Goal: Communication & Community: Answer question/provide support

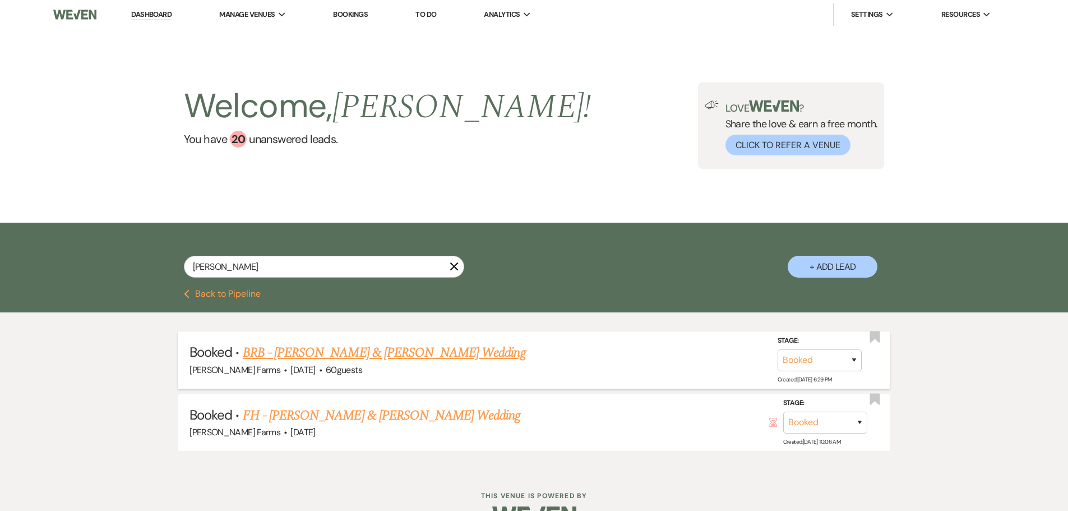
type input "yearout"
click at [371, 362] on link "BRB - Hunter Datz & Raygan Yearout's Wedding" at bounding box center [384, 353] width 283 height 20
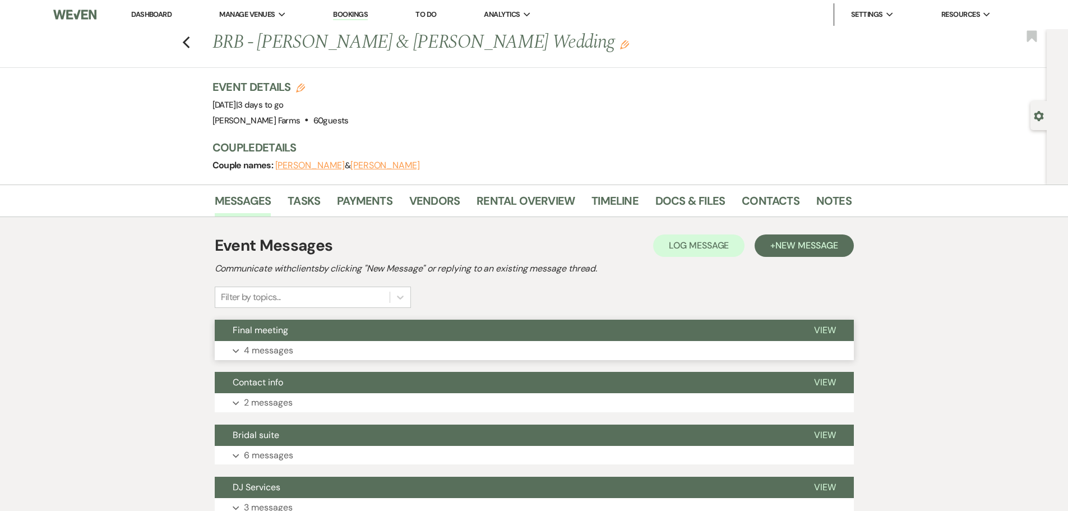
click at [369, 326] on button "Final meeting" at bounding box center [506, 330] width 582 height 21
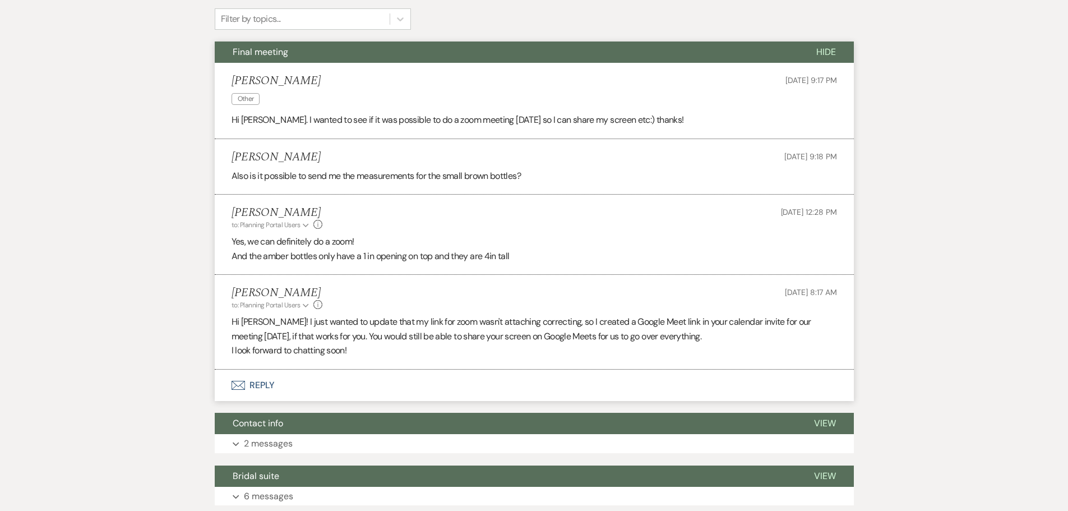
scroll to position [280, 0]
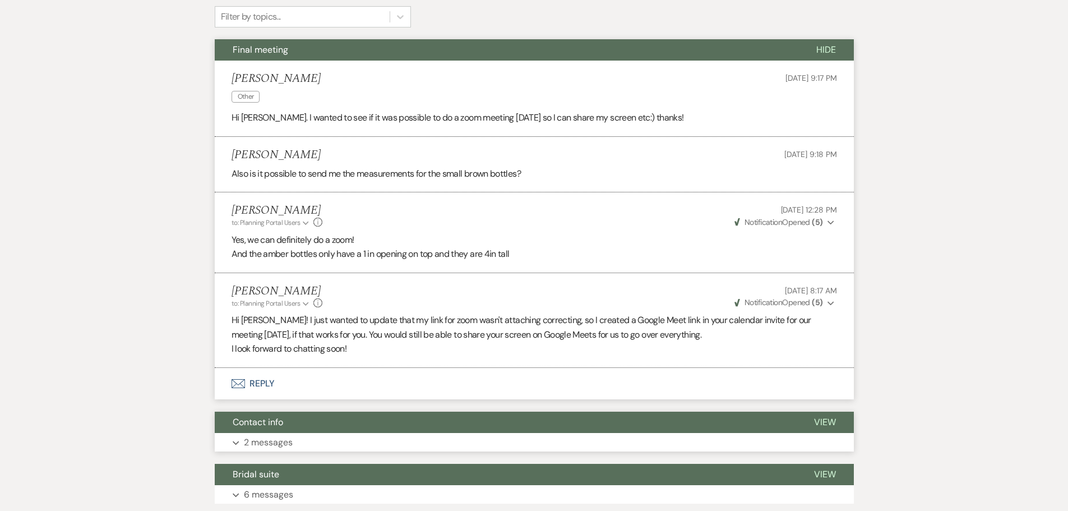
click at [365, 431] on button "Contact info" at bounding box center [506, 422] width 582 height 21
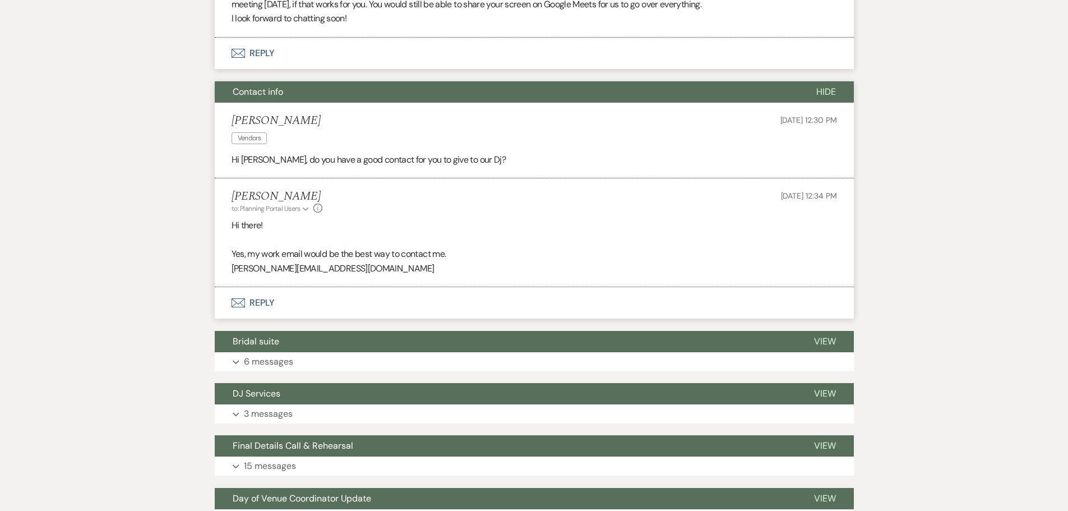
scroll to position [617, 0]
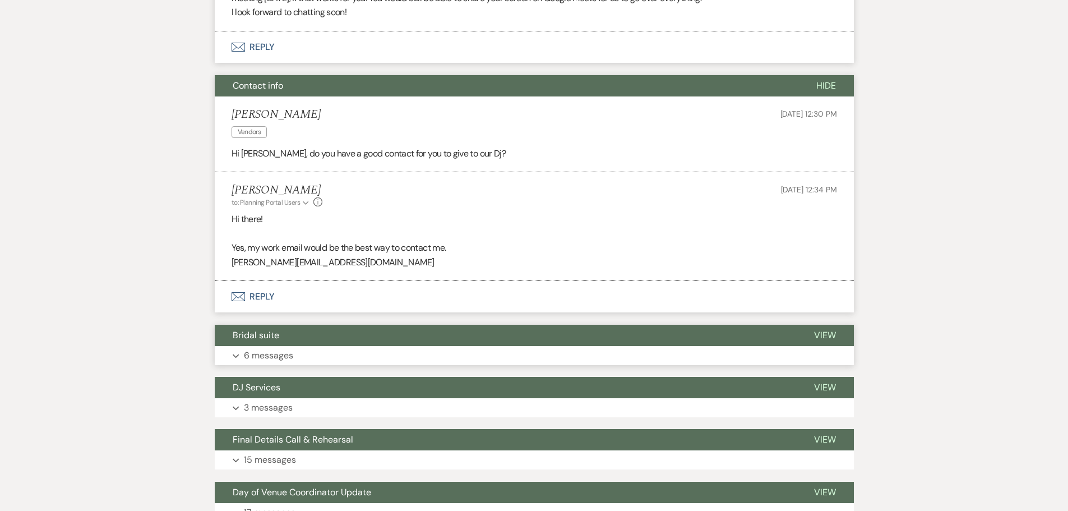
click at [380, 344] on button "Bridal suite" at bounding box center [506, 335] width 582 height 21
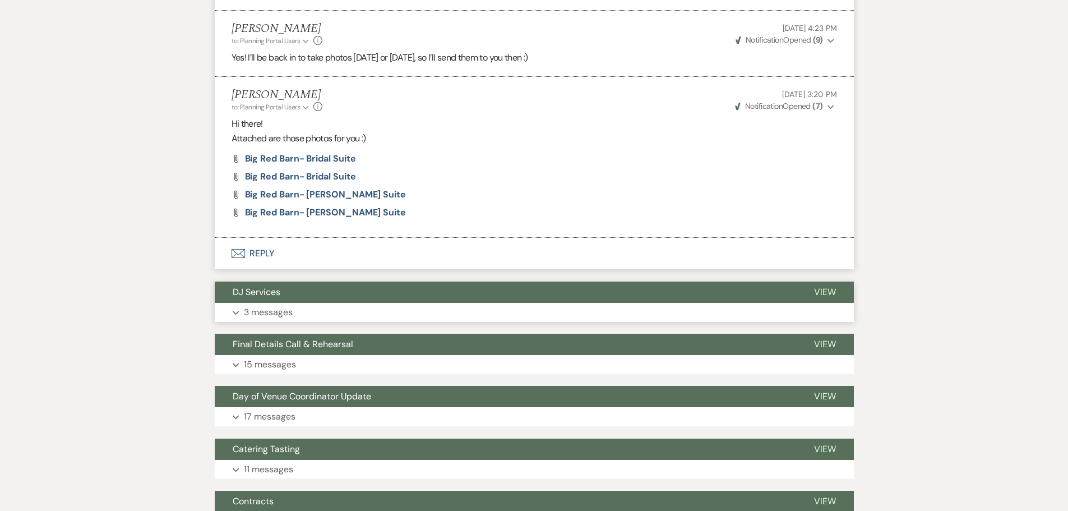
scroll to position [1346, 0]
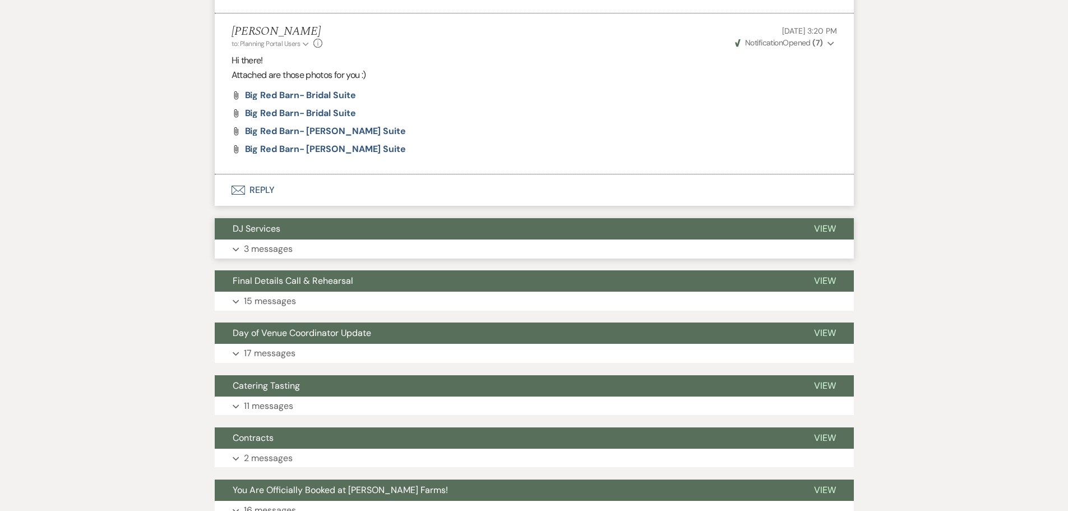
click at [333, 239] on button "DJ Services" at bounding box center [506, 228] width 582 height 21
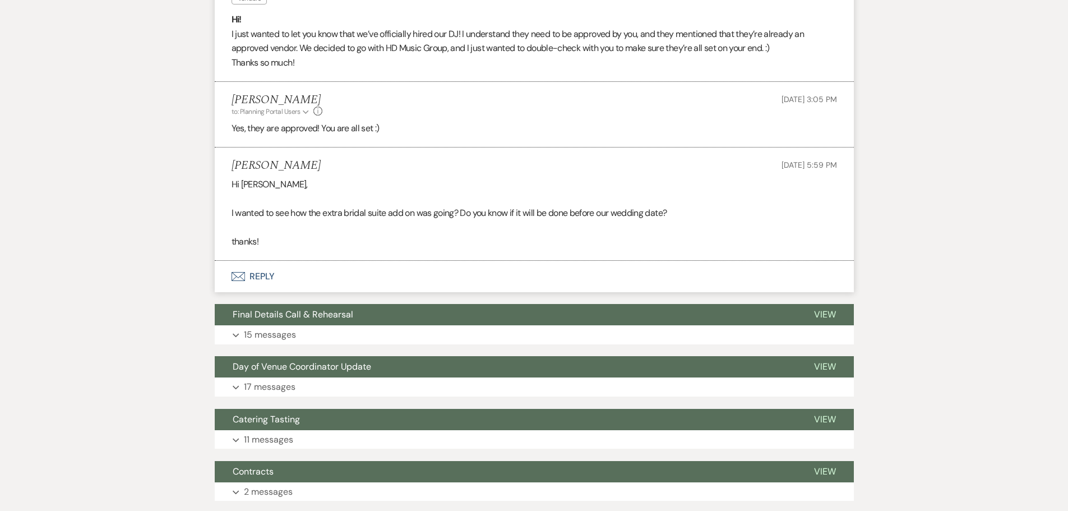
scroll to position [1682, 0]
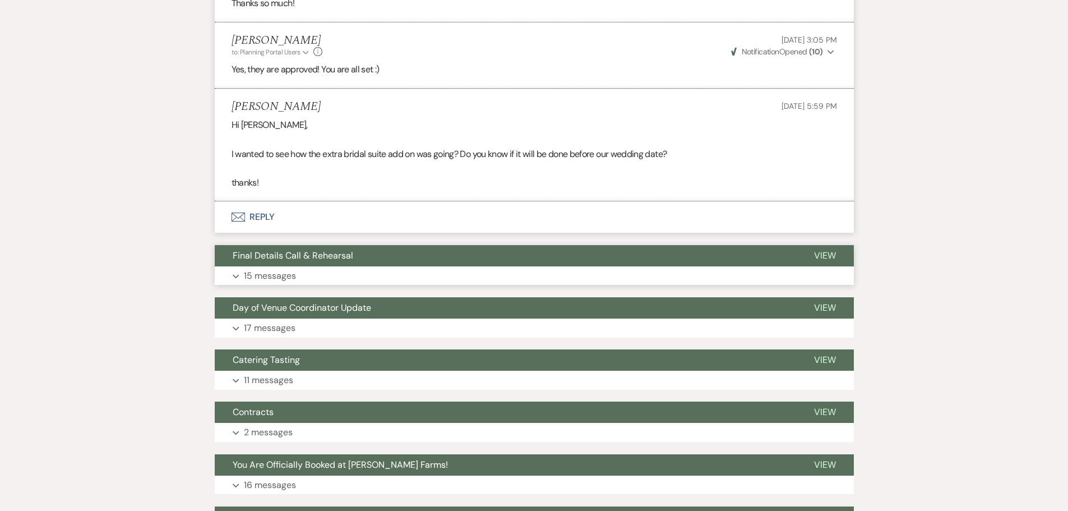
click at [388, 266] on button "Final Details Call & Rehearsal" at bounding box center [506, 255] width 582 height 21
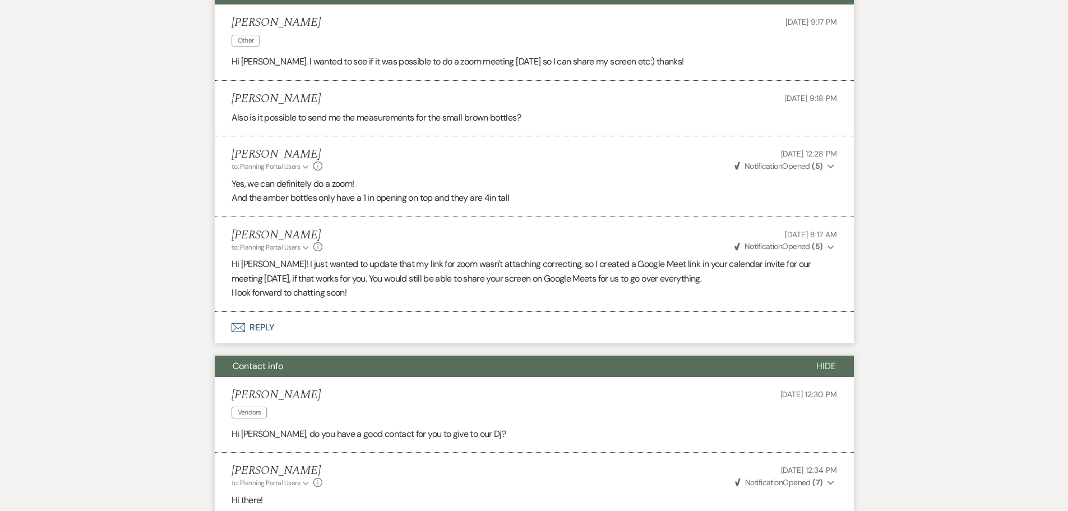
scroll to position [0, 0]
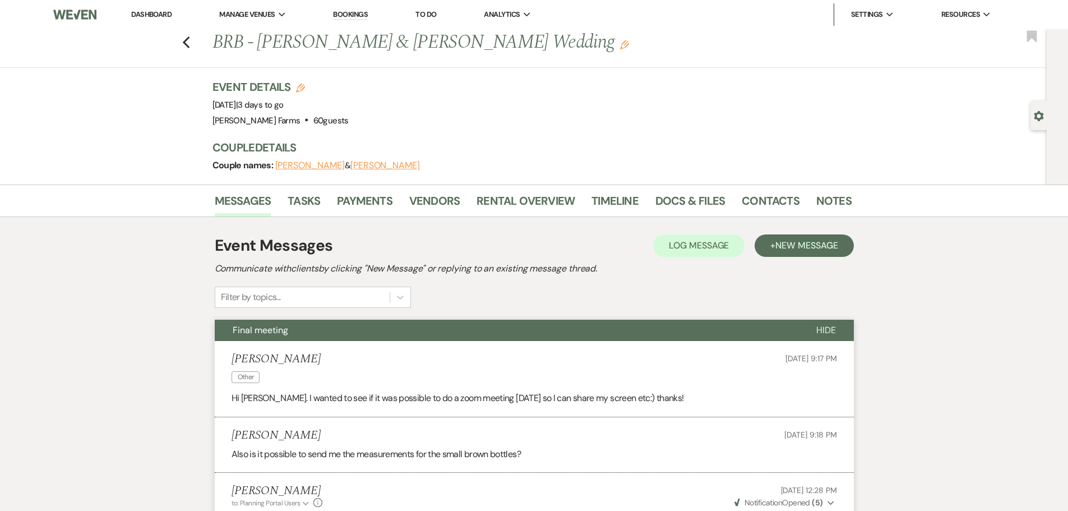
click at [166, 12] on link "Dashboard" at bounding box center [151, 15] width 40 height 10
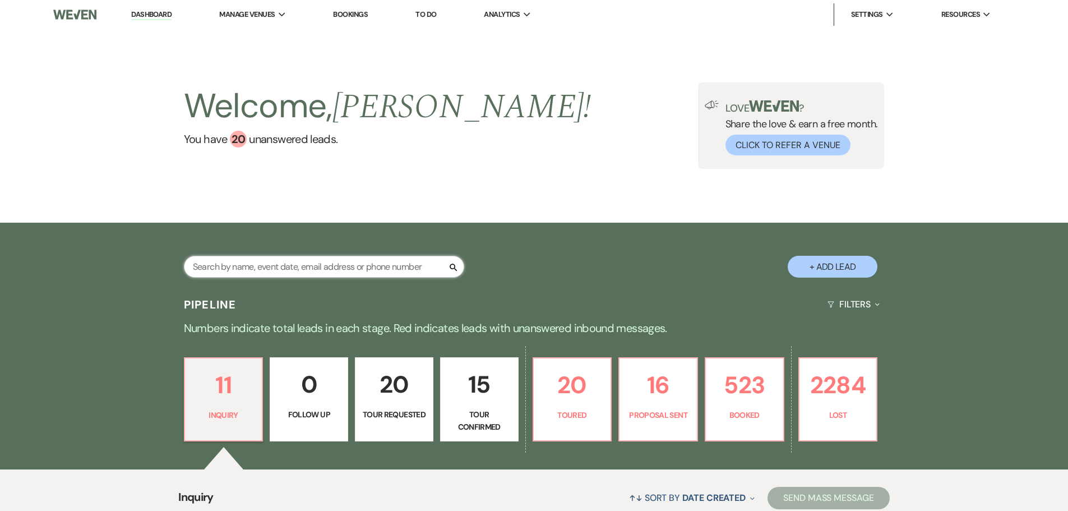
click at [310, 259] on input "text" at bounding box center [324, 267] width 280 height 22
type input "dean"
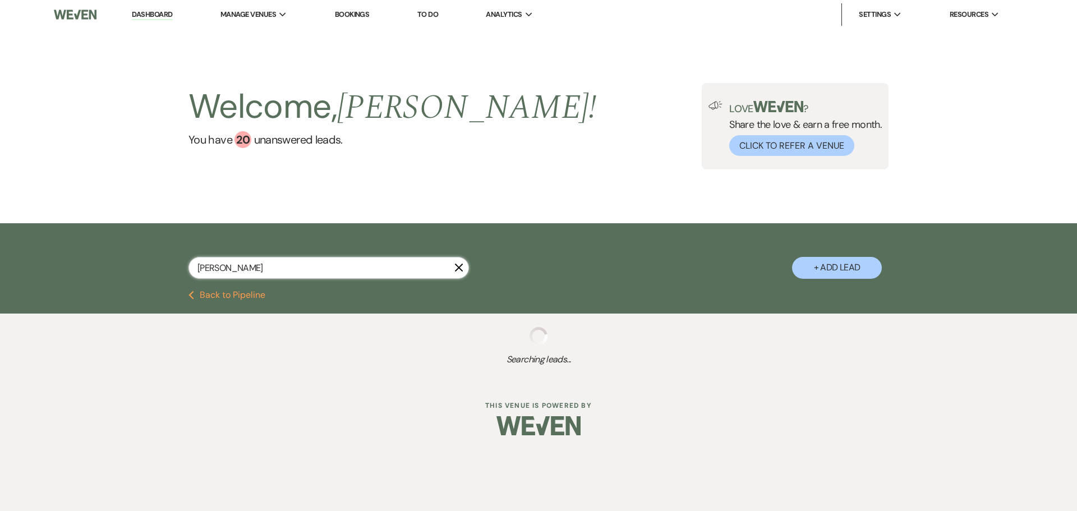
select select "8"
select select "4"
select select "8"
select select "5"
select select "8"
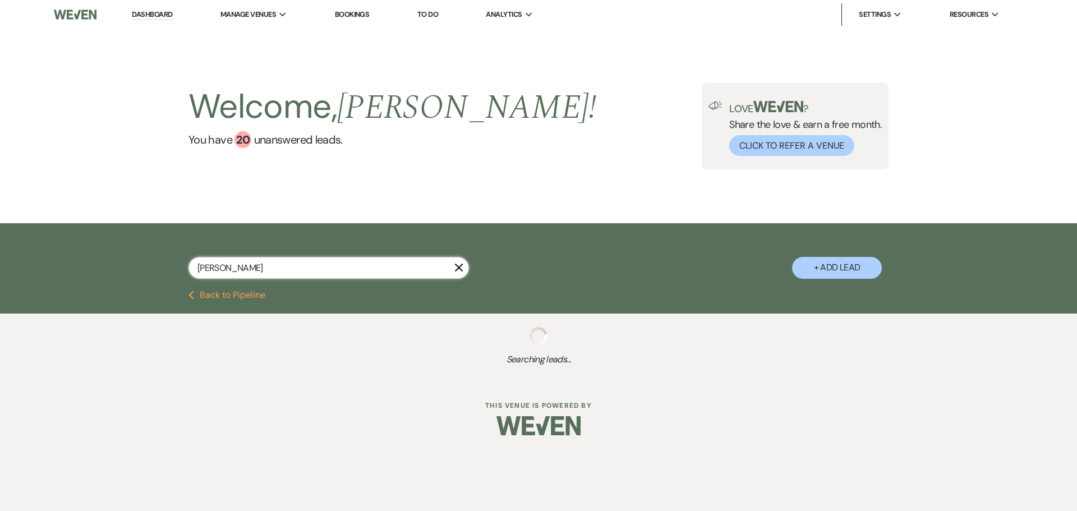
select select "5"
select select "8"
select select "5"
select select "8"
select select "6"
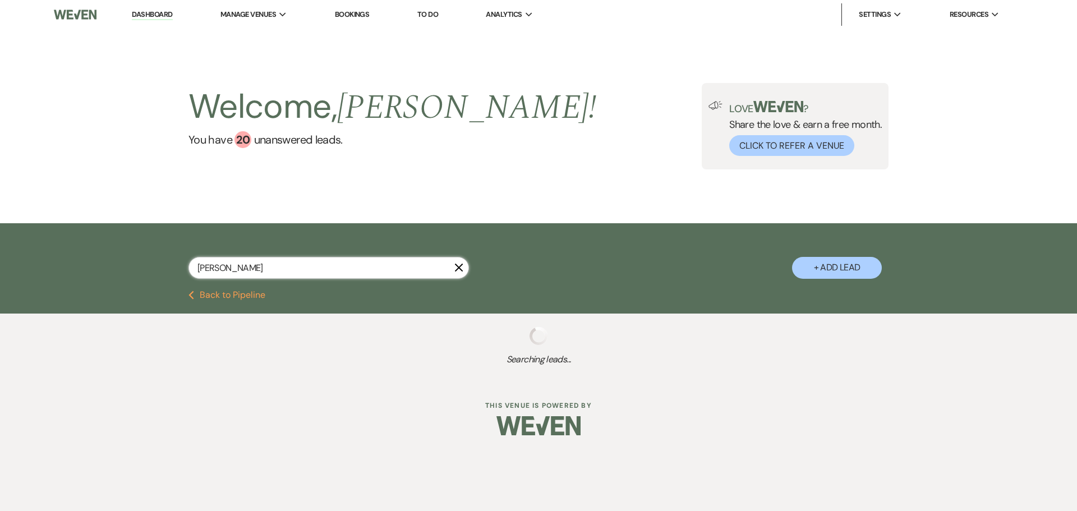
select select "8"
select select "5"
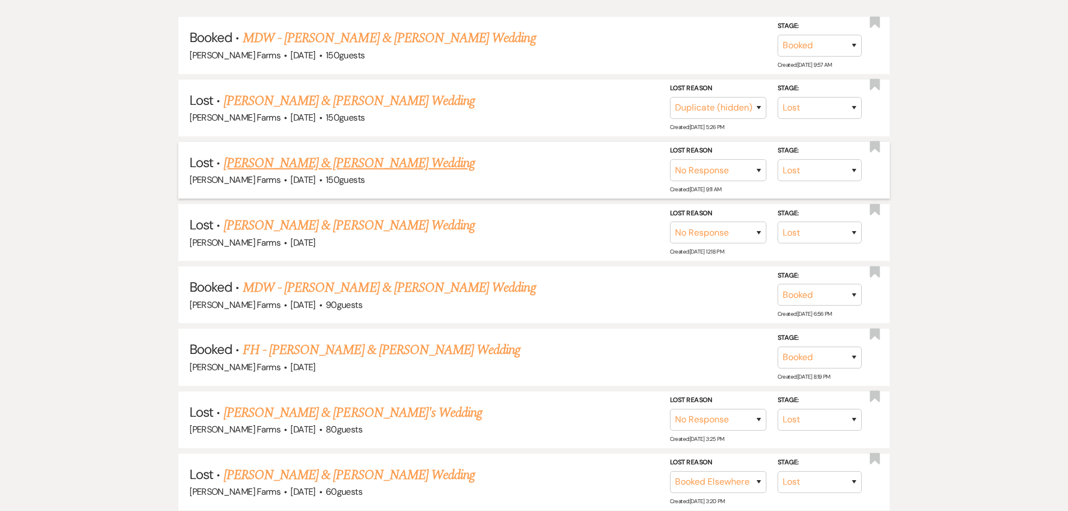
scroll to position [336, 0]
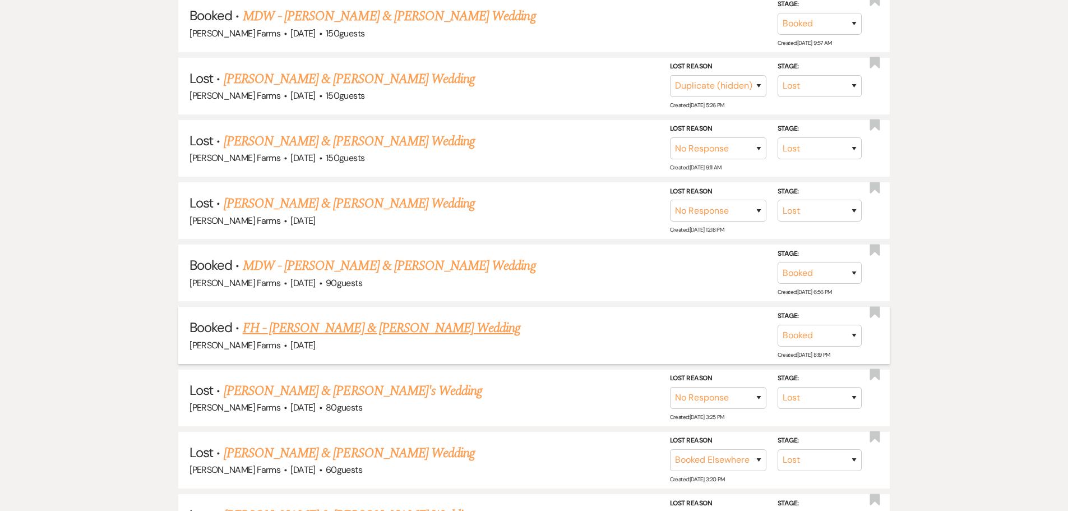
type input "dean"
click at [409, 325] on link "FH - Rachel Dean & Nolan Rios's Wedding" at bounding box center [382, 328] width 278 height 20
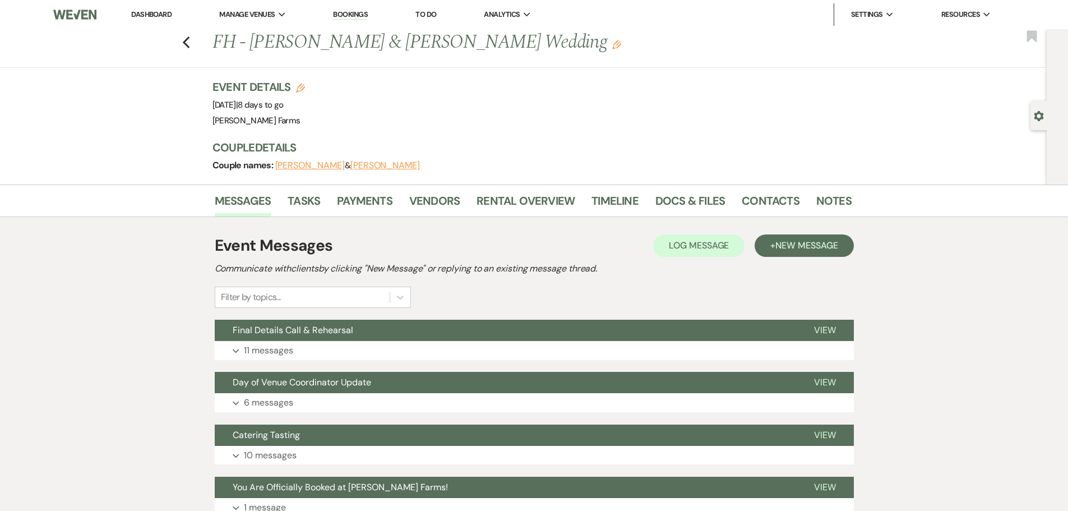
click at [157, 11] on link "Dashboard" at bounding box center [151, 15] width 40 height 10
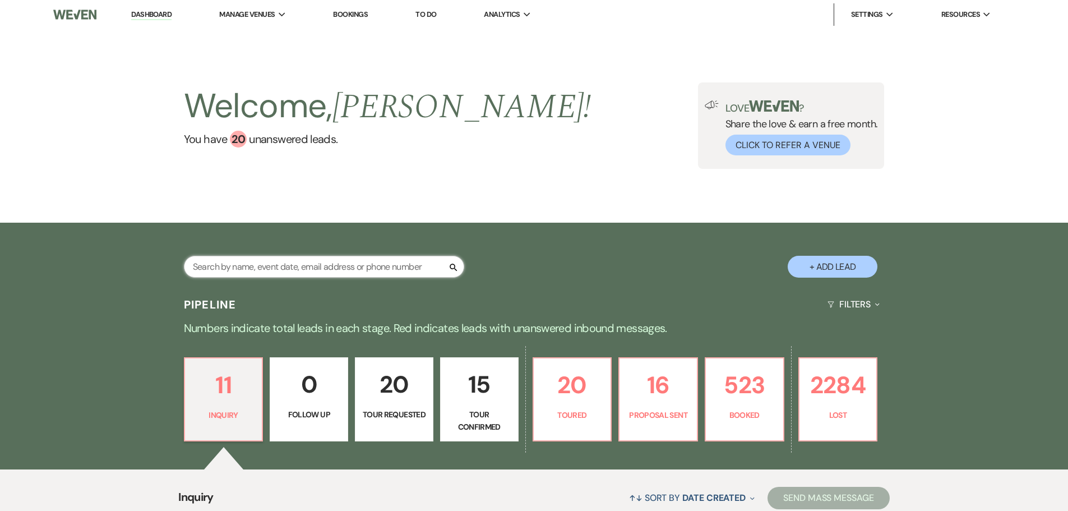
click at [284, 268] on input "text" at bounding box center [324, 267] width 280 height 22
type input "henry"
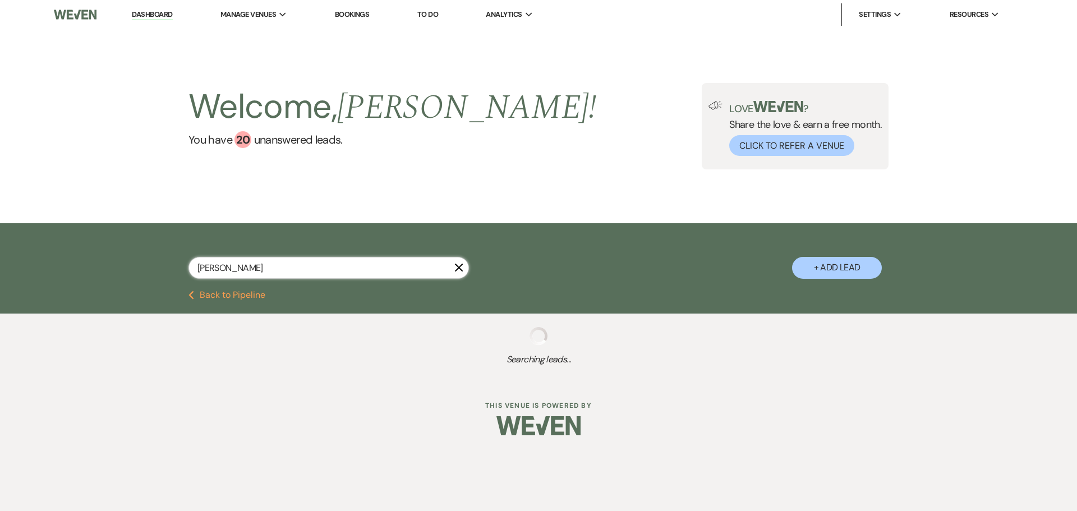
select select "8"
select select "5"
select select "8"
select select "5"
select select "8"
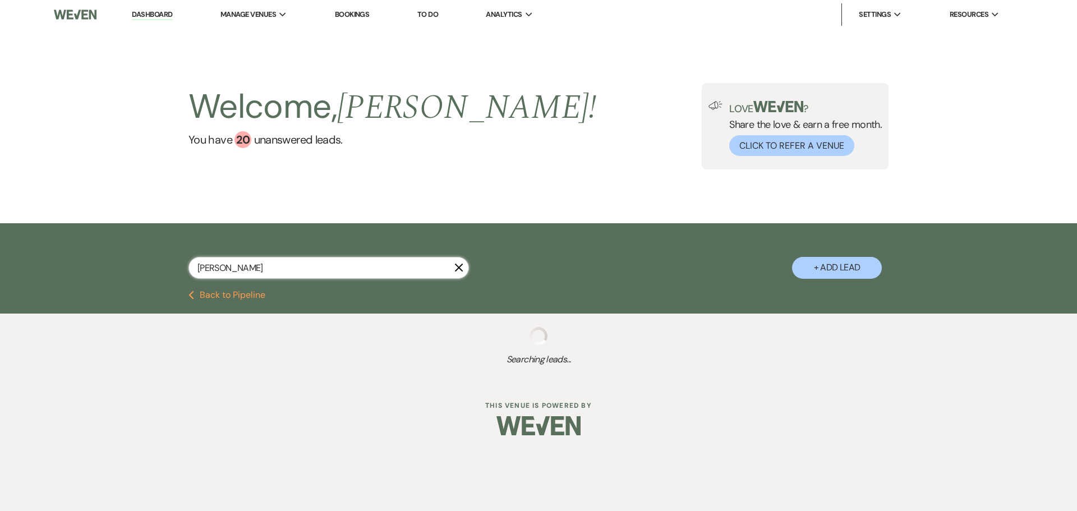
select select "8"
select select "11"
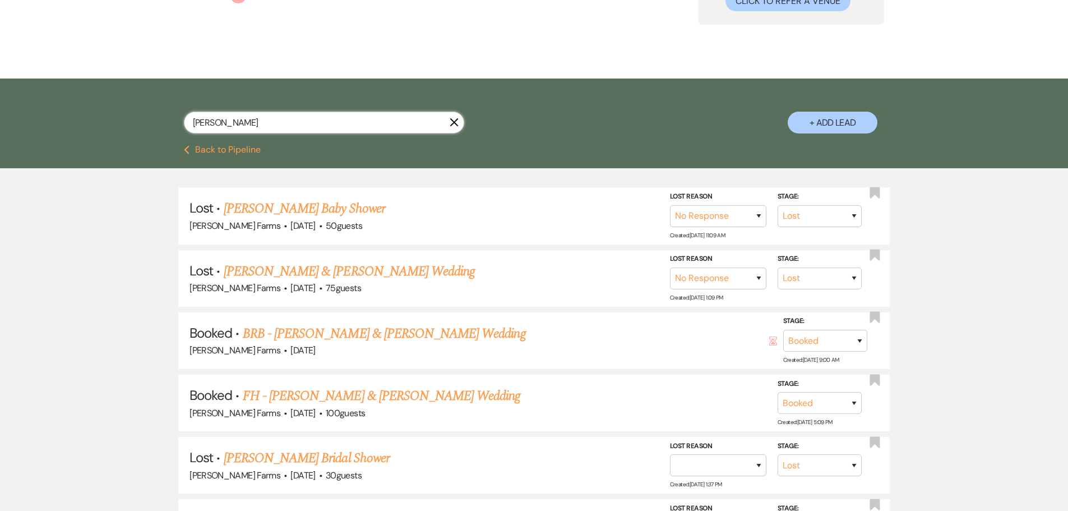
scroll to position [168, 0]
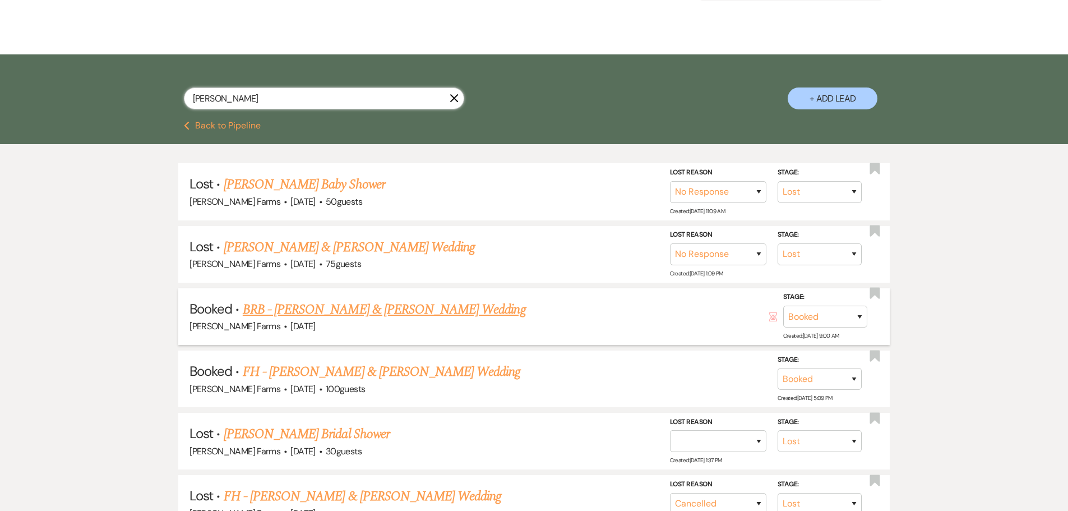
type input "henry"
click at [379, 315] on link "BRB - Anastasia Henry & Mark Looney's Wedding" at bounding box center [384, 309] width 283 height 20
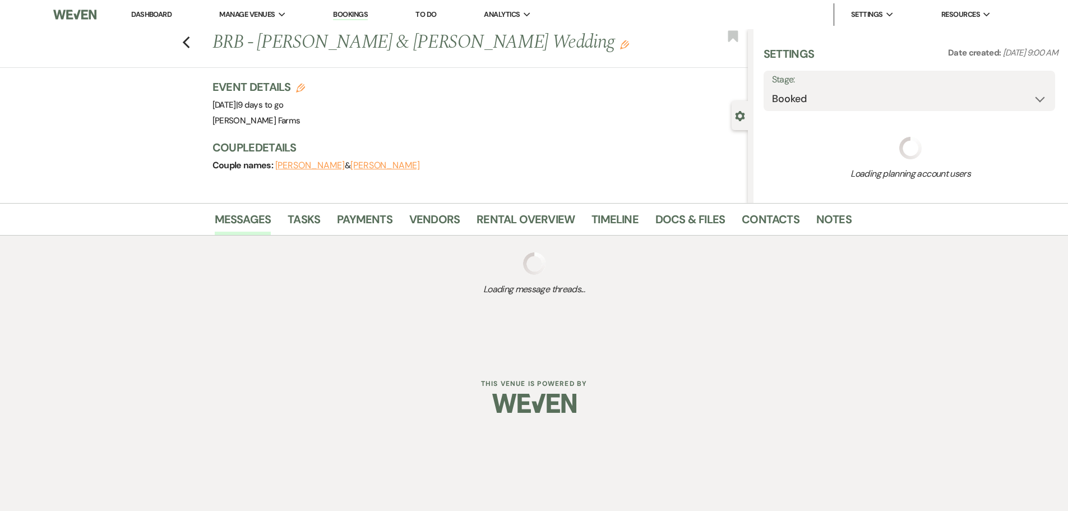
select select "5"
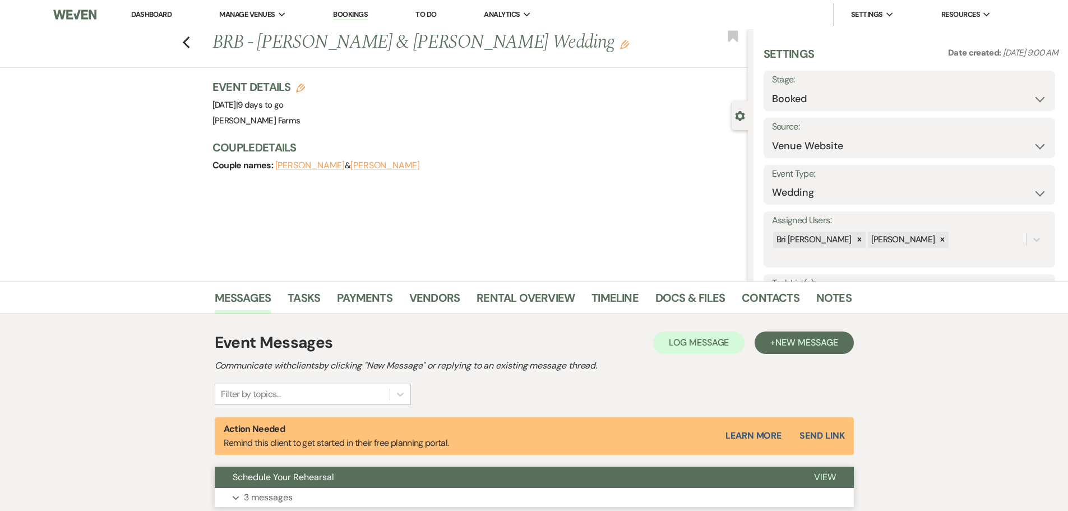
click at [255, 487] on div "Schedule Your Rehearsal View Expand 3 messages" at bounding box center [534, 487] width 639 height 40
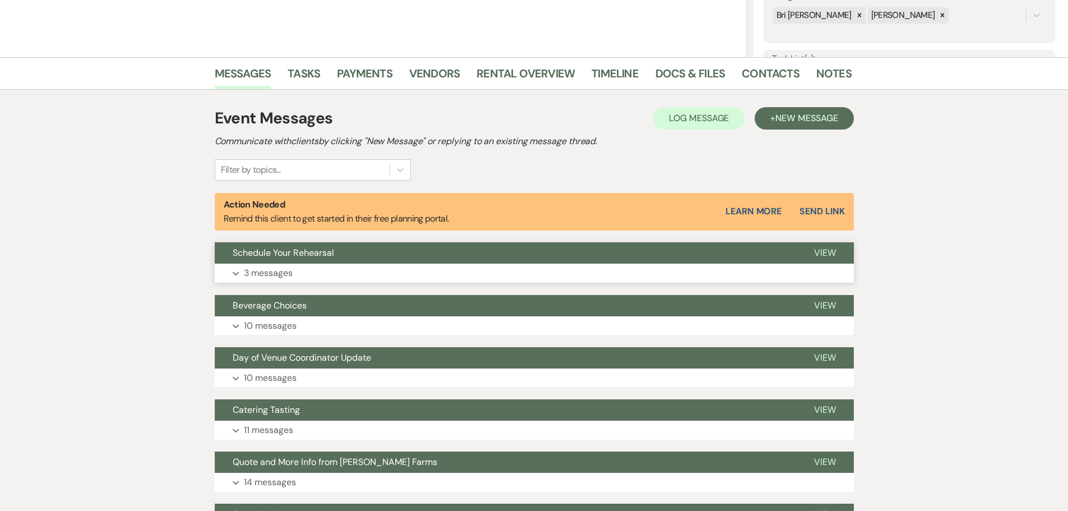
click at [375, 246] on button "Schedule Your Rehearsal" at bounding box center [506, 252] width 582 height 21
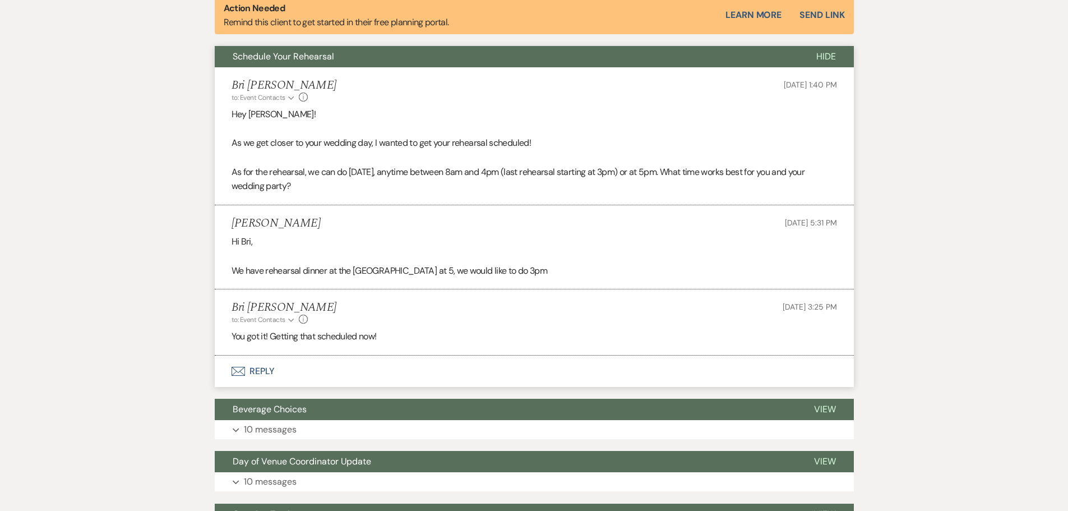
scroll to position [449, 0]
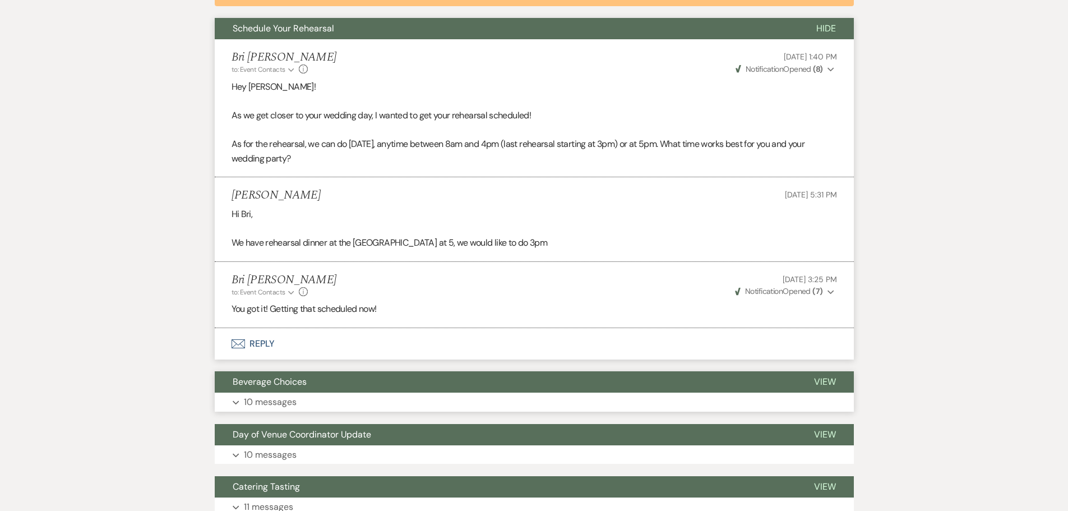
click at [254, 402] on p "10 messages" at bounding box center [270, 402] width 53 height 15
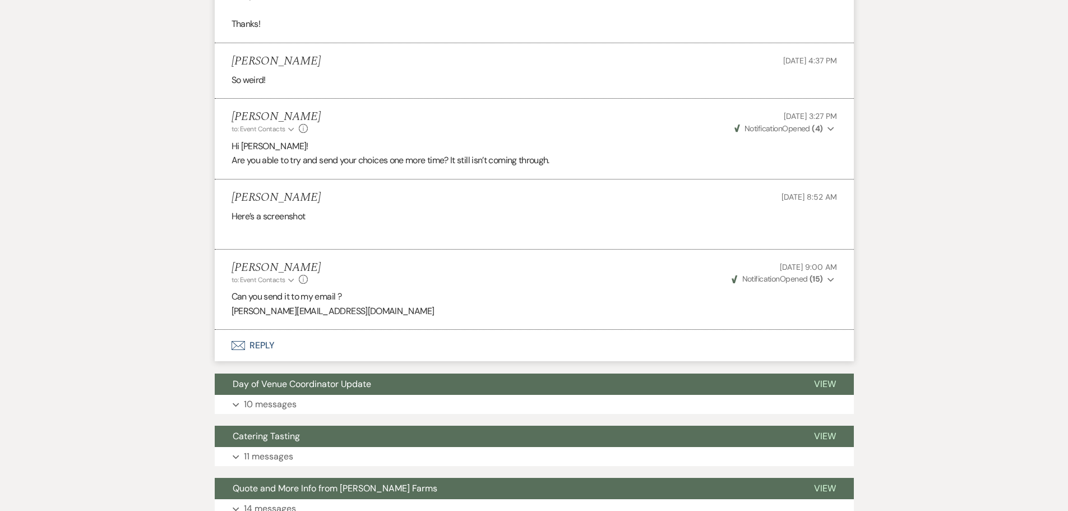
scroll to position [1626, 0]
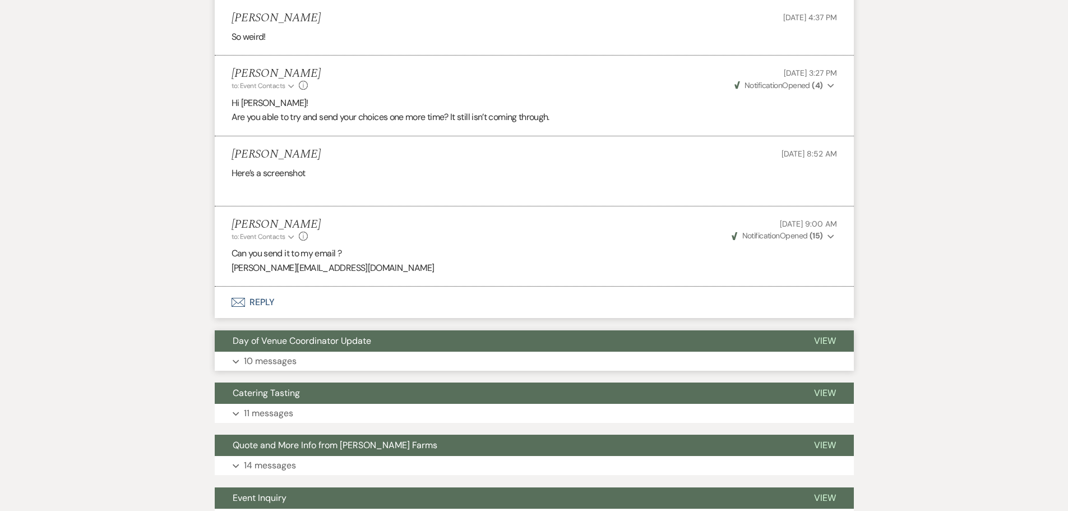
click at [356, 330] on button "Day of Venue Coordinator Update" at bounding box center [506, 340] width 582 height 21
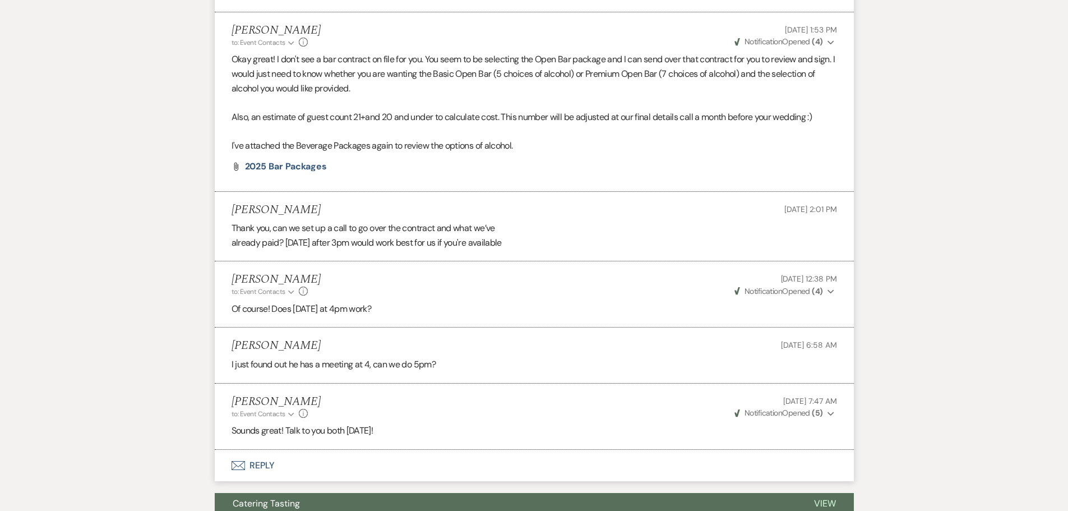
scroll to position [2917, 0]
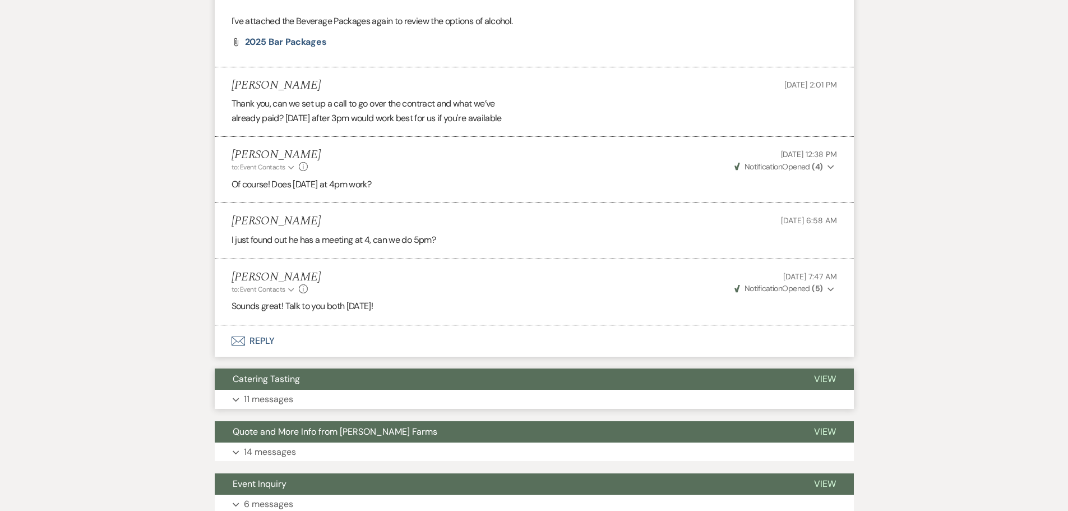
click at [363, 372] on button "Catering Tasting" at bounding box center [506, 378] width 582 height 21
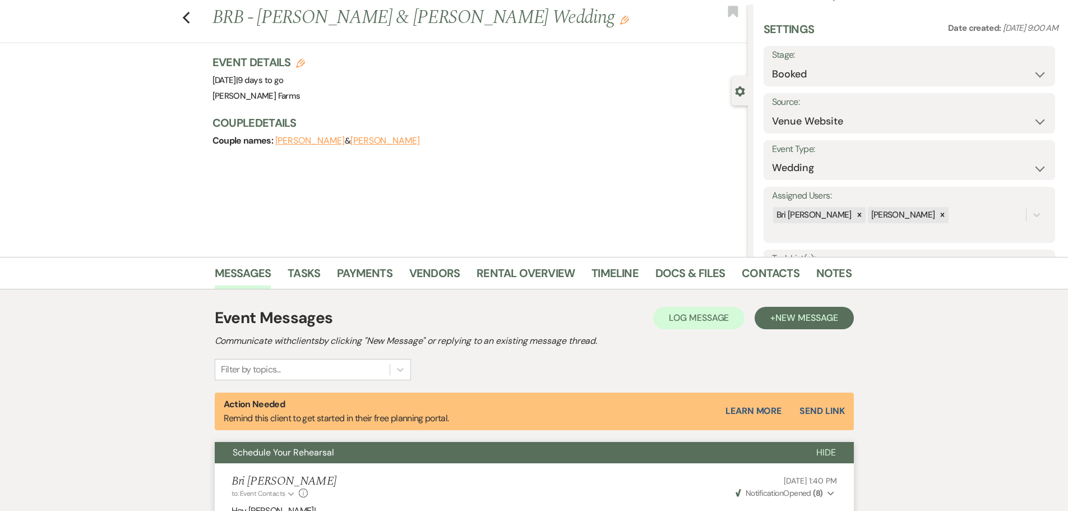
scroll to position [0, 0]
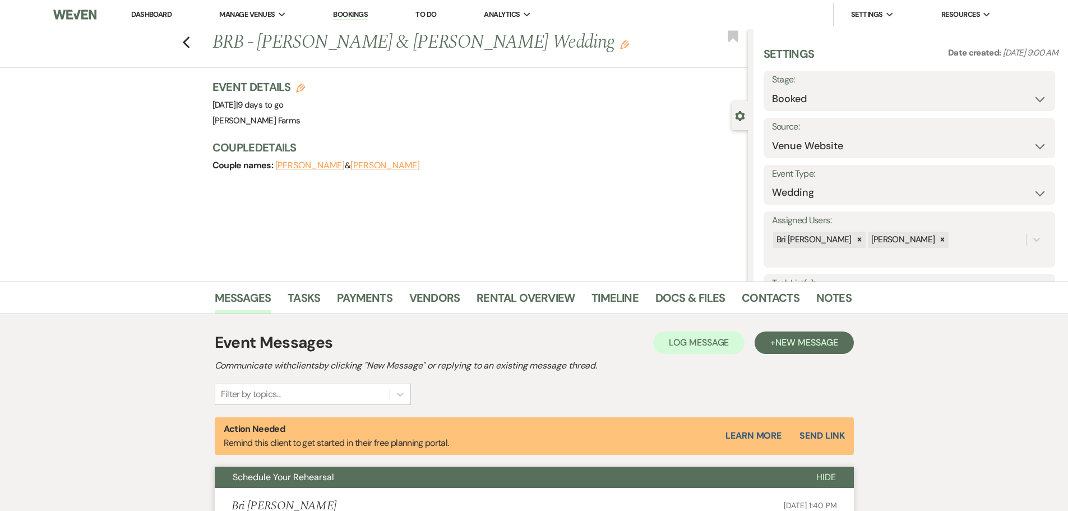
click at [162, 12] on link "Dashboard" at bounding box center [151, 15] width 40 height 10
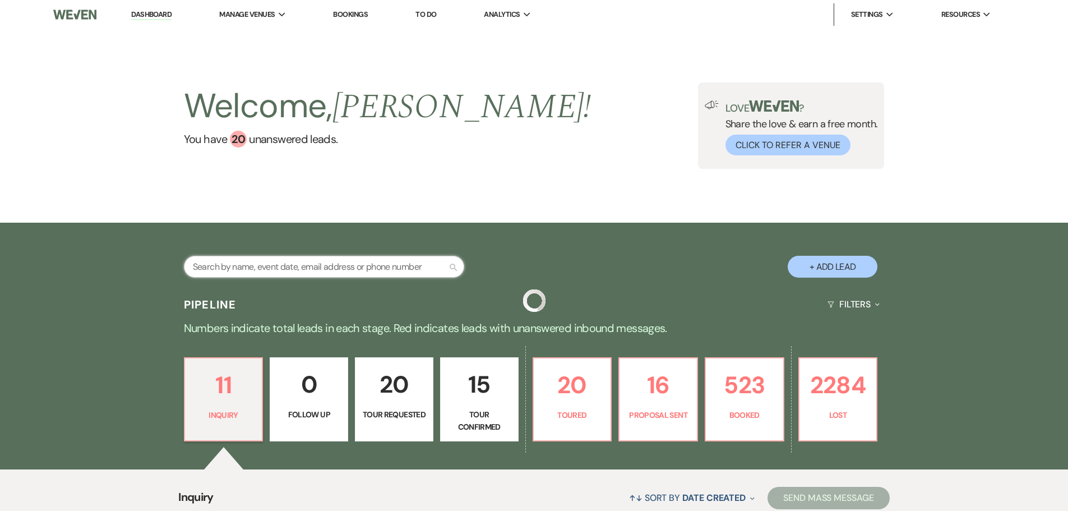
click at [252, 267] on input "text" at bounding box center [324, 267] width 280 height 22
type input "a"
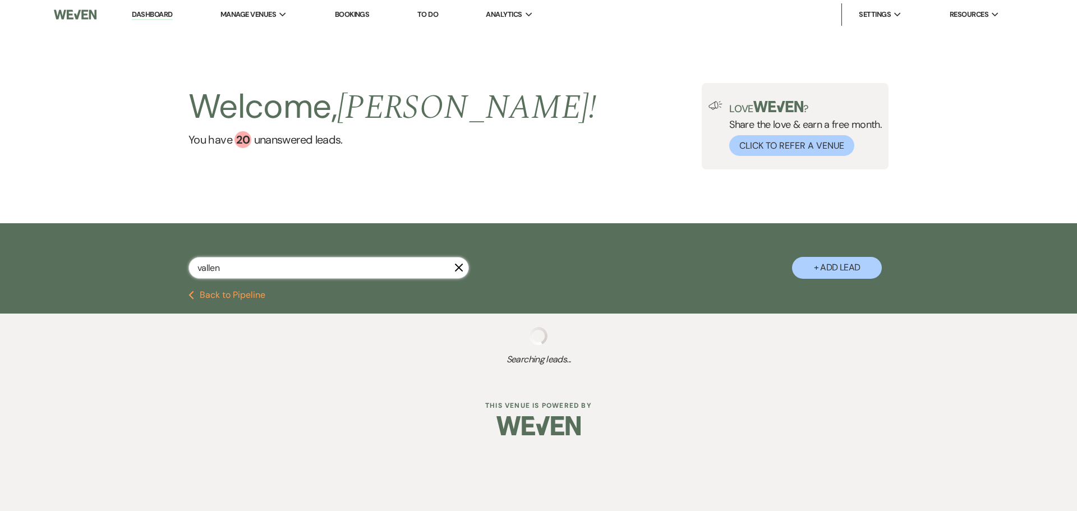
type input "vallena"
select select "8"
select select "5"
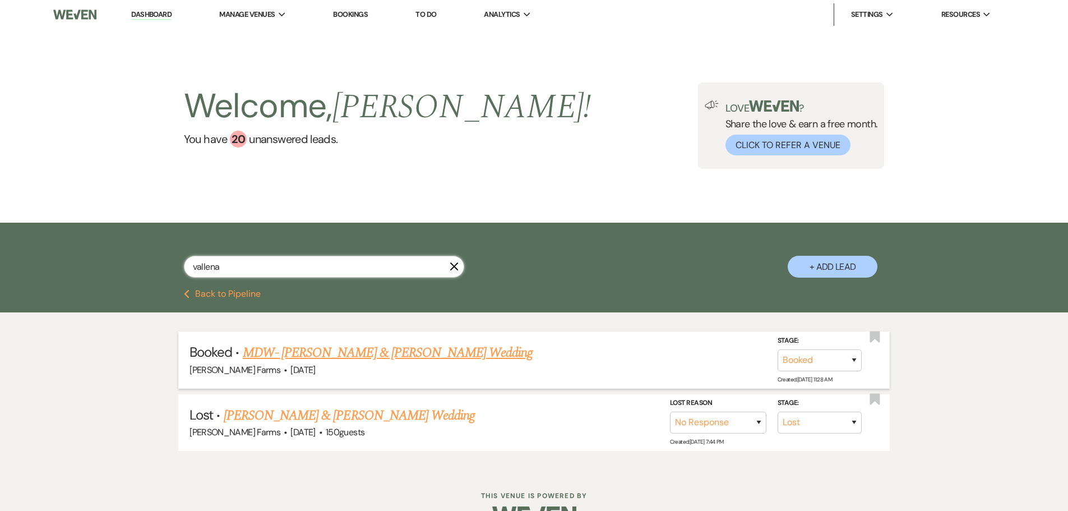
type input "vallena"
click at [336, 350] on link "MDW- Adriana Vallenari & Conner Kriegel's Wedding" at bounding box center [388, 353] width 291 height 20
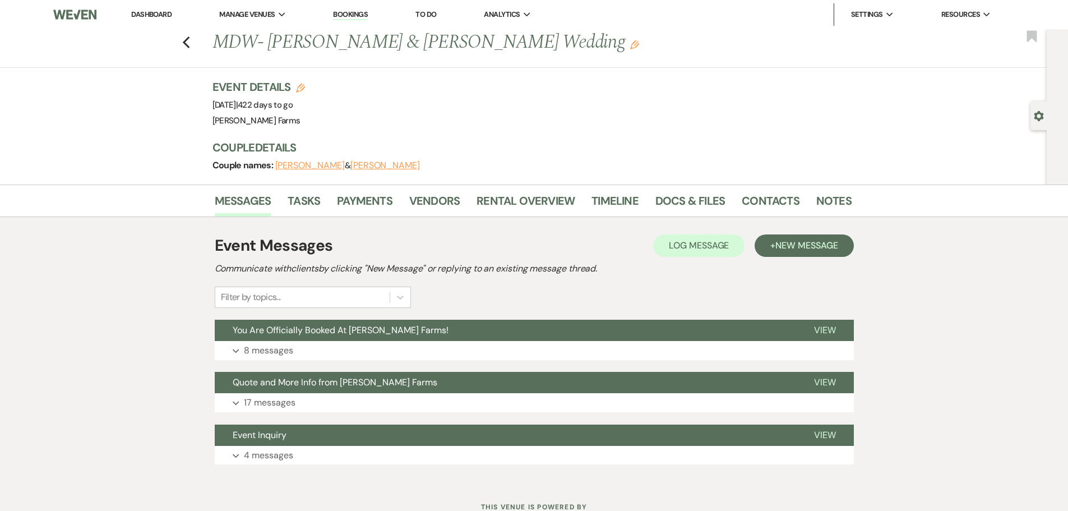
click at [1037, 120] on icon "Gear" at bounding box center [1039, 116] width 10 height 10
select select "5"
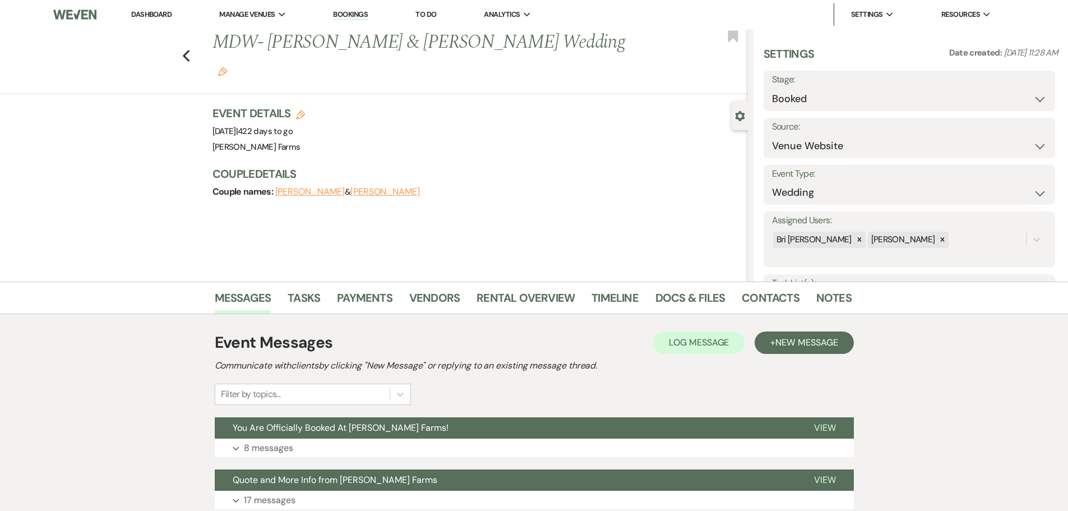
click at [941, 83] on label "Stage:" at bounding box center [909, 80] width 275 height 16
click at [930, 98] on select "Booked Lost" at bounding box center [909, 99] width 275 height 22
click at [1038, 98] on select "Booked Lost" at bounding box center [909, 99] width 275 height 22
click at [1034, 105] on select "Booked Lost" at bounding box center [909, 99] width 275 height 22
select select "8"
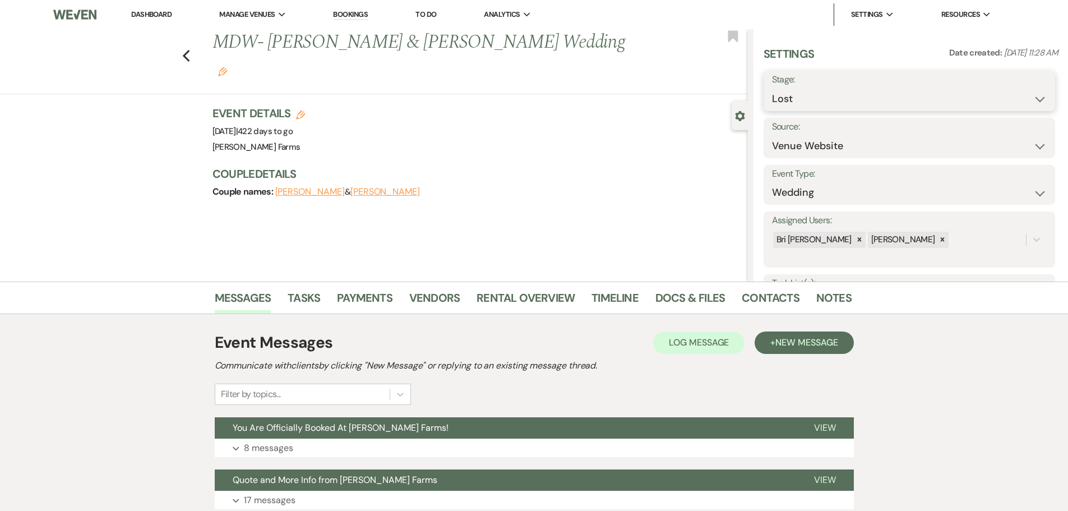
click at [772, 88] on select "Booked Lost" at bounding box center [909, 99] width 275 height 22
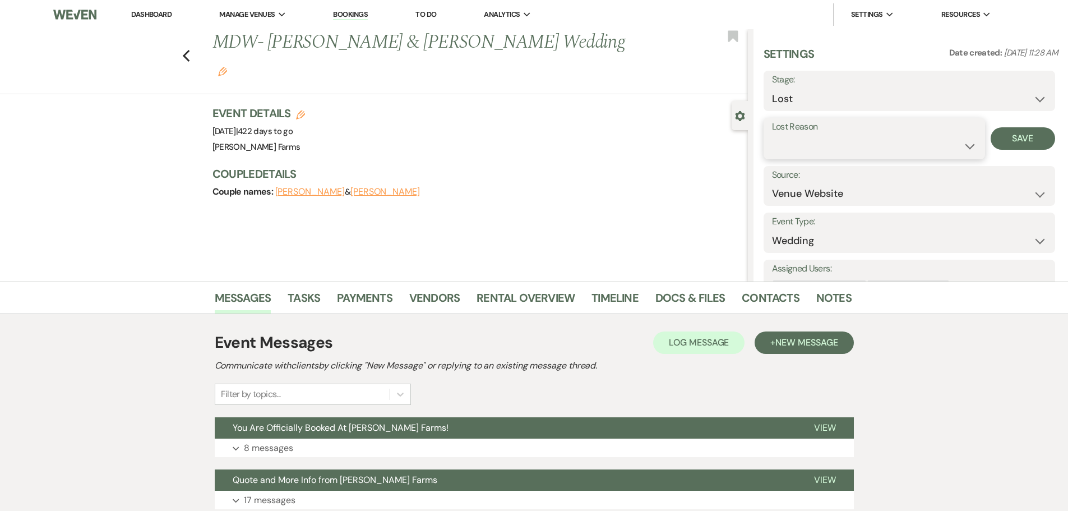
drag, startPoint x: 1030, startPoint y: 109, endPoint x: 961, endPoint y: 142, distance: 76.8
click at [961, 142] on select "Booked Elsewhere Budget Date Unavailable No Response Not a Good Match Capacity …" at bounding box center [874, 146] width 205 height 22
select select "11"
click at [772, 135] on select "Booked Elsewhere Budget Date Unavailable No Response Not a Good Match Capacity …" at bounding box center [874, 146] width 205 height 22
click at [632, 445] on button "Expand 8 messages" at bounding box center [534, 448] width 639 height 19
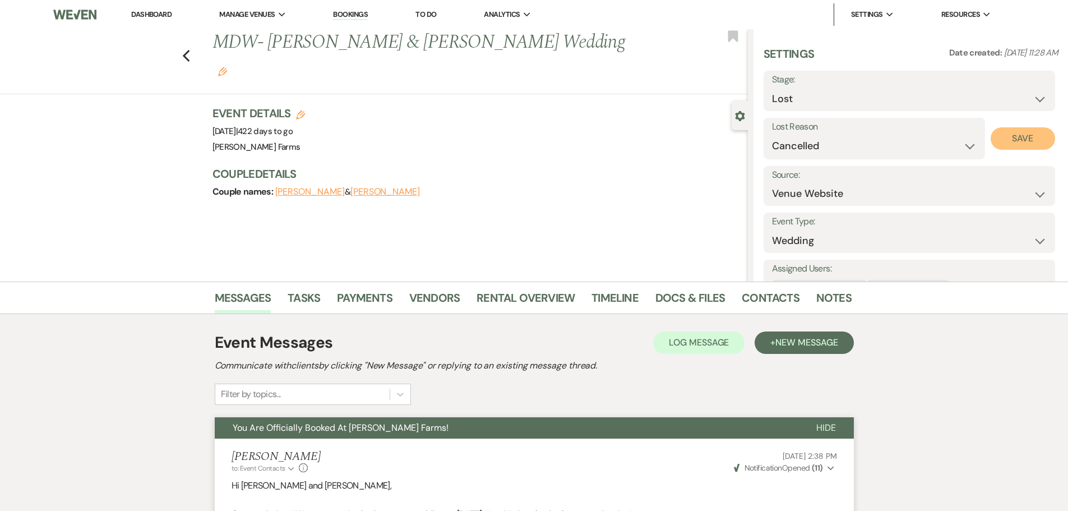
click at [1027, 138] on button "Save" at bounding box center [1023, 138] width 64 height 22
click at [165, 16] on link "Dashboard" at bounding box center [151, 15] width 40 height 10
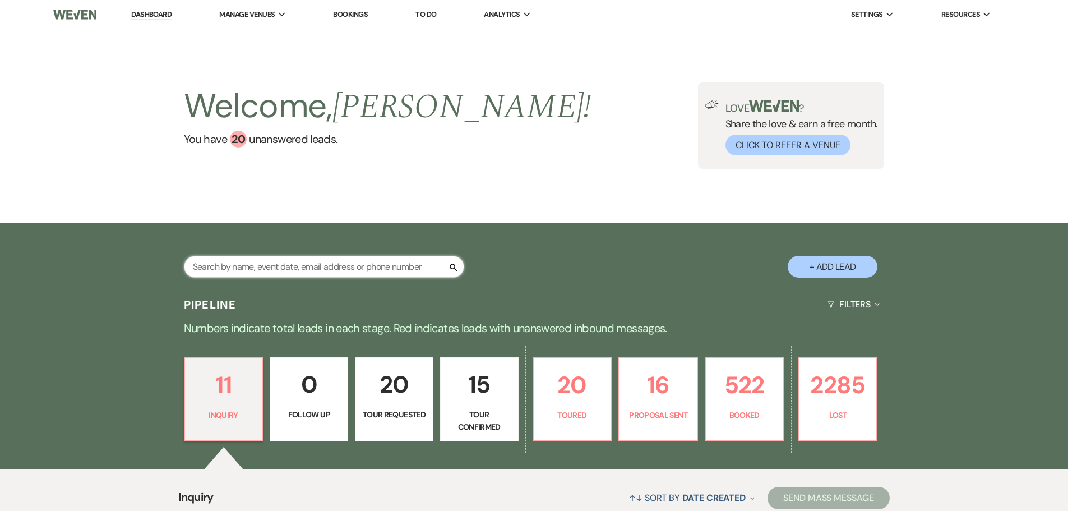
click at [232, 266] on input "text" at bounding box center [324, 267] width 280 height 22
type input "garza"
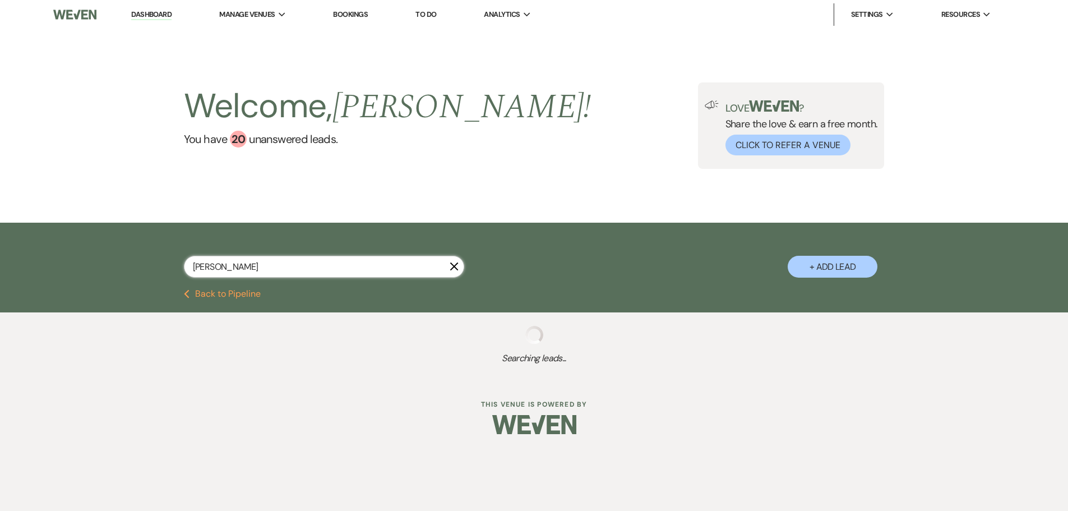
select select "8"
select select "5"
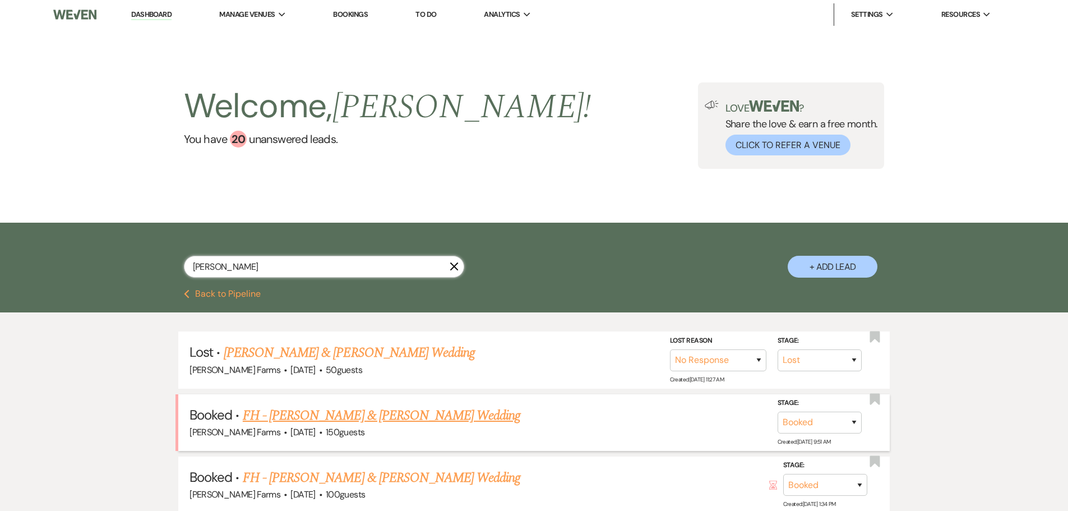
type input "garza"
click at [342, 421] on link "FH - Brook Garza & Tommie Ward's Wedding" at bounding box center [382, 415] width 278 height 20
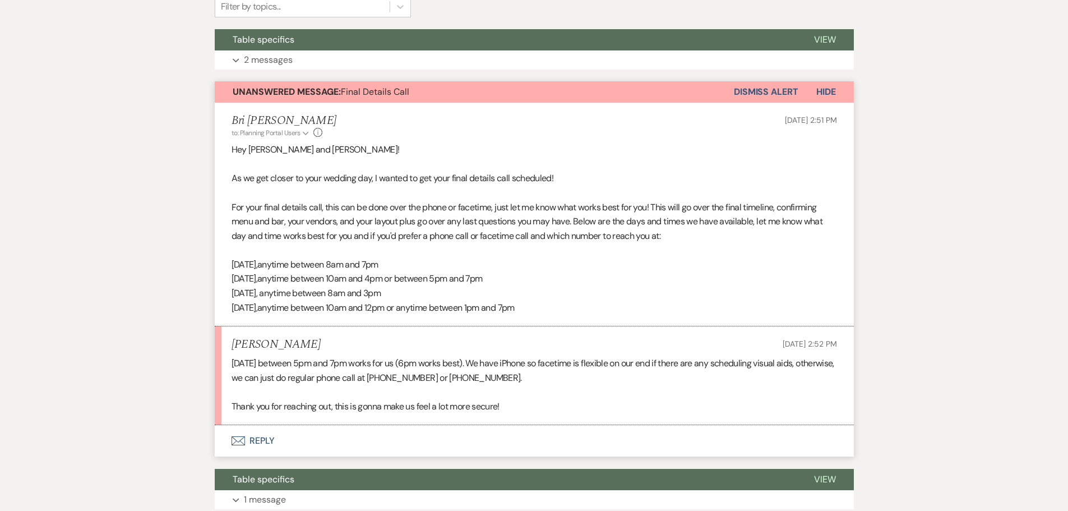
scroll to position [449, 0]
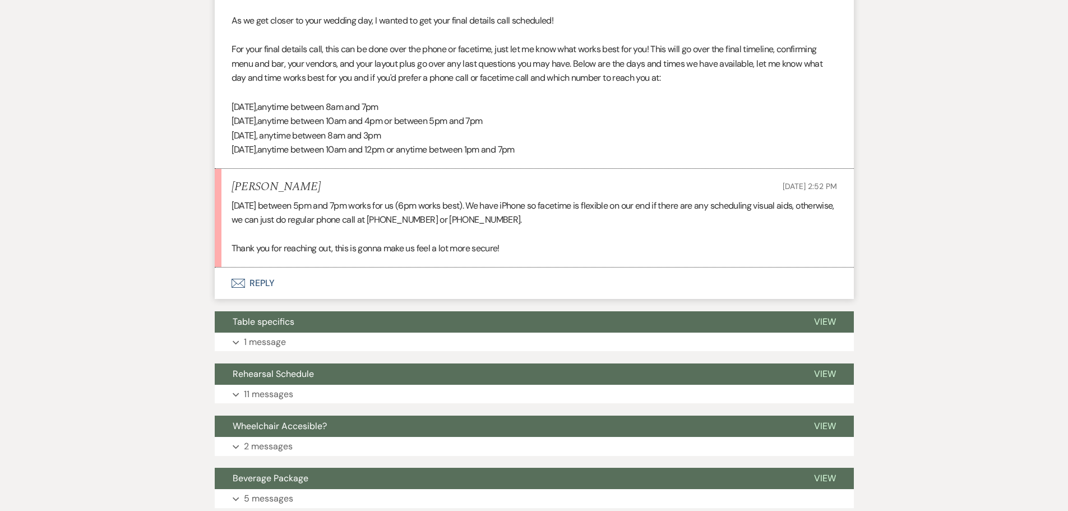
click at [312, 277] on button "Envelope Reply" at bounding box center [534, 283] width 639 height 31
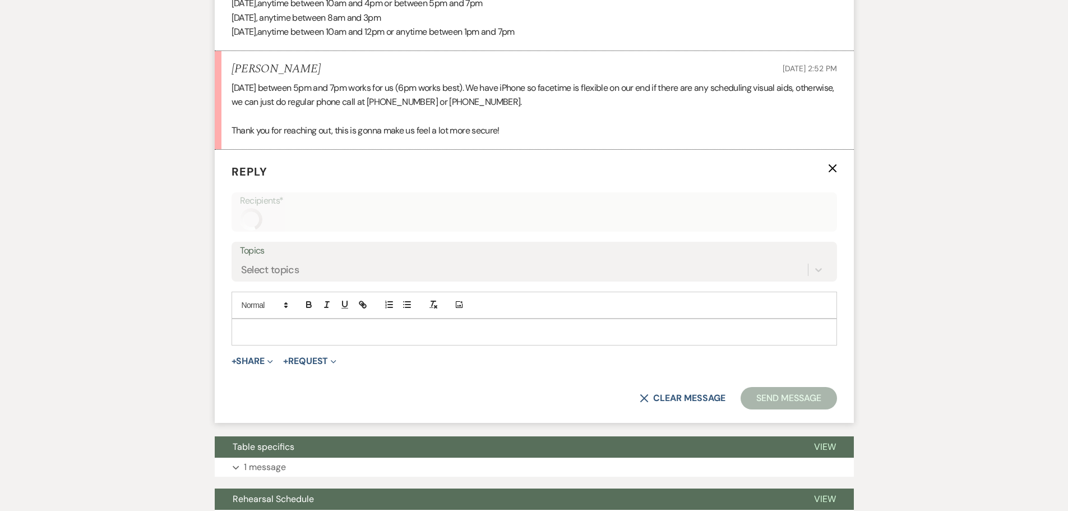
scroll to position [577, 0]
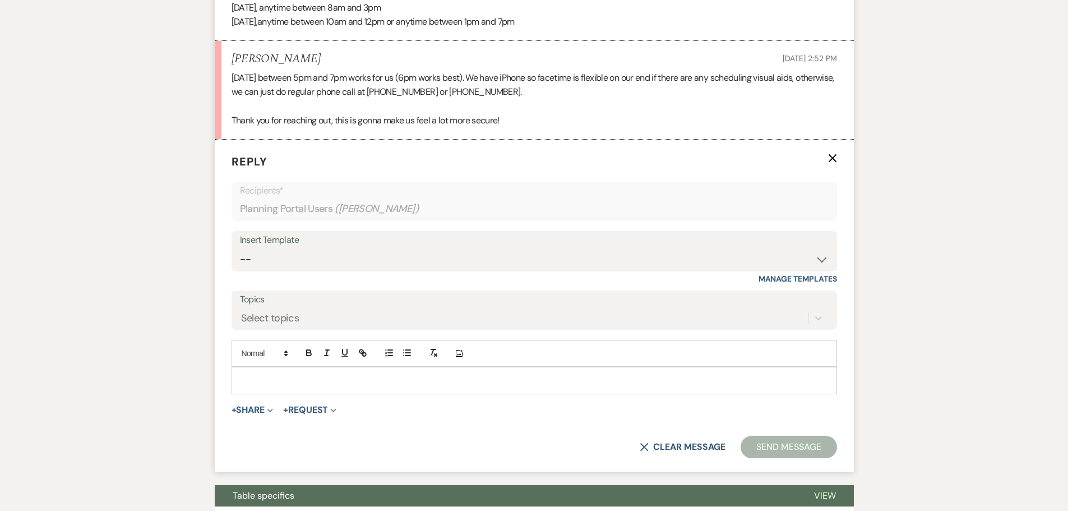
click at [277, 389] on div at bounding box center [534, 380] width 605 height 26
click at [280, 381] on p at bounding box center [535, 380] width 588 height 12
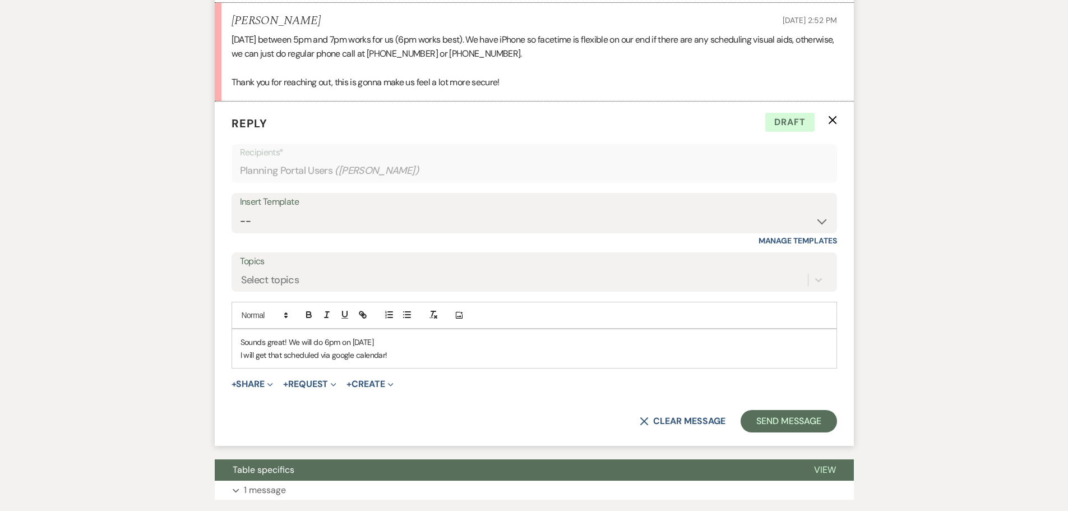
scroll to position [633, 0]
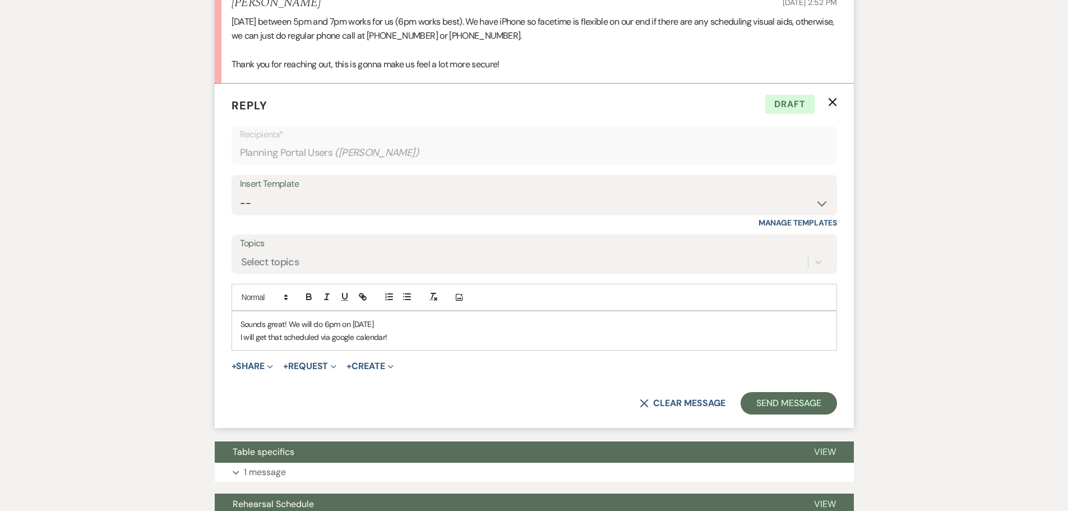
click at [413, 321] on p "Sounds great! We will do 6pm on October 30th" at bounding box center [535, 324] width 588 height 12
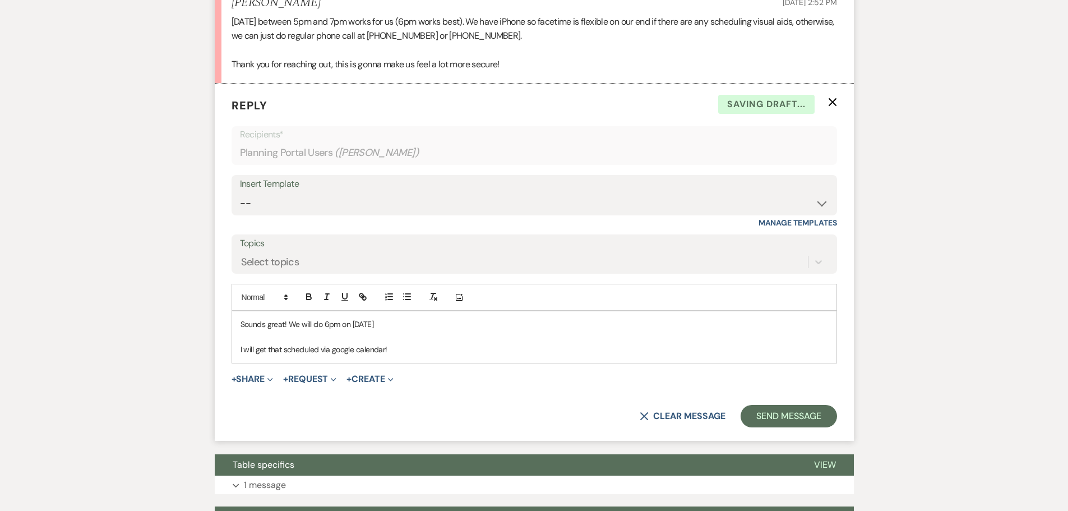
click at [413, 322] on p "Sounds great! We will do 6pm on October 30th" at bounding box center [535, 324] width 588 height 12
click at [400, 353] on p "I will get that scheduled via google calendar!" at bounding box center [535, 349] width 588 height 12
click at [787, 413] on button "Send Message" at bounding box center [789, 416] width 96 height 22
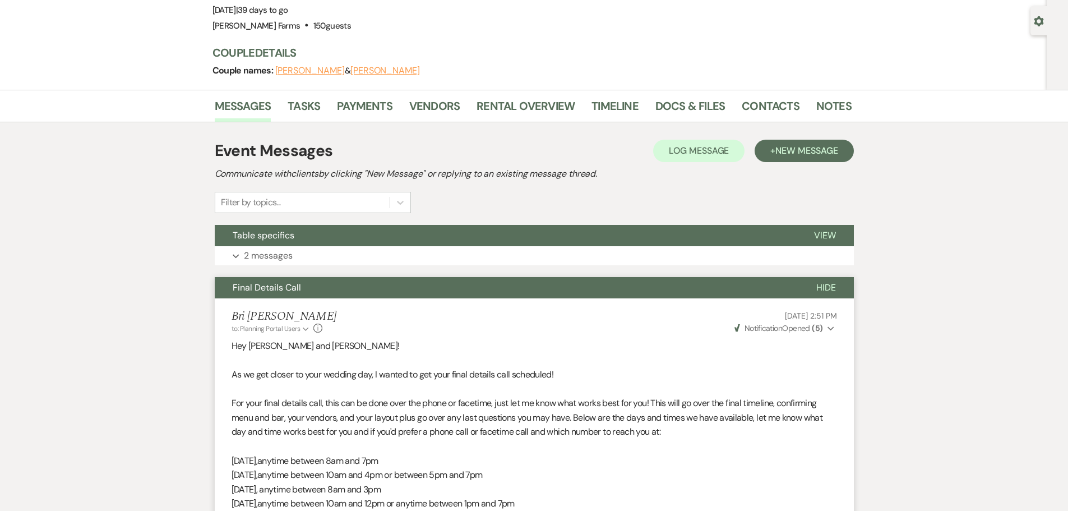
scroll to position [0, 0]
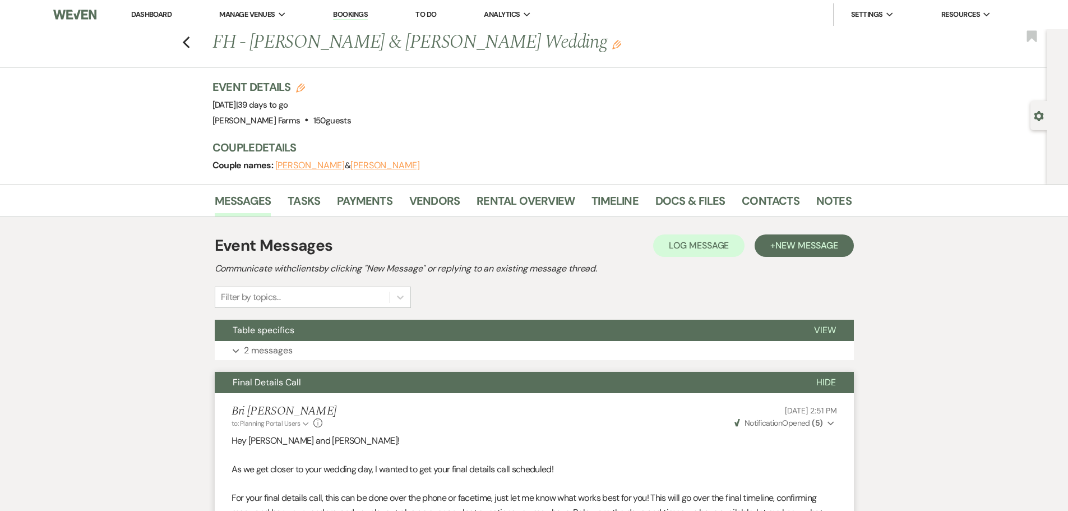
click at [164, 11] on link "Dashboard" at bounding box center [151, 15] width 40 height 10
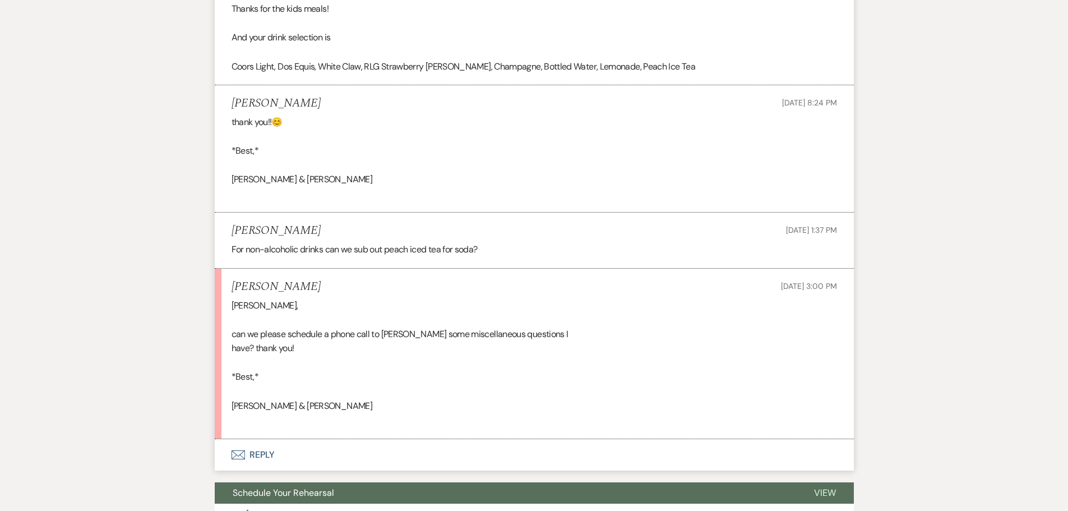
scroll to position [3198, 0]
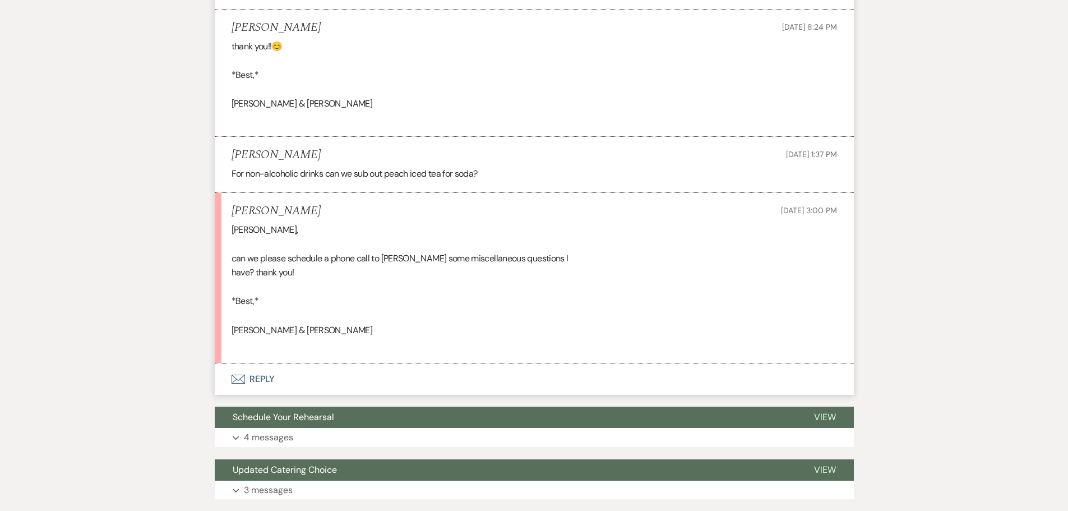
click at [259, 363] on button "Envelope Reply" at bounding box center [534, 378] width 639 height 31
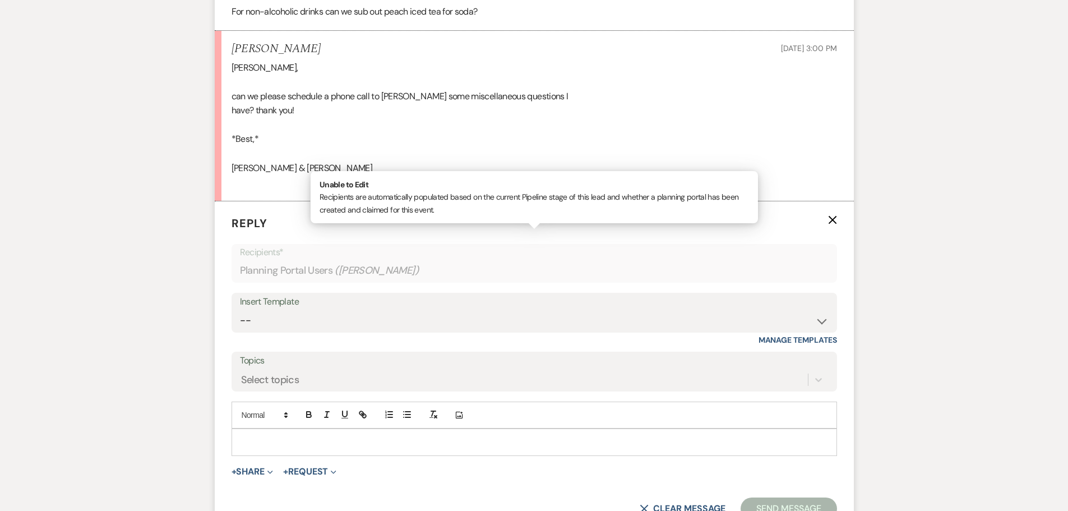
scroll to position [3367, 0]
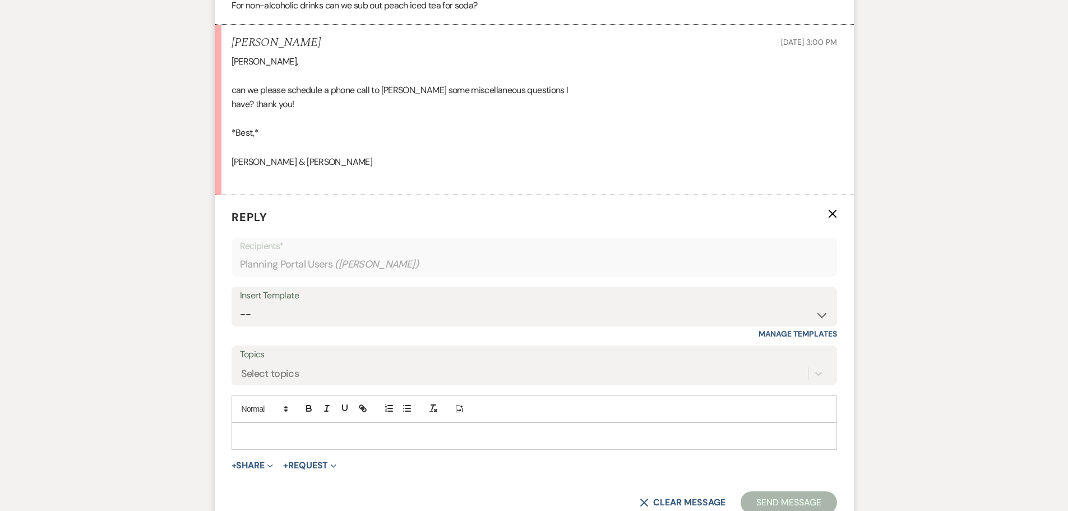
click at [274, 430] on p at bounding box center [535, 436] width 588 height 12
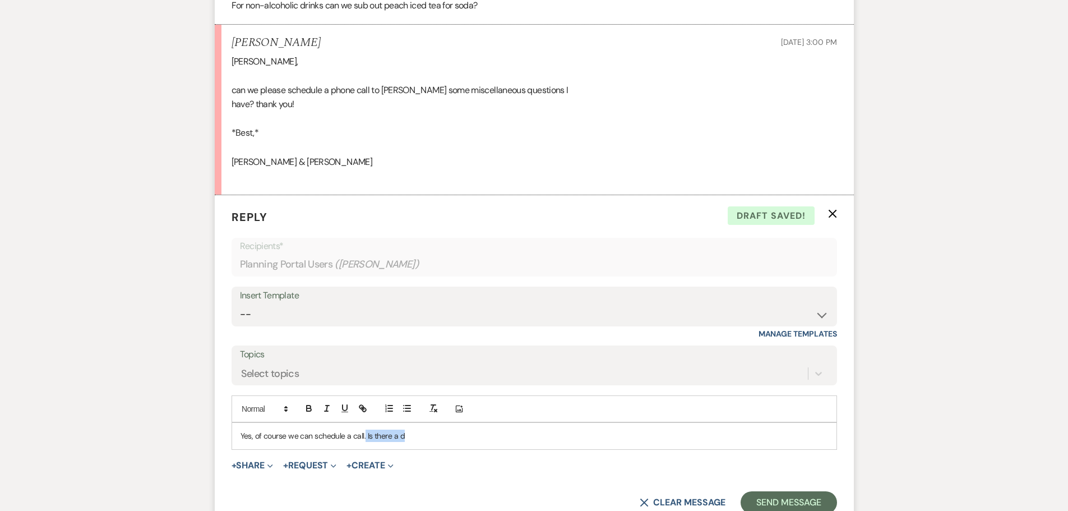
drag, startPoint x: 417, startPoint y: 420, endPoint x: 365, endPoint y: 419, distance: 52.2
click at [365, 430] on p "Yes, of course we can schedule a call. Is there a d" at bounding box center [535, 436] width 588 height 12
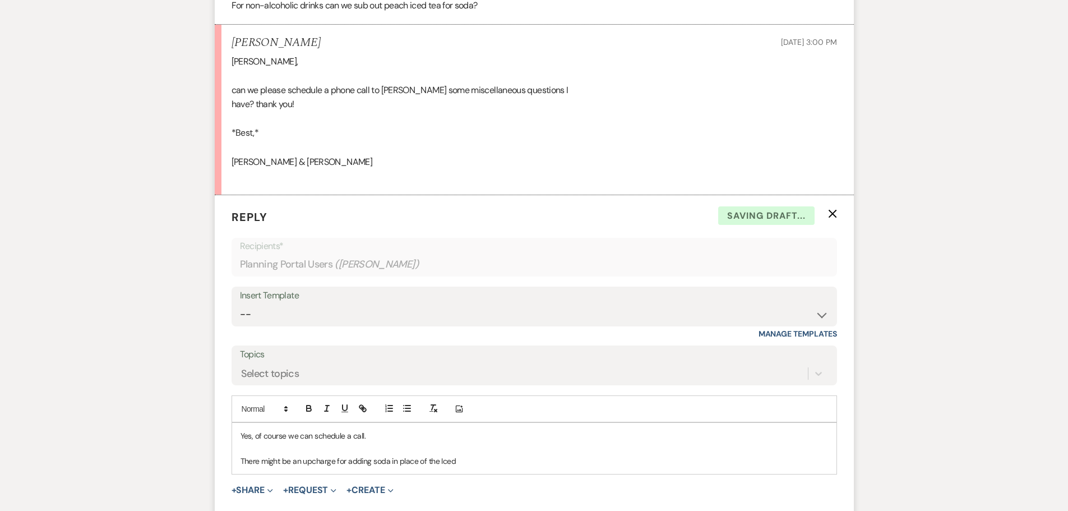
click at [282, 455] on p "There might be an upcharge for adding soda in place of the Iced" at bounding box center [535, 461] width 588 height 12
click at [468, 455] on p "There would be an upcharge for adding soda in place of the Iced" at bounding box center [535, 461] width 588 height 12
click at [398, 442] on p at bounding box center [535, 448] width 588 height 12
click at [398, 430] on p "Yes, of course we can schedule a call." at bounding box center [535, 436] width 588 height 12
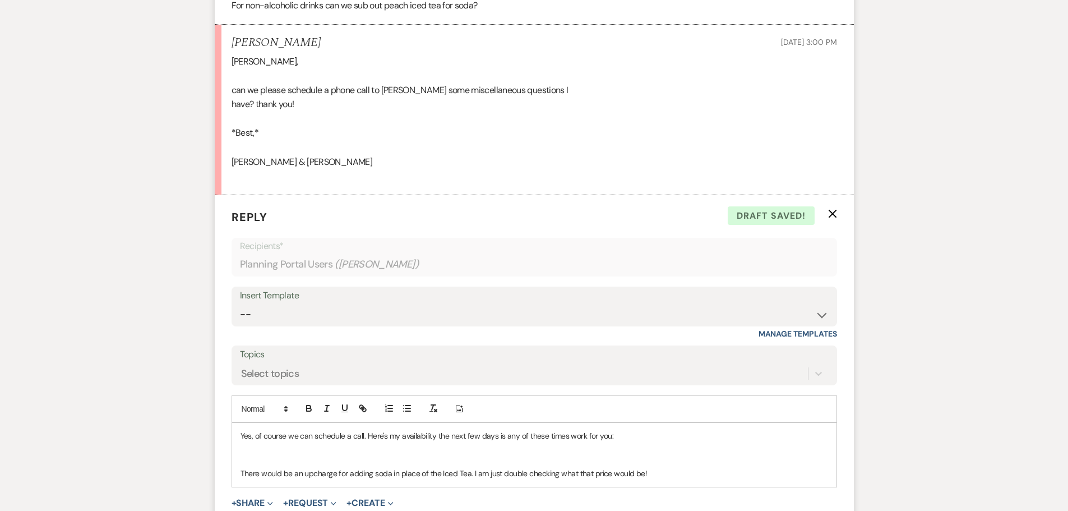
click at [368, 430] on p "Yes, of course we can schedule a call. Here's my availability the next few days…" at bounding box center [535, 436] width 588 height 12
click at [268, 442] on p at bounding box center [535, 448] width 588 height 12
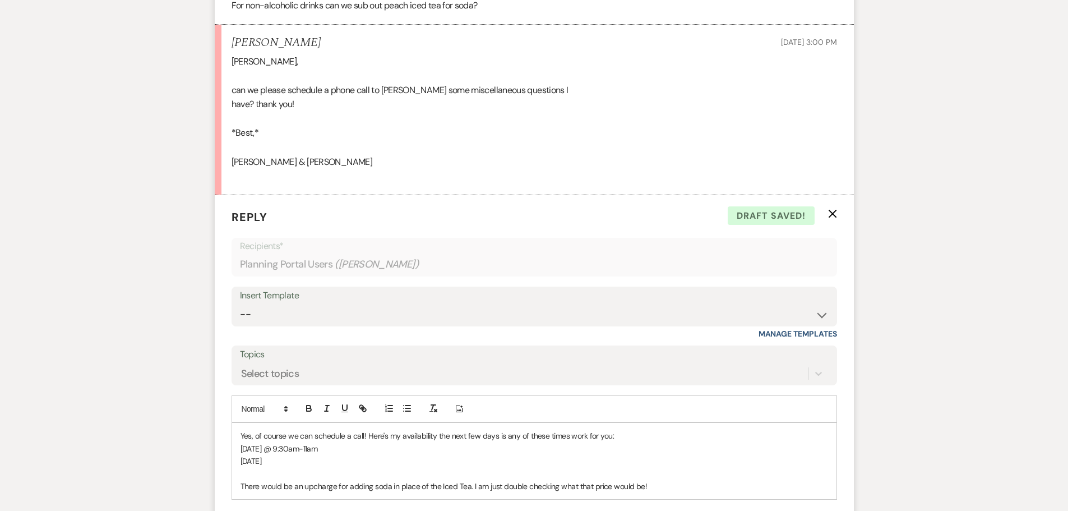
click at [294, 442] on p "Wednesday the 15th @ 9:30am-11am" at bounding box center [535, 448] width 588 height 12
click at [287, 467] on p at bounding box center [535, 473] width 588 height 12
click at [281, 442] on p "Wednesday, Oct 15th @ 9:30am-11am" at bounding box center [535, 448] width 588 height 12
click at [278, 455] on p "Thursday" at bounding box center [535, 461] width 588 height 12
click at [440, 455] on p "Thursday, Oct 16th anytime 9am-12:30pm and then 2pm-5pm" at bounding box center [535, 461] width 588 height 12
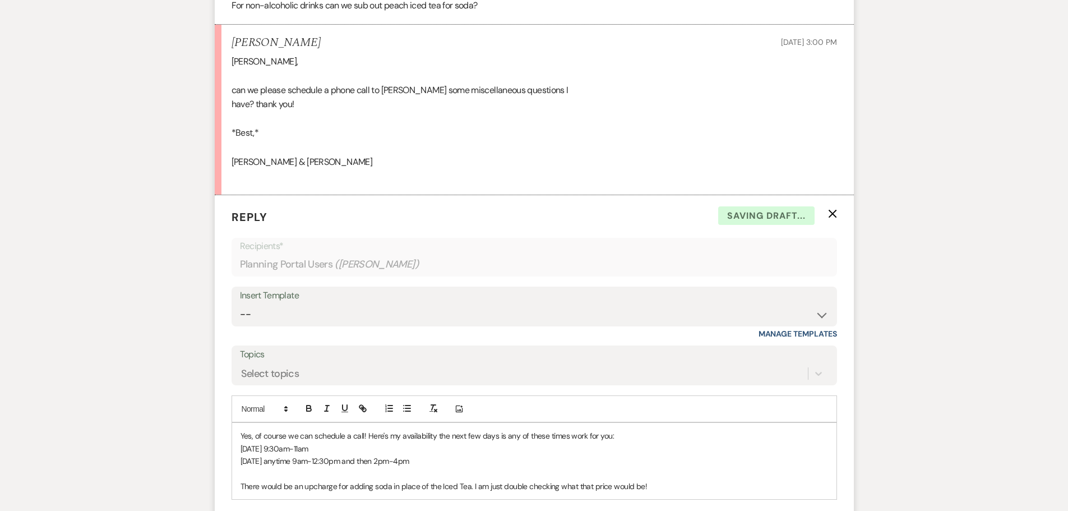
click at [453, 455] on p "Thursday, Oct 16th anytime 9am-12:30pm and then 2pm-4pm" at bounding box center [535, 461] width 588 height 12
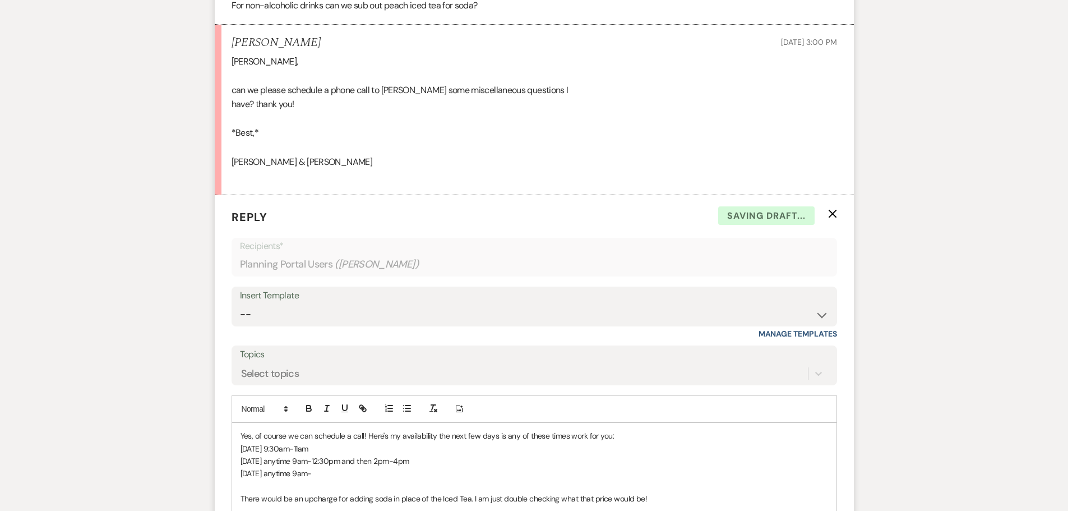
click at [341, 454] on div "Yes, of course we can schedule a call! Here's my availability the next few days…" at bounding box center [534, 467] width 605 height 89
click at [432, 455] on p "Thursday, Oct 16th anytime 9am-12:30pm and then 2pm-4pm" at bounding box center [535, 461] width 588 height 12
drag, startPoint x: 450, startPoint y: 450, endPoint x: 304, endPoint y: 444, distance: 146.5
click at [304, 455] on p "Thursday, Oct 16th anytime 9am-12:30pm and then 2pm-4pm" at bounding box center [535, 461] width 588 height 12
copy p "anytime 9am-12:30pm and then 2pm-4pm"
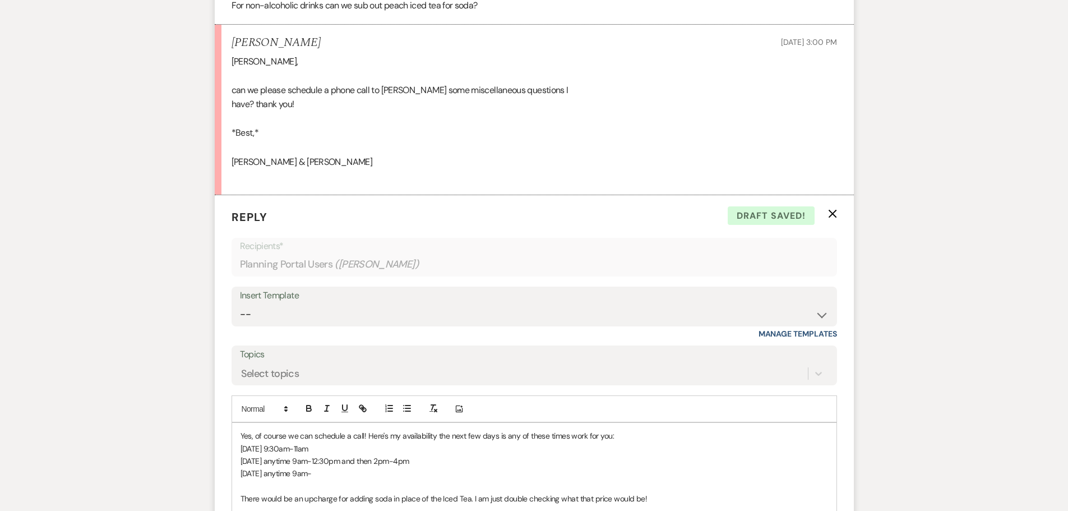
drag, startPoint x: 344, startPoint y: 463, endPoint x: 293, endPoint y: 457, distance: 50.8
click at [293, 467] on p "Friday, Oct 17th anytime 9am-" at bounding box center [535, 473] width 588 height 12
click at [462, 467] on p "Friday, Oct 17th anytime 9am-12:30pm and then 2pm-4pm" at bounding box center [535, 473] width 588 height 12
click at [436, 455] on p "Thursday, Oct 16th anytime 9am-12:30pm and then 2pm-4pm" at bounding box center [535, 461] width 588 height 12
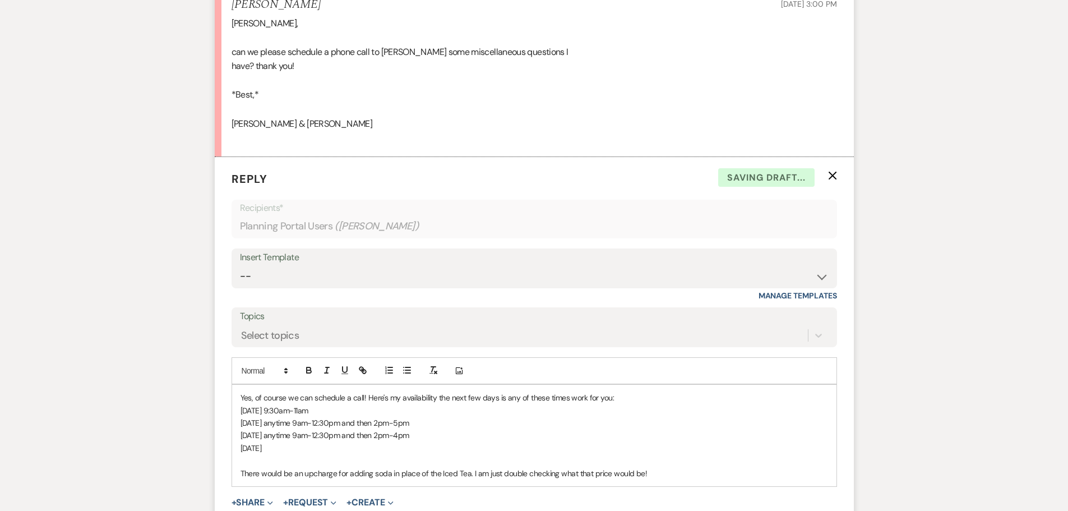
scroll to position [3423, 0]
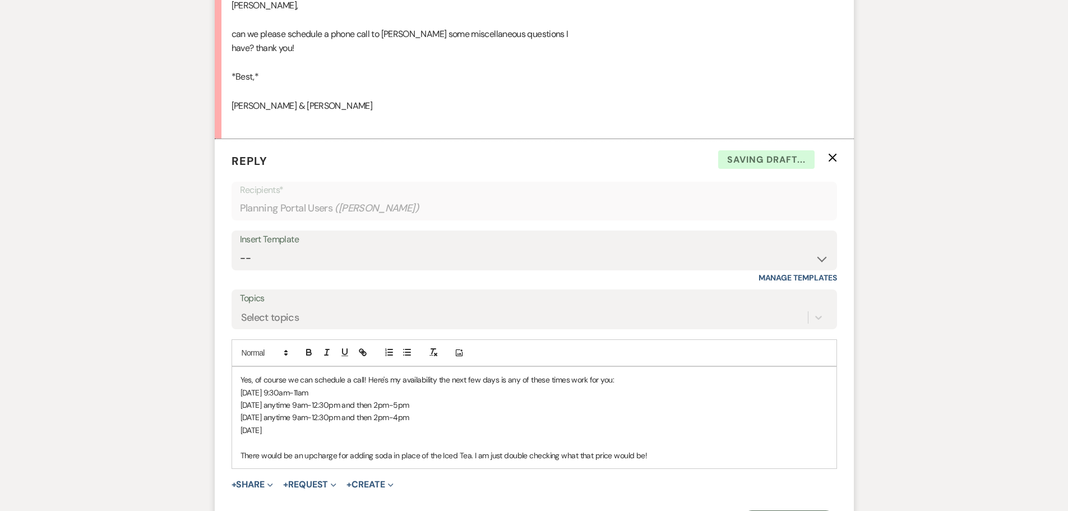
click at [426, 411] on p "Friday, Oct 17th anytime 9am-12:30pm and then 2pm-4pm" at bounding box center [535, 417] width 588 height 12
click at [354, 424] on p "Saturday, Oct 18th" at bounding box center [535, 430] width 588 height 12
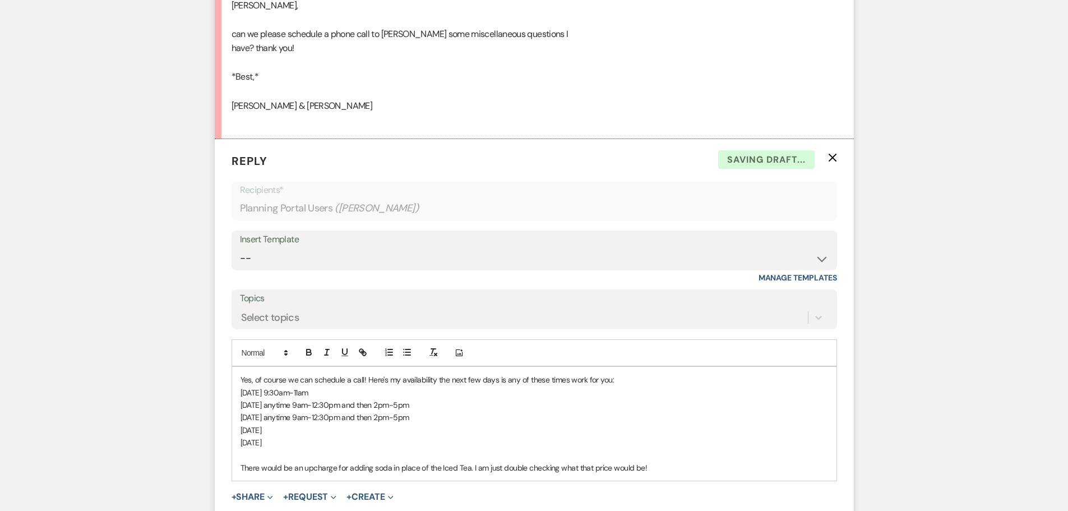
click at [330, 424] on p "Saturday, Oct 18th" at bounding box center [535, 430] width 588 height 12
click at [320, 386] on p "Wednesday, Oct 15th @ 9:30am-11am" at bounding box center [535, 392] width 588 height 12
click at [310, 424] on p "Saturday, Oct 18th" at bounding box center [535, 430] width 588 height 12
click at [312, 436] on p "Sunday, Oct 19th" at bounding box center [535, 442] width 588 height 12
click at [351, 436] on p "Sunday, Oct 19th @10am-2pm" at bounding box center [535, 442] width 588 height 12
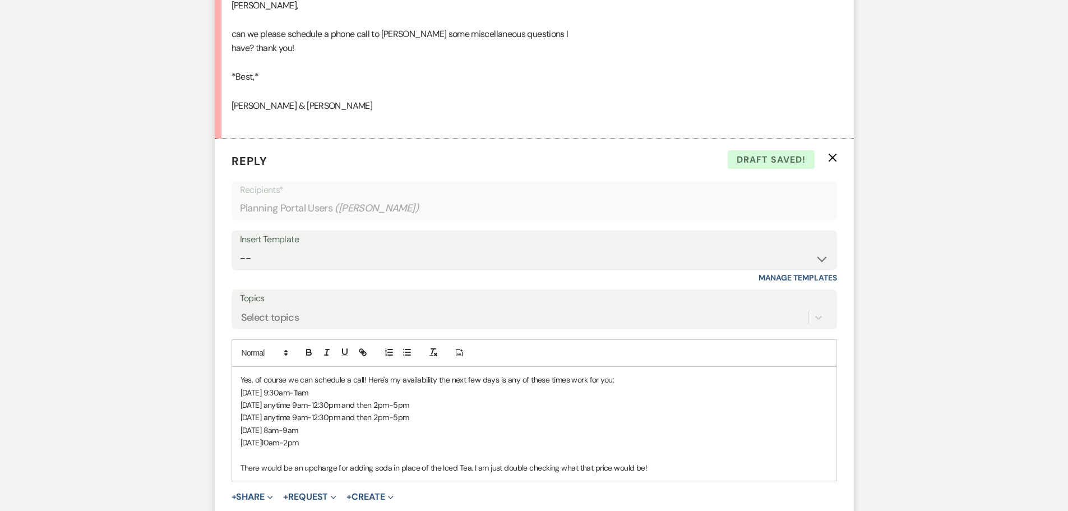
click at [504, 374] on p "Yes, of course we can schedule a call! Here's my availability the next few days…" at bounding box center [535, 380] width 588 height 12
drag, startPoint x: 342, startPoint y: 428, endPoint x: 229, endPoint y: 378, distance: 123.3
click at [229, 378] on form "Reply X Draft saved! Recipients* Planning Portal Users ( Celeste Mendoza ) Inse…" at bounding box center [534, 349] width 639 height 420
click at [324, 347] on icon "button" at bounding box center [327, 352] width 10 height 10
click at [399, 436] on p "Sunday, Oct 19th @10am-2pm" at bounding box center [535, 442] width 588 height 12
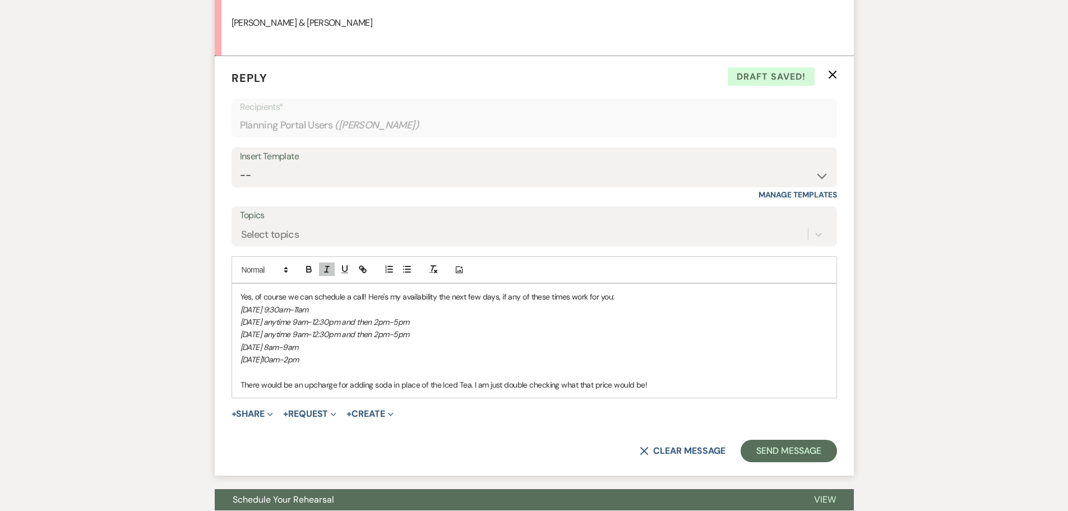
scroll to position [3591, 0]
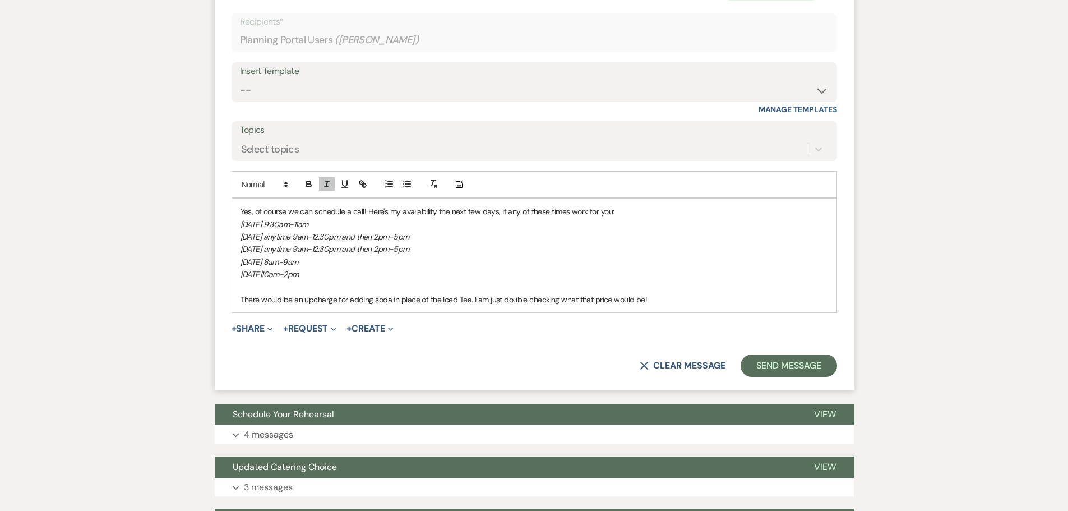
click at [239, 199] on div "Yes, of course we can schedule a call! Here's my availability the next few days…" at bounding box center [534, 256] width 605 height 114
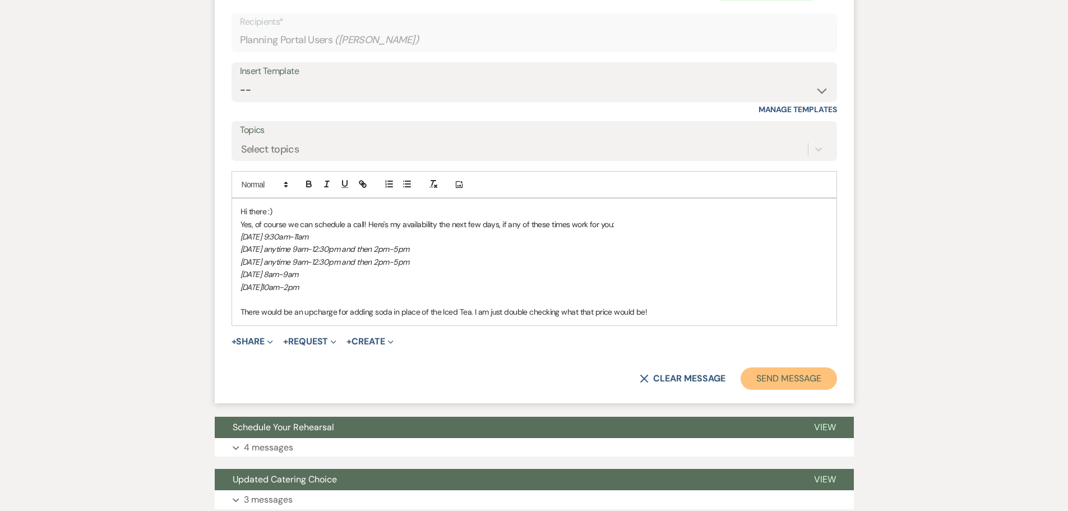
click at [771, 370] on button "Send Message" at bounding box center [789, 378] width 96 height 22
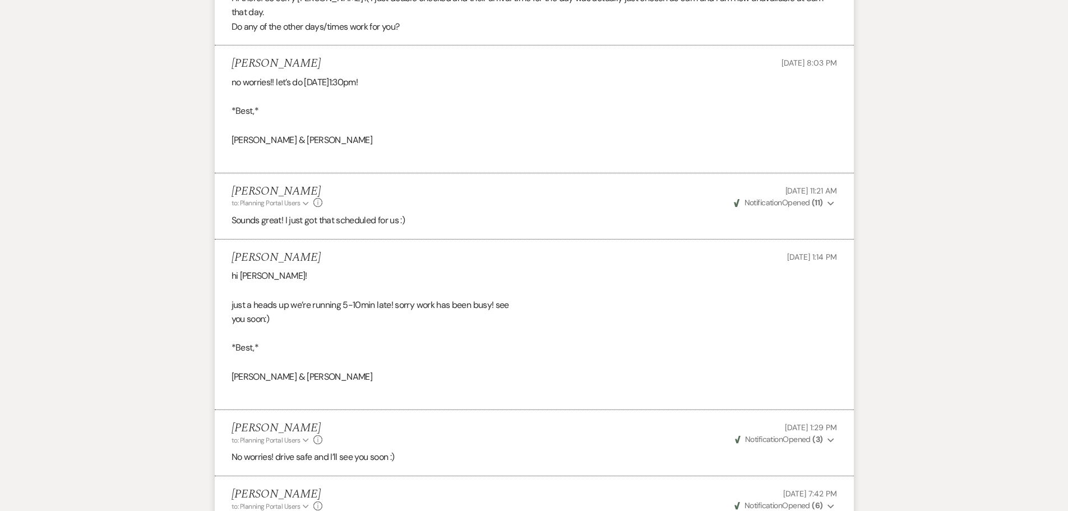
scroll to position [642, 0]
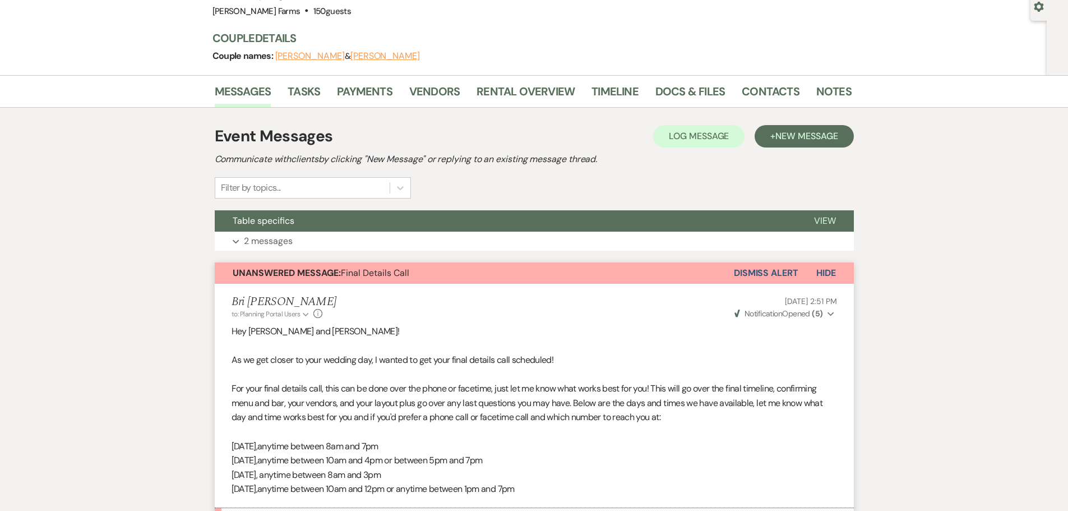
scroll to position [67, 0]
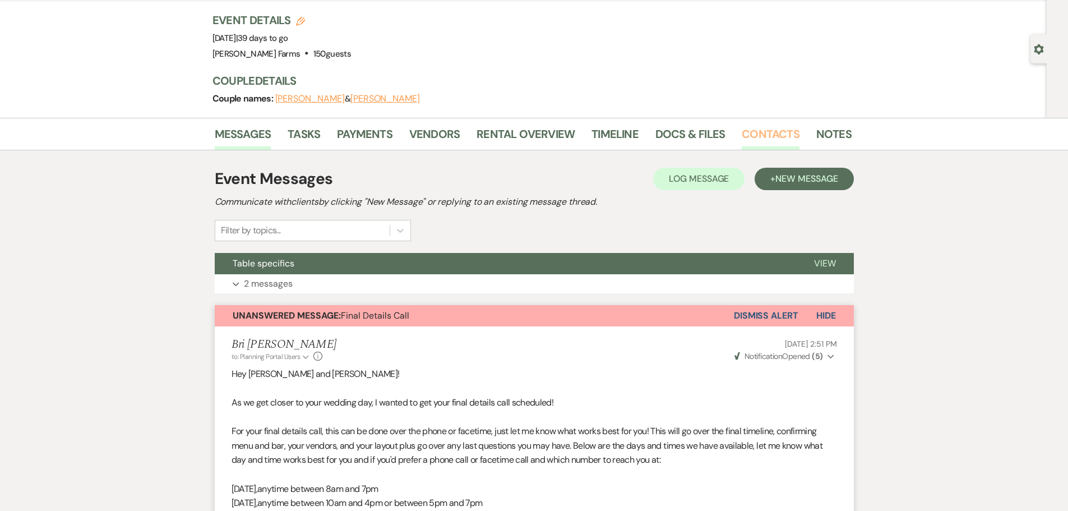
click at [767, 134] on link "Contacts" at bounding box center [771, 137] width 58 height 25
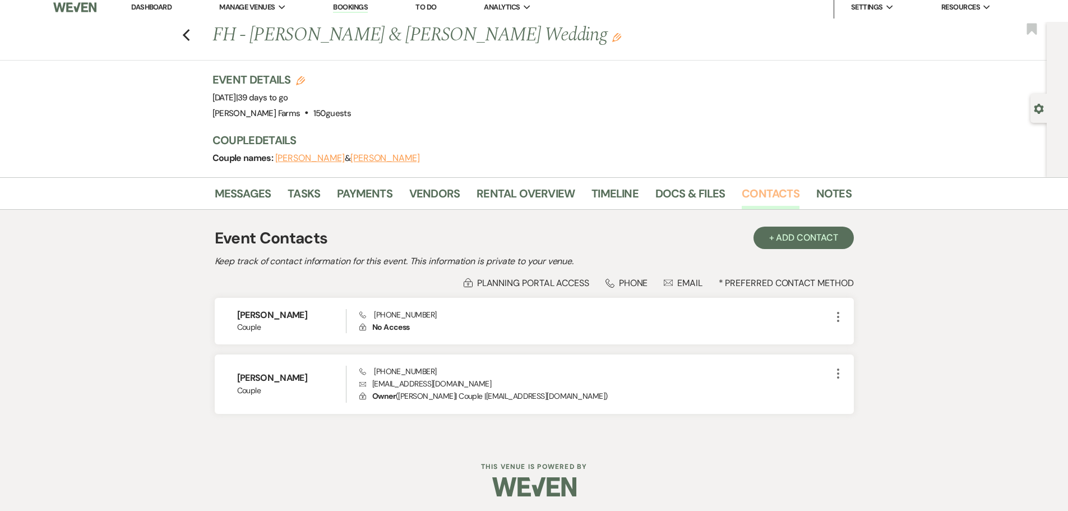
scroll to position [10, 0]
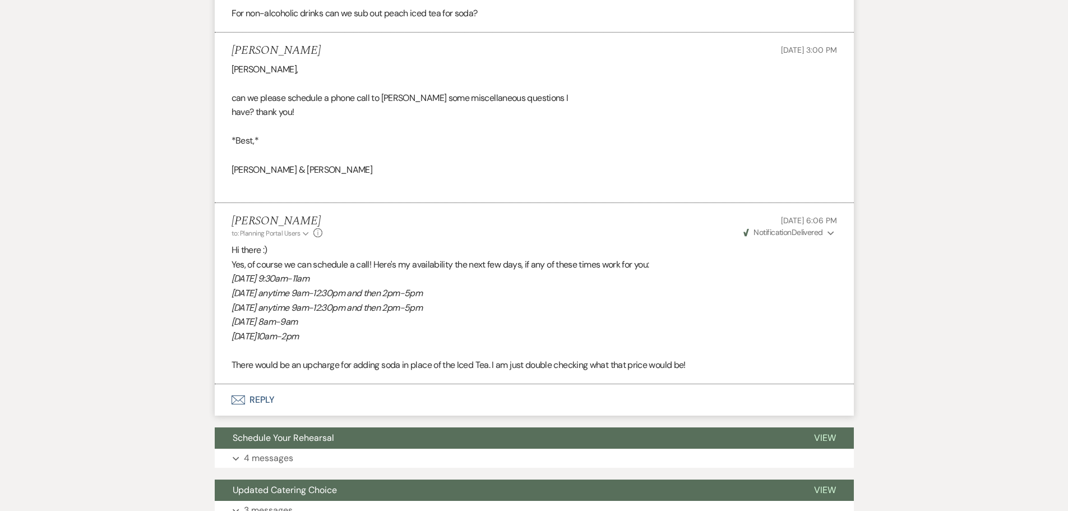
scroll to position [2975, 0]
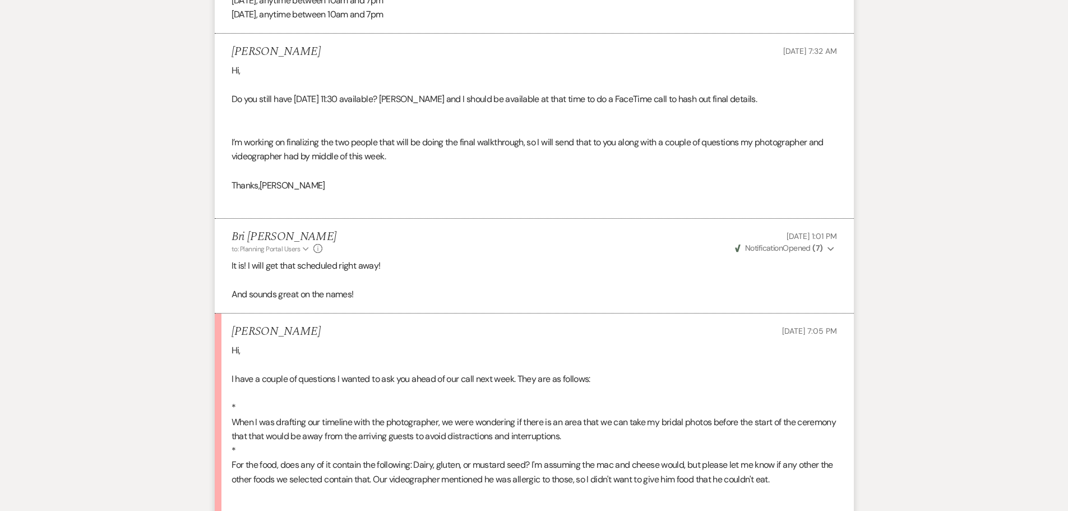
scroll to position [617, 0]
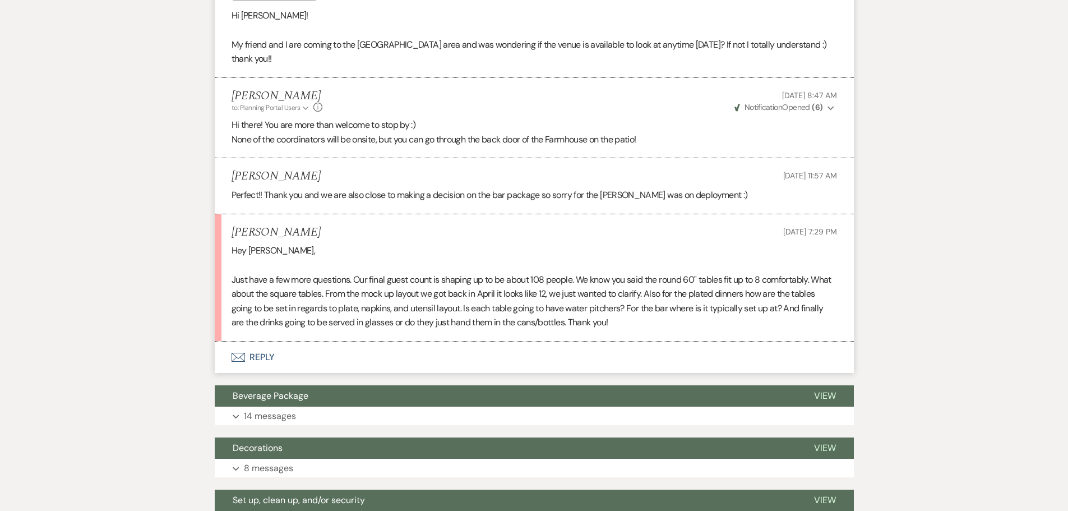
click at [263, 342] on button "Envelope Reply" at bounding box center [534, 357] width 639 height 31
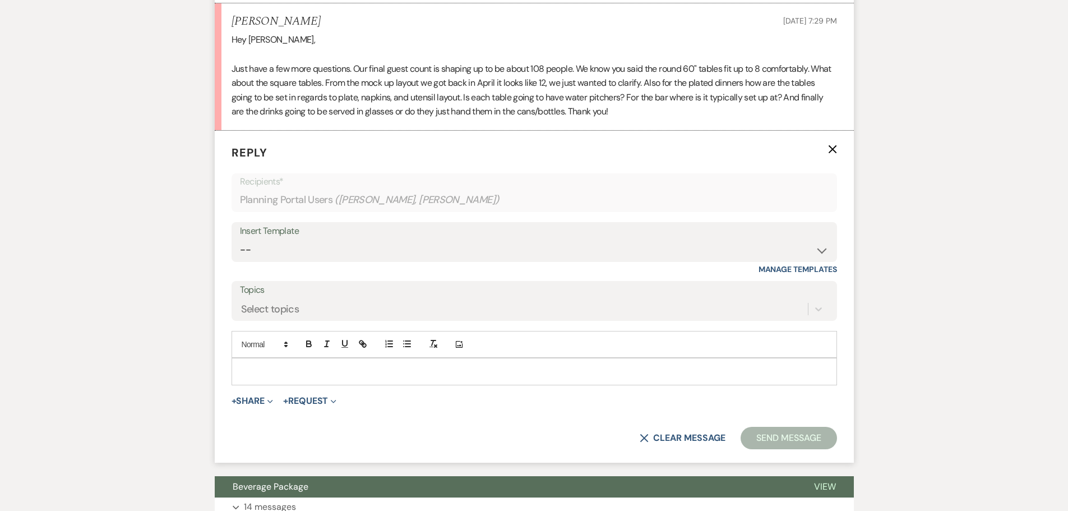
scroll to position [551, 0]
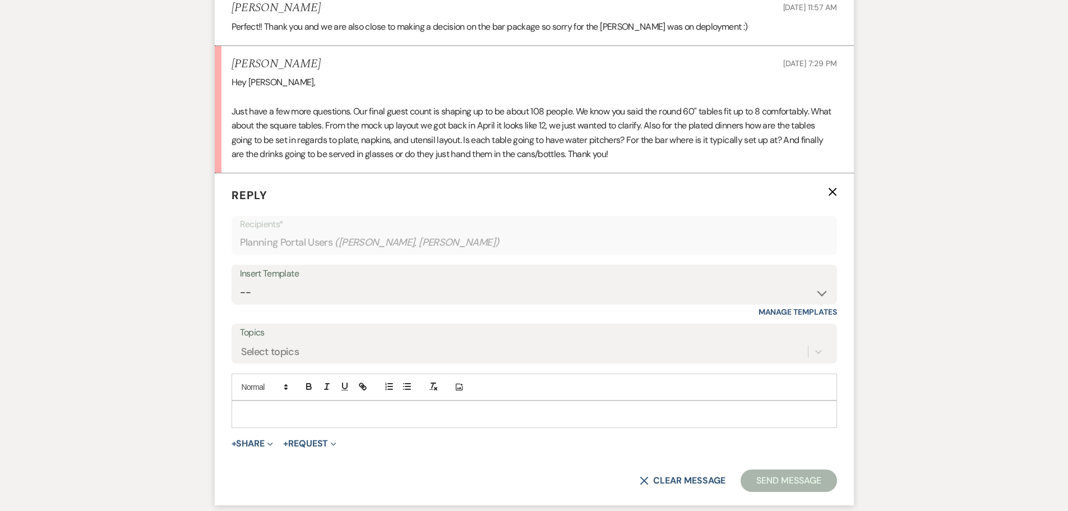
click at [307, 408] on p at bounding box center [535, 414] width 588 height 12
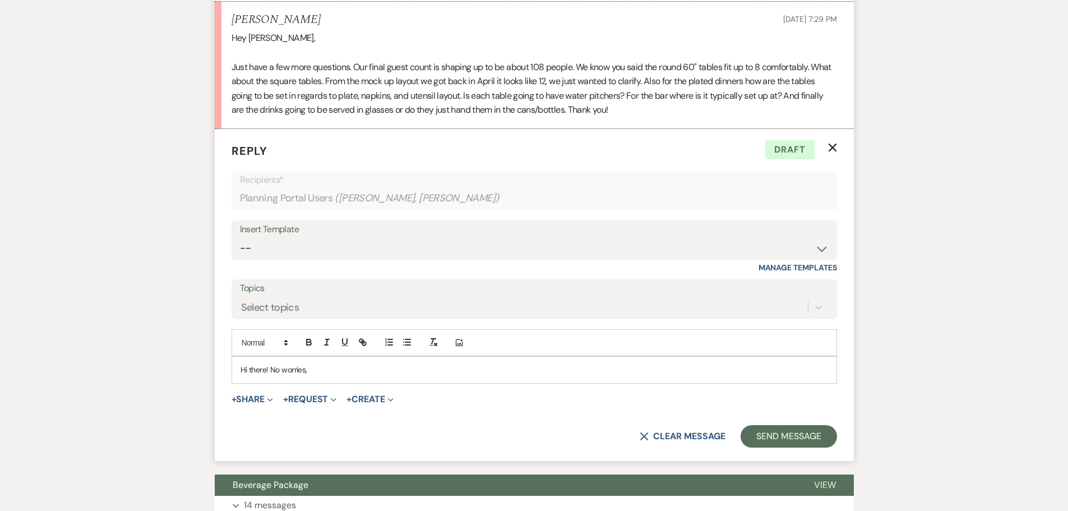
scroll to position [607, 0]
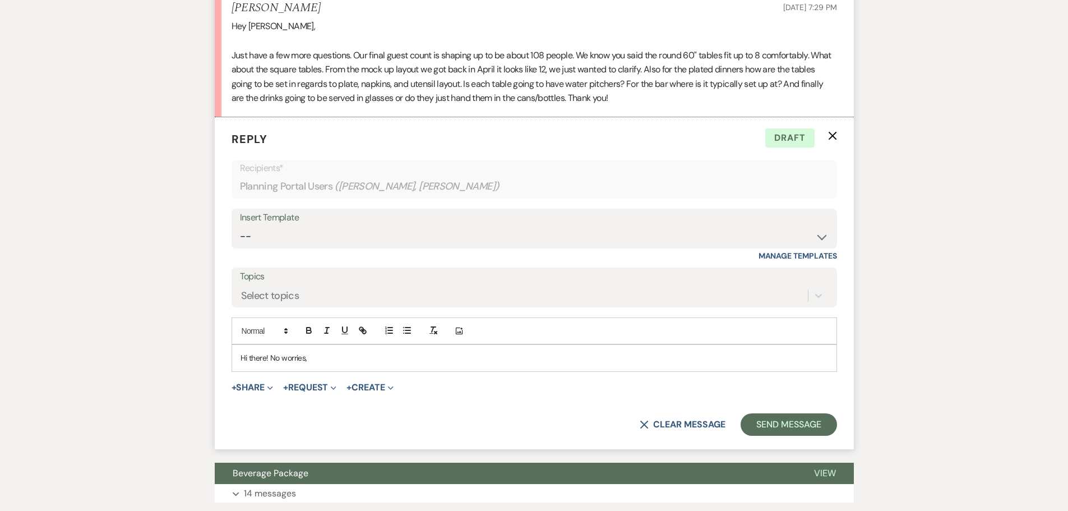
click at [371, 352] on p "Hi there! No worries," at bounding box center [535, 358] width 588 height 12
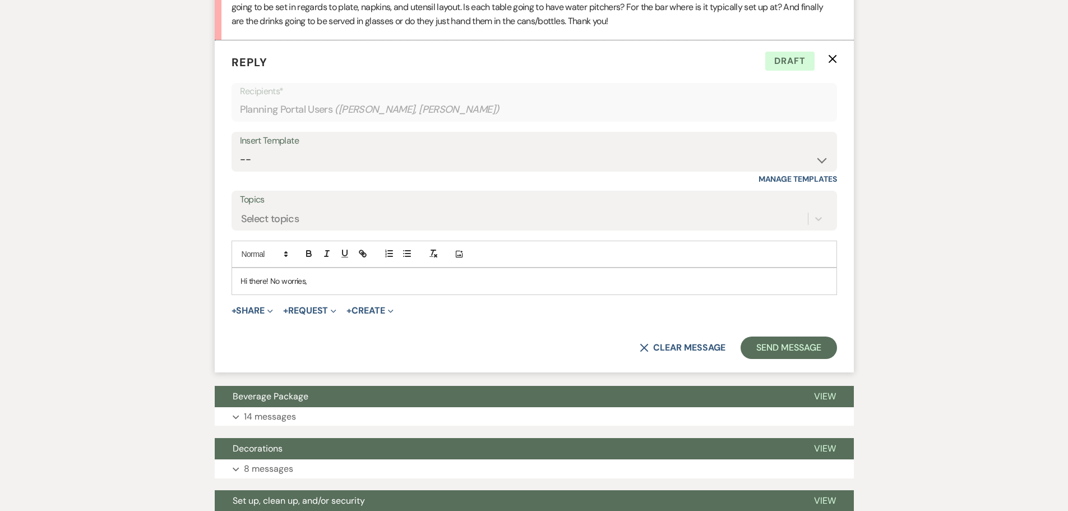
scroll to position [673, 0]
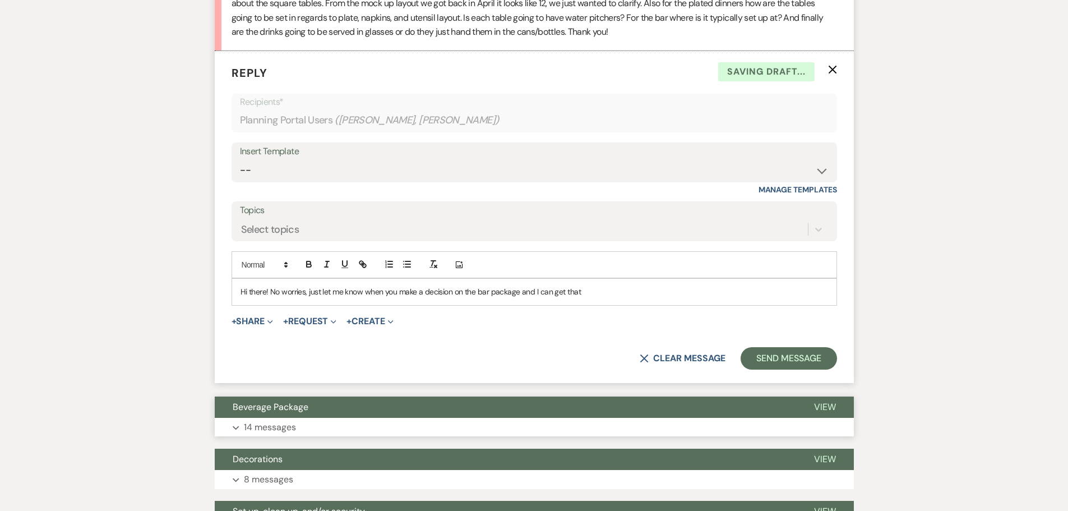
click at [278, 401] on span "Beverage Package" at bounding box center [271, 407] width 76 height 12
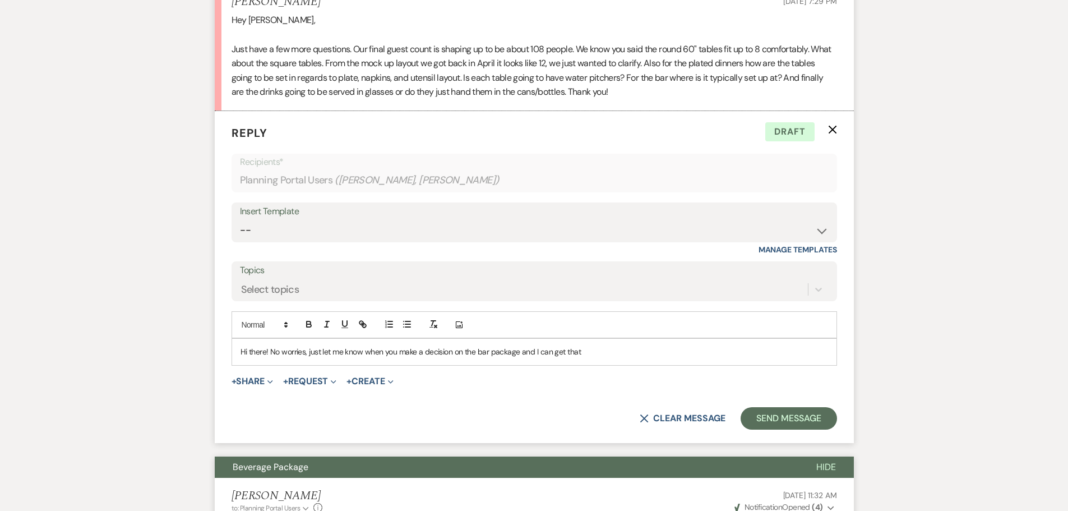
scroll to position [617, 0]
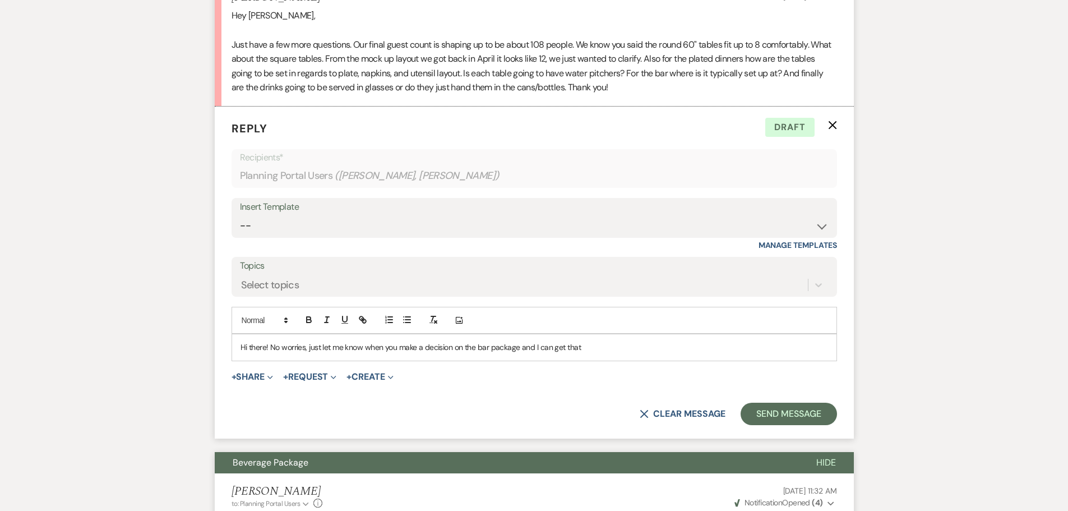
click at [610, 341] on p "Hi there! No worries, just let me know when you make a decision on the bar pack…" at bounding box center [535, 347] width 588 height 12
drag, startPoint x: 600, startPoint y: 333, endPoint x: 385, endPoint y: 338, distance: 214.3
click at [385, 341] on p "Hi there! No worries, just let me know when you make a decision on the bar pack…" at bounding box center [535, 347] width 588 height 12
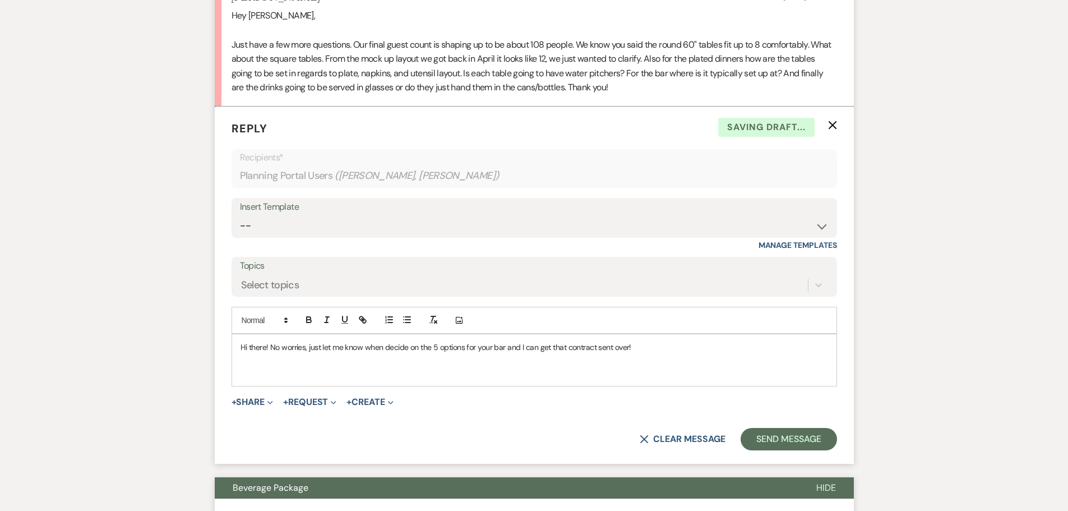
click at [634, 341] on p "Hi there! No worries, just let me know when decide on the 5 options for your ba…" at bounding box center [535, 347] width 588 height 12
click at [384, 341] on p "Hi there! No worries, just let me know when decide on the 5 options for your ba…" at bounding box center [535, 347] width 588 height 12
click at [505, 341] on p "Hi there! No worries, just let me know when you decide on the 5 options for you…" at bounding box center [535, 347] width 588 height 12
click at [691, 341] on p "Hi there! No worries, just let me know when you decide on the 5 options for you…" at bounding box center [535, 347] width 588 height 12
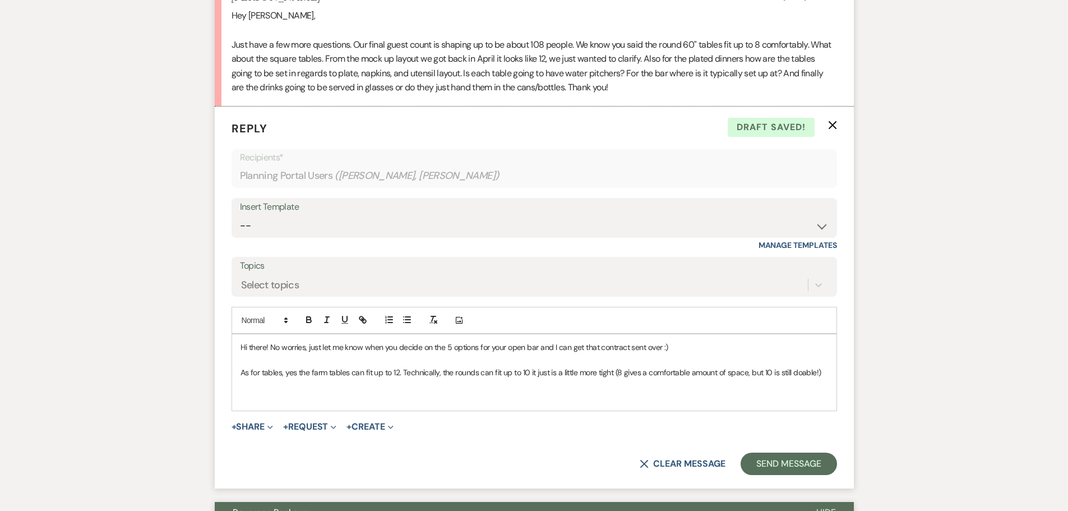
click at [399, 366] on p "As for tables, yes the farm tables can fit up to 12. Technically, the rounds ca…" at bounding box center [535, 372] width 588 height 12
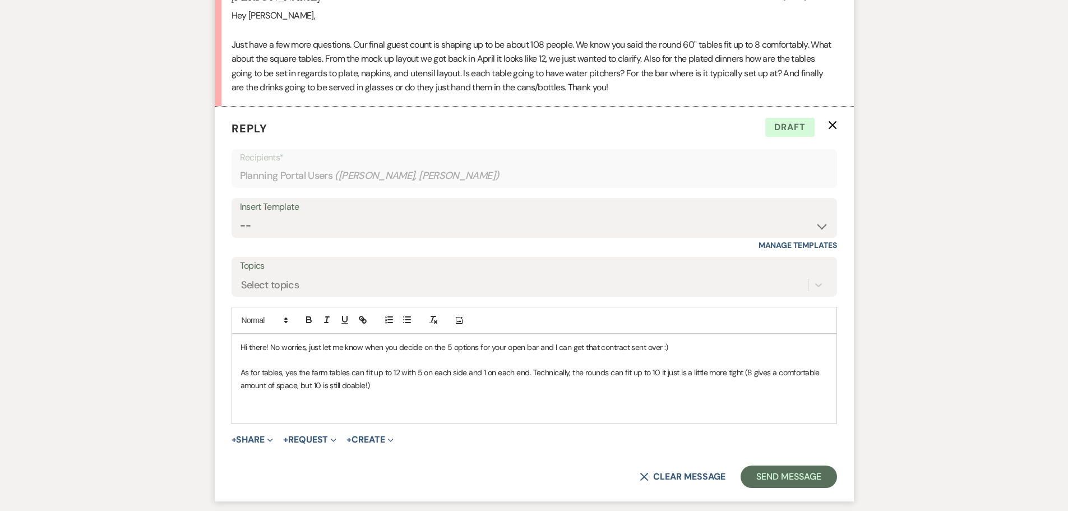
click at [419, 372] on p "As for tables, yes the farm tables can fit up to 12 with 5 on each side and 1 o…" at bounding box center [535, 378] width 588 height 25
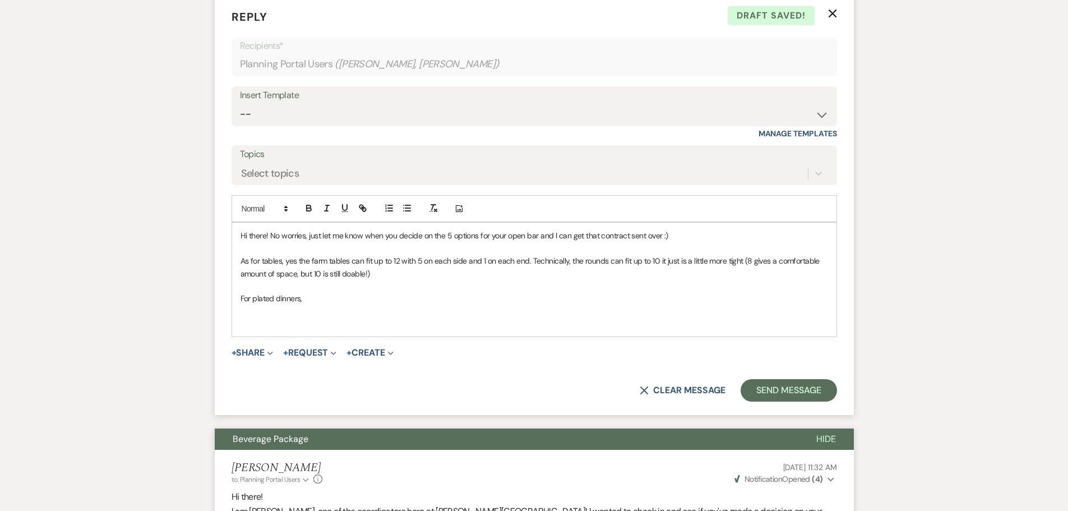
scroll to position [617, 0]
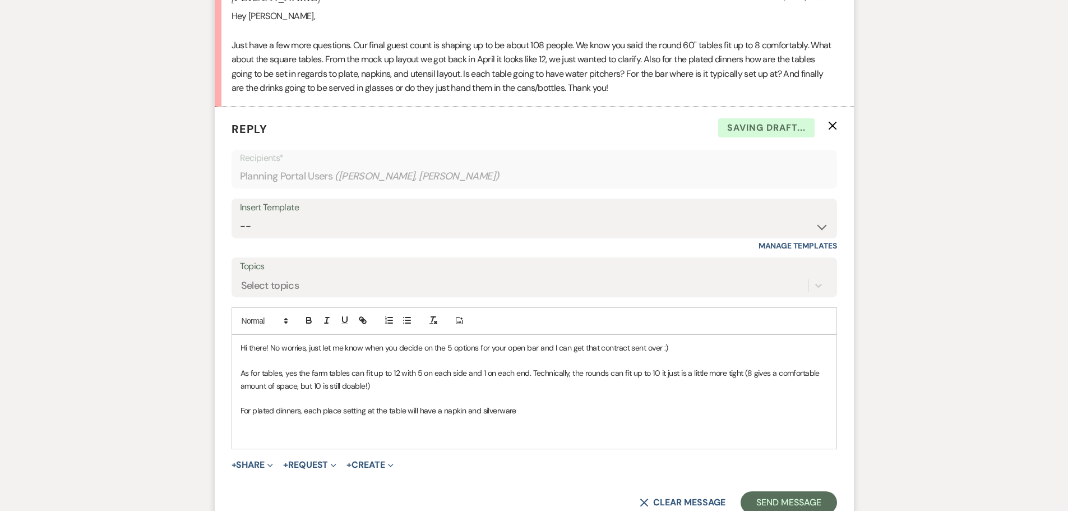
click at [445, 404] on p "For plated dinners, each place setting at the table will have a napkin and silv…" at bounding box center [535, 410] width 588 height 12
click at [442, 404] on p "For plated dinners, each place setting at the table will have a cloth napkin an…" at bounding box center [535, 410] width 588 height 12
click at [554, 404] on p "For plated dinners, each place setting at the table will have a white cloth nap…" at bounding box center [535, 410] width 588 height 12
click at [628, 404] on p "For plated dinners, each place setting at the table will have a white cloth nap…" at bounding box center [535, 410] width 588 height 12
click at [655, 404] on p "For plated dinners, each place setting at the table will have a white cloth nap…" at bounding box center [535, 410] width 588 height 12
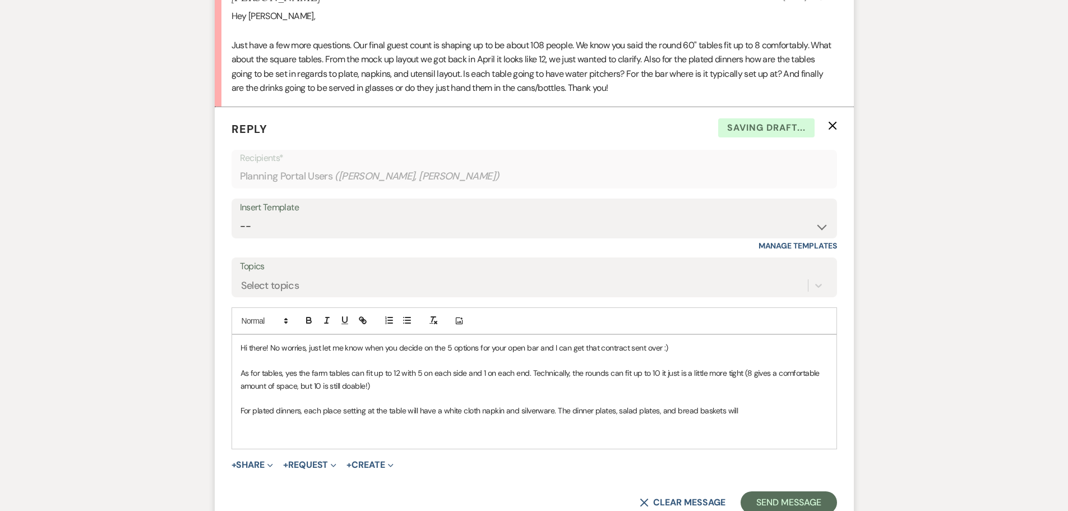
click at [747, 404] on p "For plated dinners, each place setting at the table will have a white cloth nap…" at bounding box center [535, 410] width 588 height 12
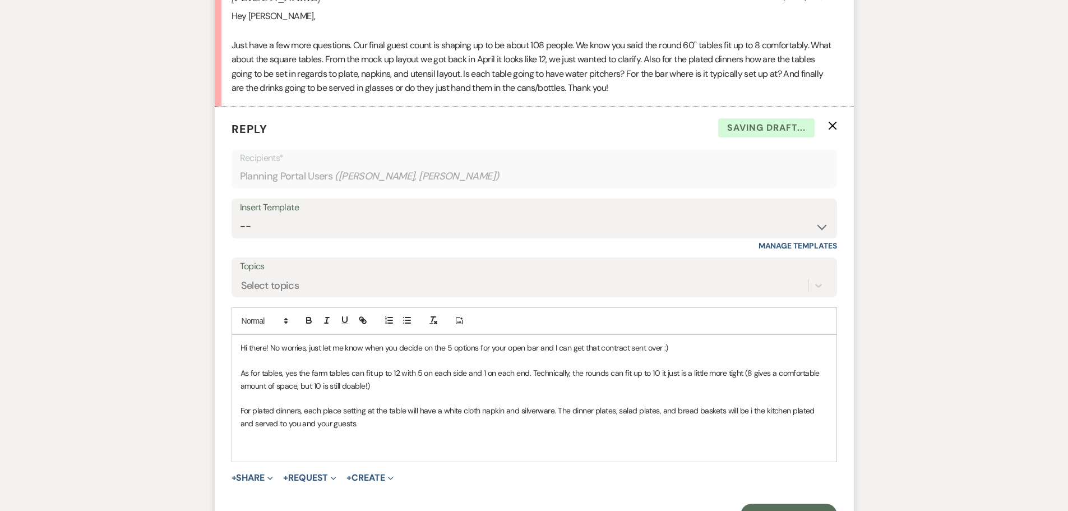
click at [746, 404] on p "For plated dinners, each place setting at the table will have a white cloth nap…" at bounding box center [535, 416] width 588 height 25
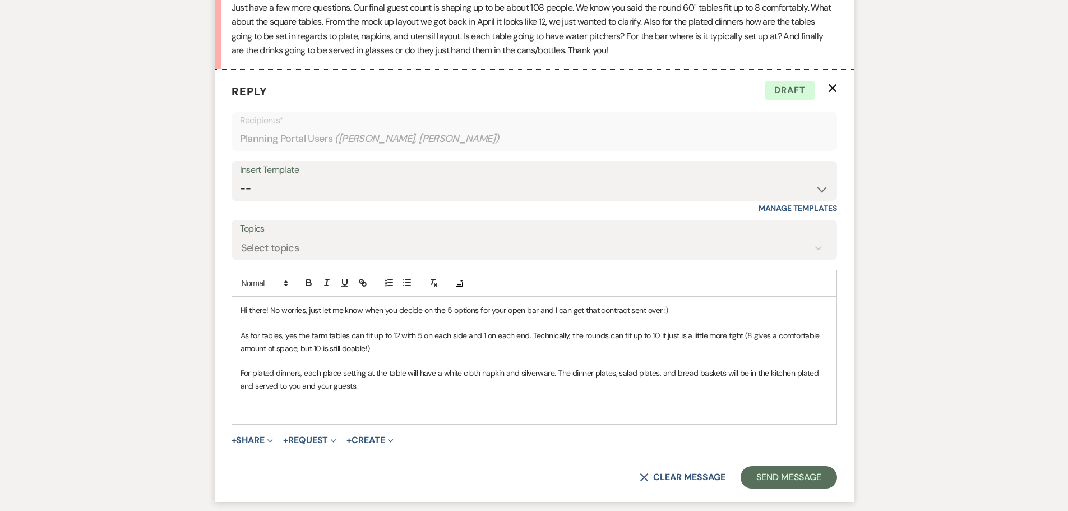
scroll to position [673, 0]
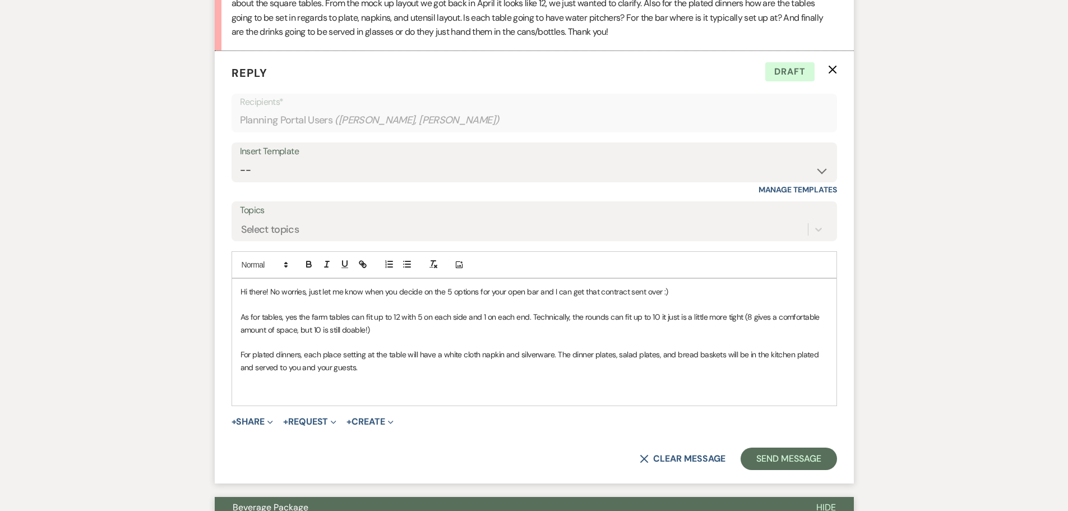
click at [367, 350] on p "For plated dinners, each place setting at the table will have a white cloth nap…" at bounding box center [535, 360] width 588 height 25
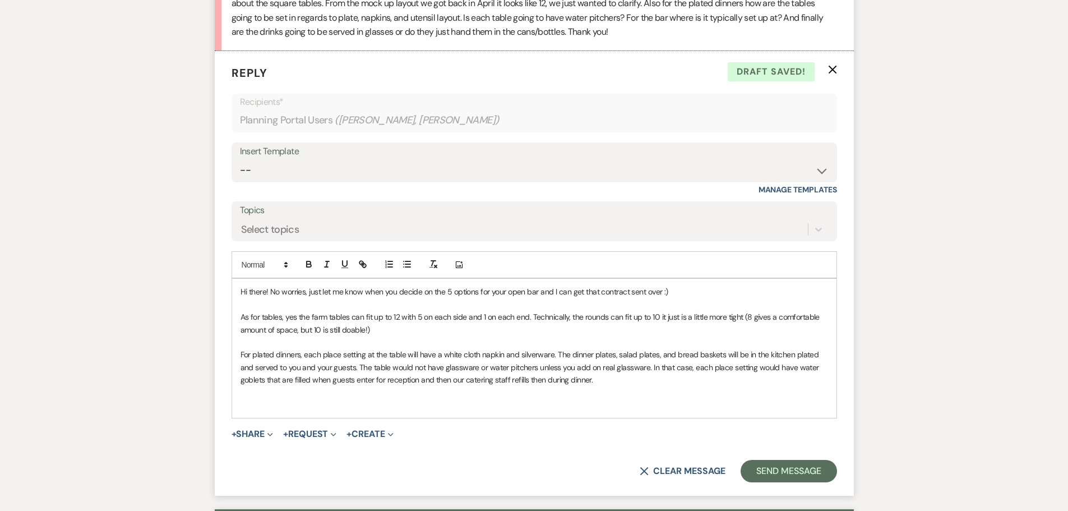
scroll to position [617, 0]
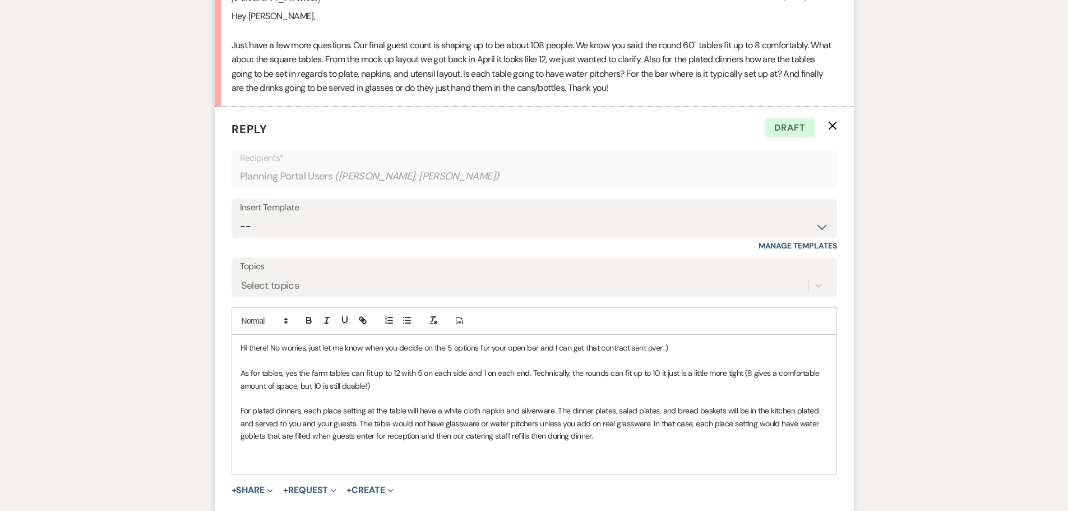
click at [345, 410] on p "For plated dinners, each place setting at the table will have a white cloth nap…" at bounding box center [535, 423] width 588 height 38
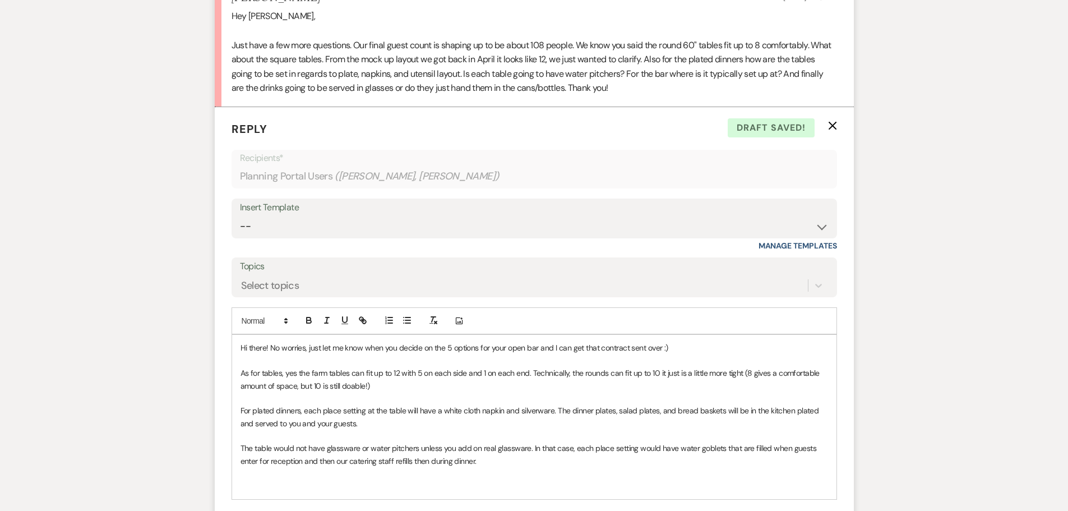
click at [529, 442] on p "The table would not have glassware or water pitchers unless you add on real gla…" at bounding box center [535, 454] width 588 height 25
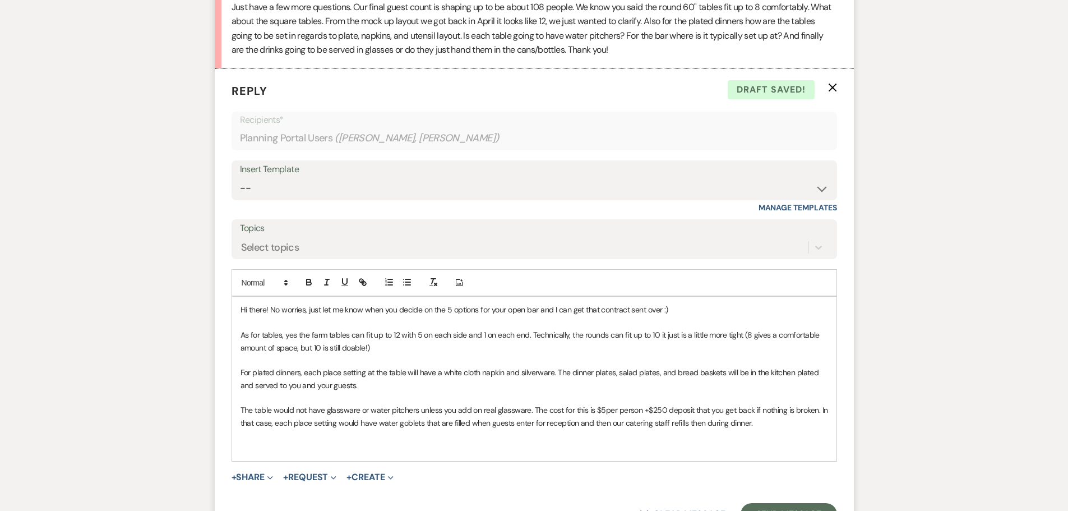
scroll to position [673, 0]
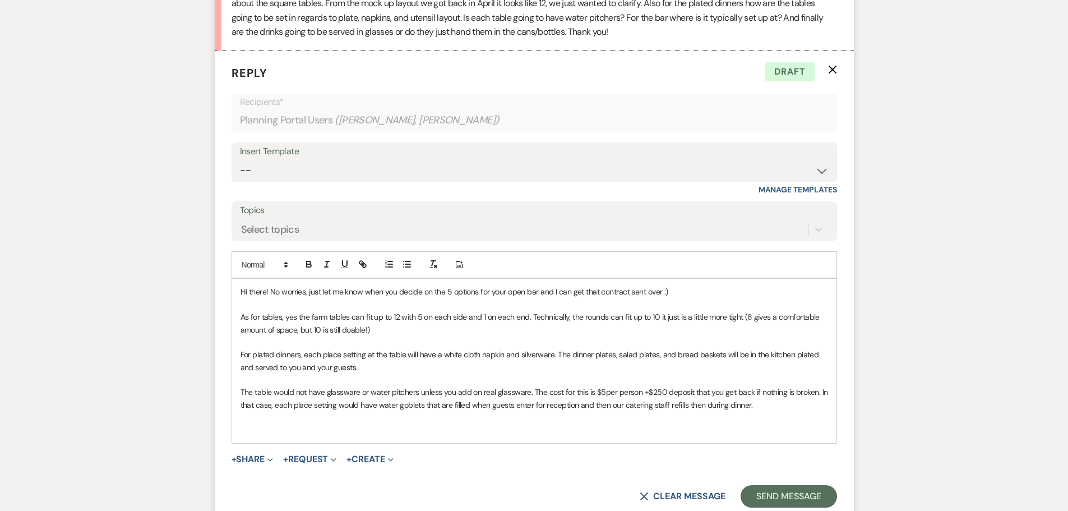
click at [759, 394] on p "The table would not have glassware or water pitchers unless you add on real gla…" at bounding box center [535, 398] width 588 height 25
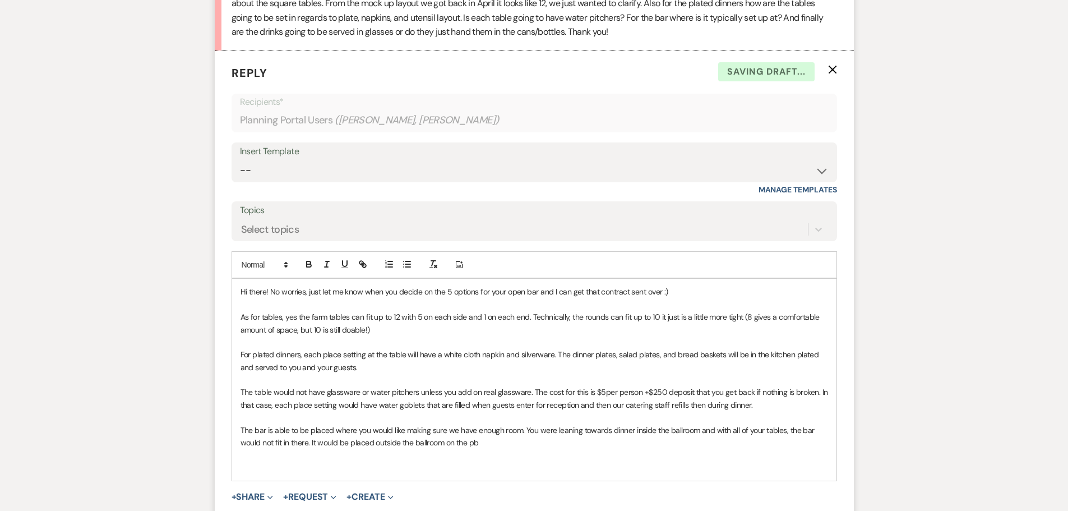
click at [338, 424] on p "The bar is able to be placed where you would like making sure we have enough ro…" at bounding box center [535, 436] width 588 height 25
click at [487, 428] on p "The bar is able to be placed where you would like making sure we have enough ro…" at bounding box center [535, 436] width 588 height 25
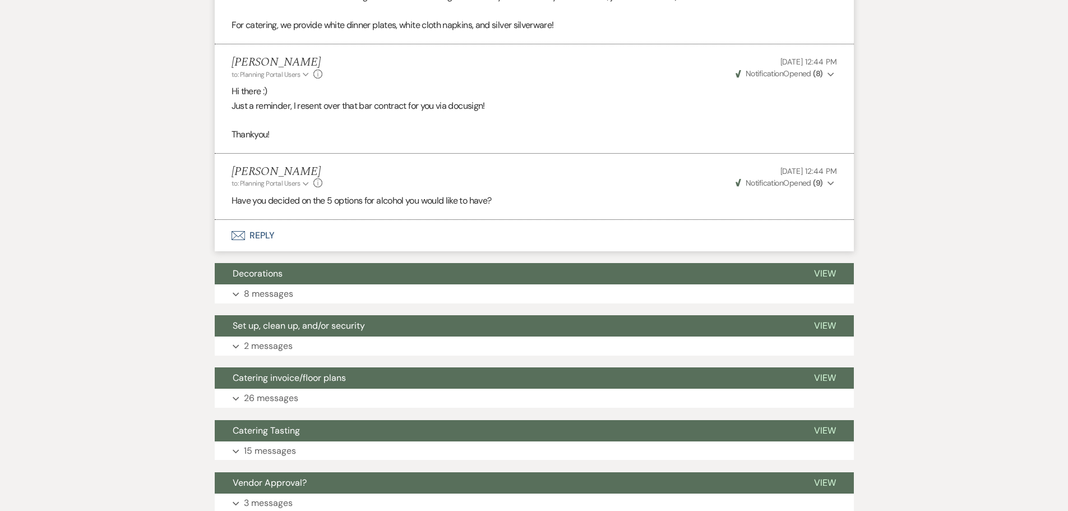
scroll to position [2355, 0]
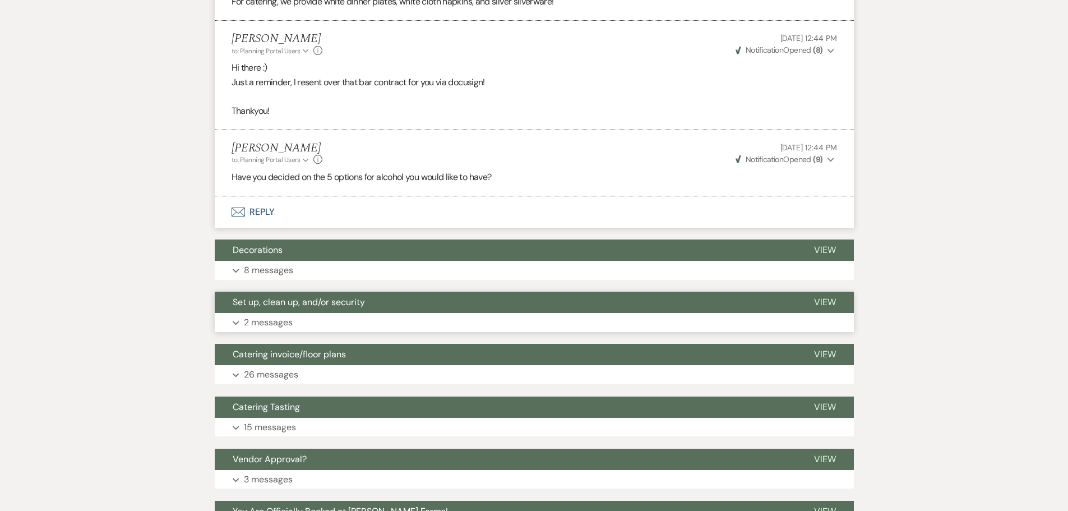
click at [330, 296] on span "Set up, clean up, and/or security" at bounding box center [299, 302] width 132 height 12
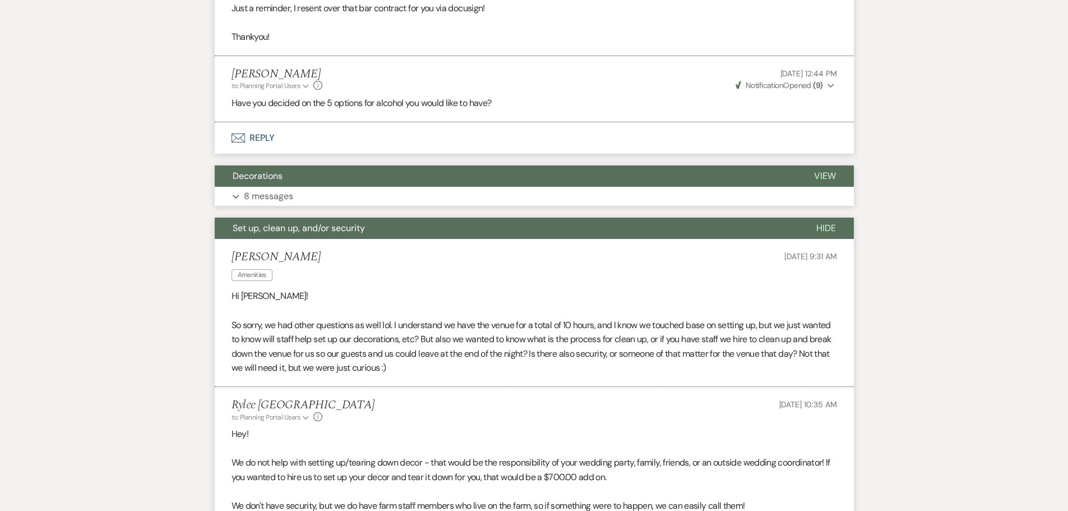
scroll to position [2468, 0]
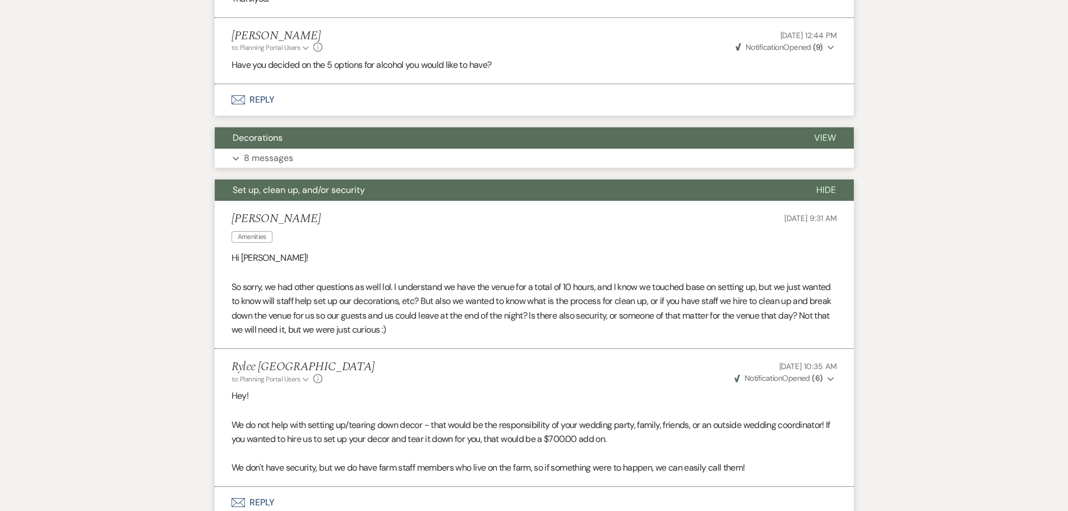
click at [350, 130] on button "Decorations" at bounding box center [506, 137] width 582 height 21
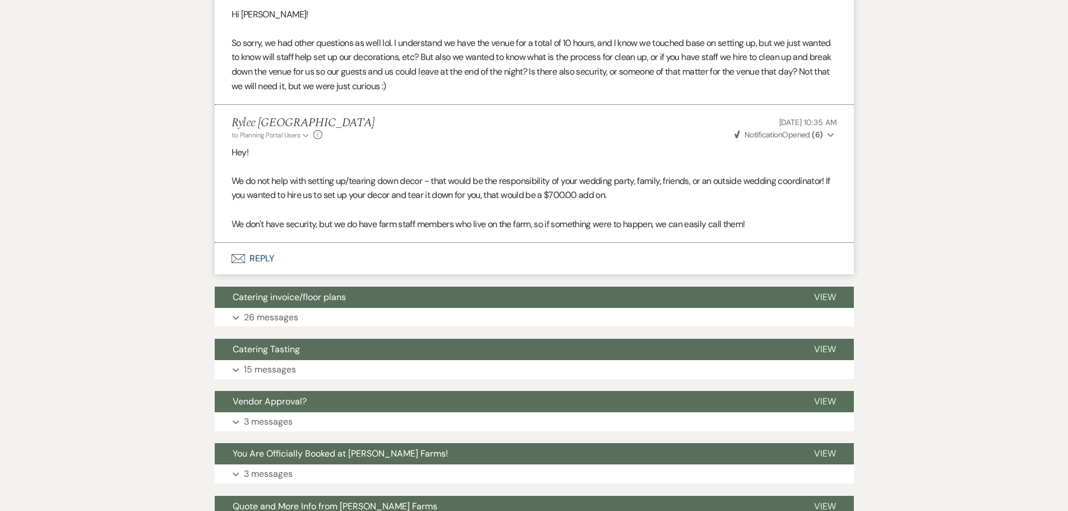
scroll to position [4318, 0]
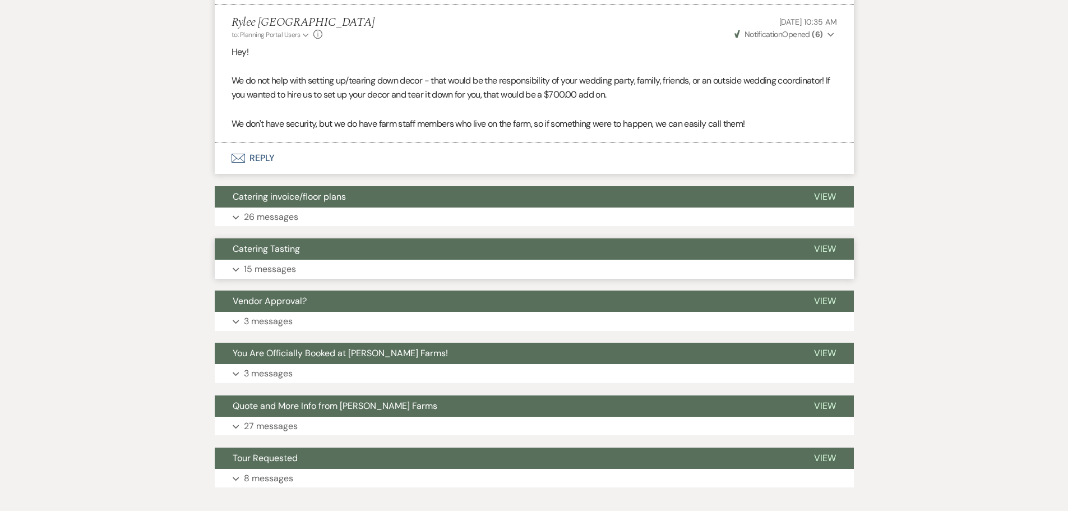
click at [335, 238] on button "Catering Tasting" at bounding box center [506, 248] width 582 height 21
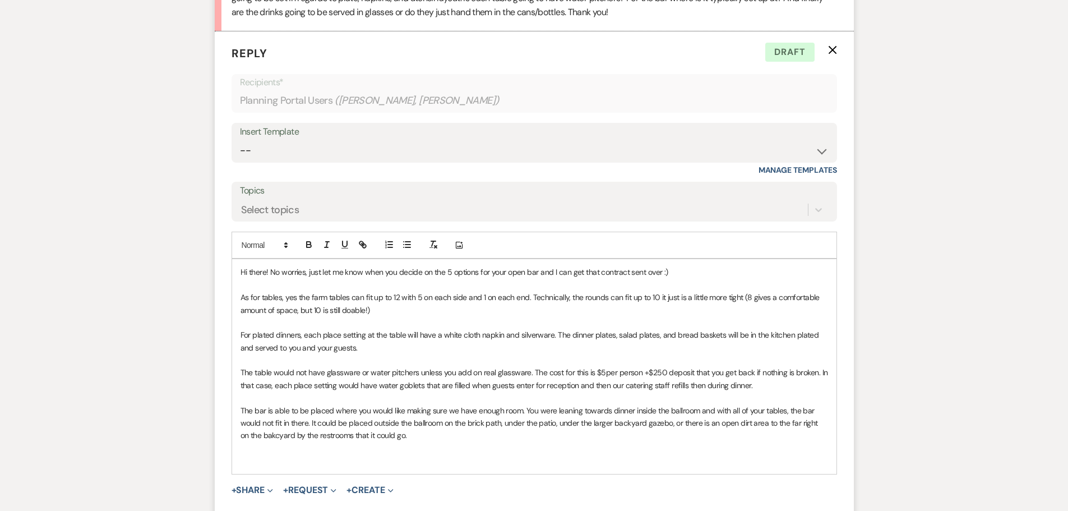
scroll to position [673, 0]
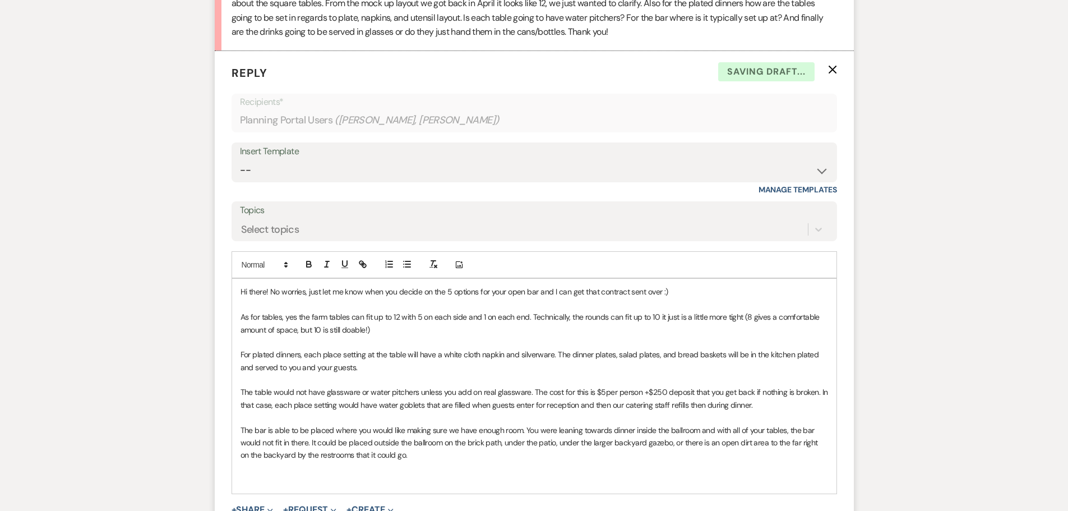
click at [404, 443] on p "The bar is able to be placed where you would like making sure we have enough ro…" at bounding box center [535, 443] width 588 height 38
click at [665, 474] on p "If you would like, we could do a venue walkthrough in person in the coming week…" at bounding box center [535, 480] width 588 height 12
click at [548, 474] on p "If you would like, we could do a venue walkthrough in person in the coming week…" at bounding box center [535, 480] width 588 height 12
click at [684, 474] on p "If you would like, we could do a venue walkthrough in person in the coming week…" at bounding box center [535, 480] width 588 height 12
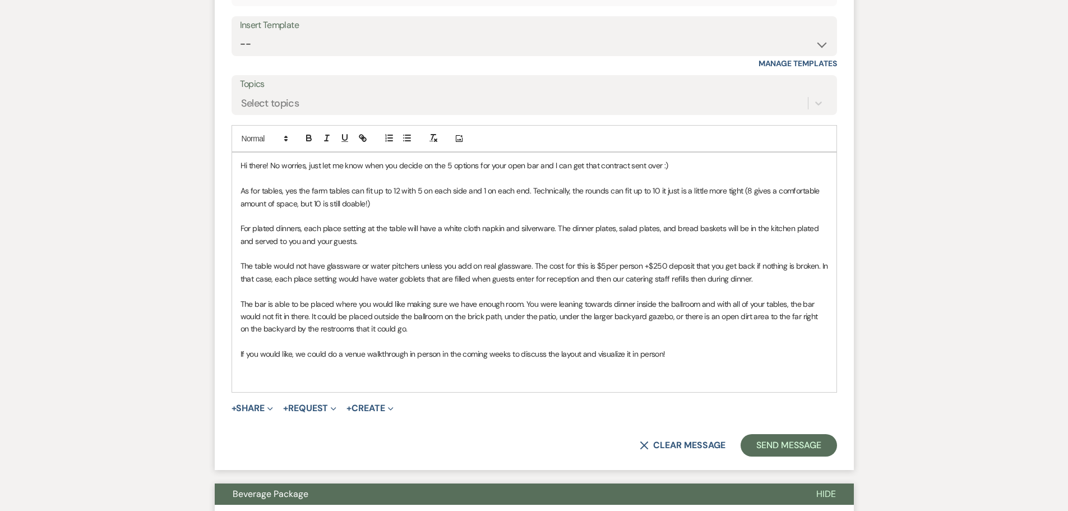
scroll to position [841, 0]
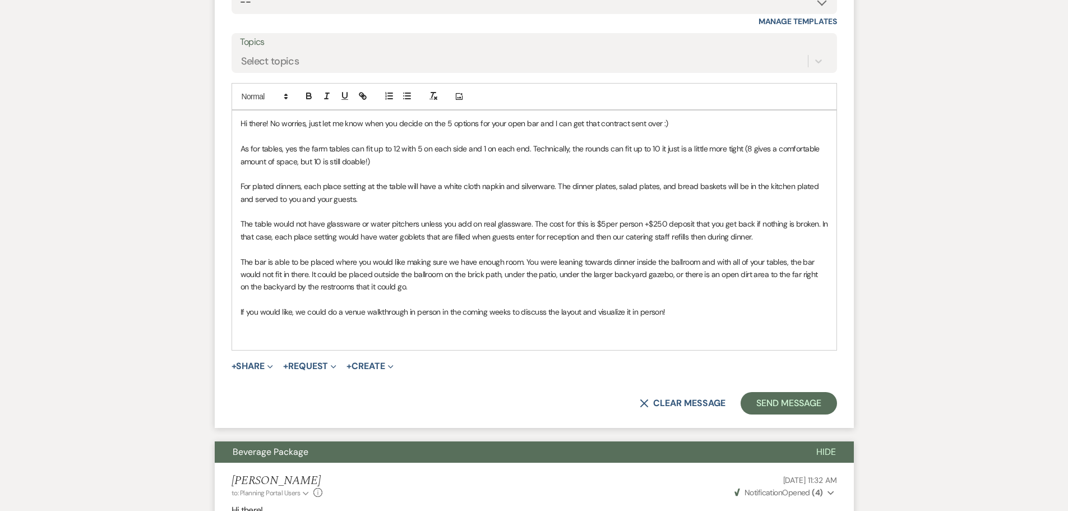
click at [750, 220] on p "The table would not have glassware or water pitchers unless you add on real gla…" at bounding box center [535, 230] width 588 height 25
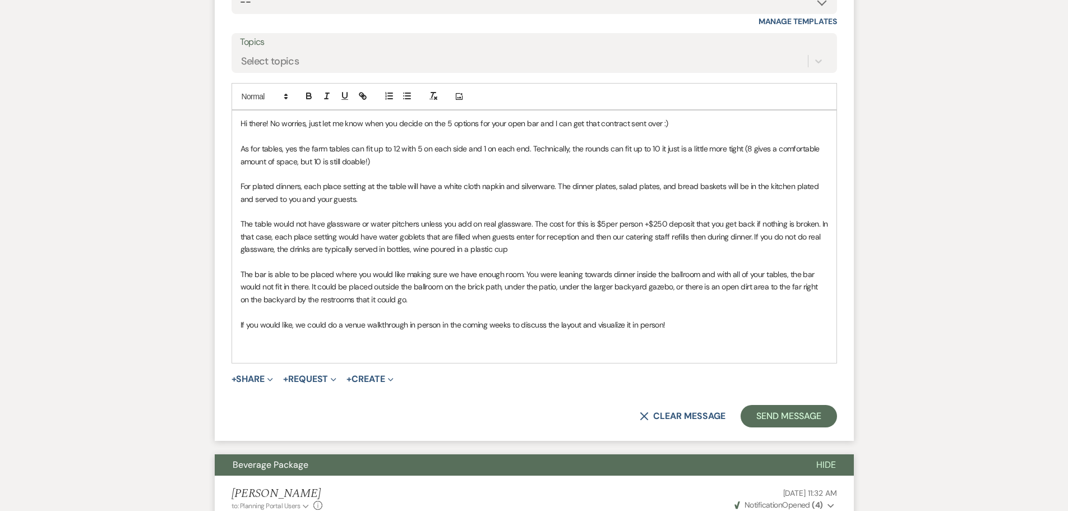
click at [407, 236] on p "The table would not have glassware or water pitchers unless you add on real gla…" at bounding box center [535, 237] width 588 height 38
click at [532, 234] on p "The table would not have glassware or water pitchers unless you add on real gla…" at bounding box center [535, 237] width 588 height 38
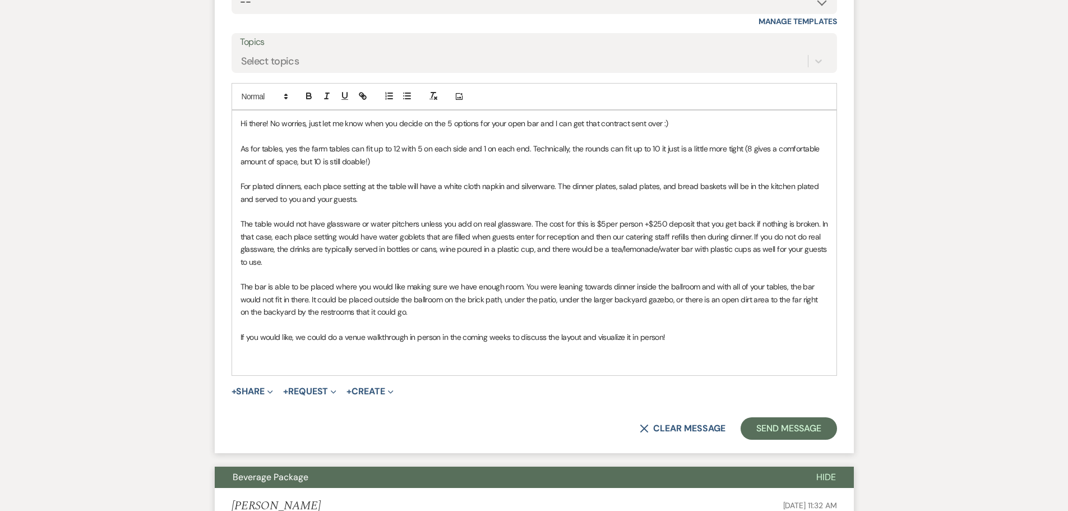
click at [717, 282] on p "The bar is able to be placed where you would like making sure we have enough ro…" at bounding box center [535, 299] width 588 height 38
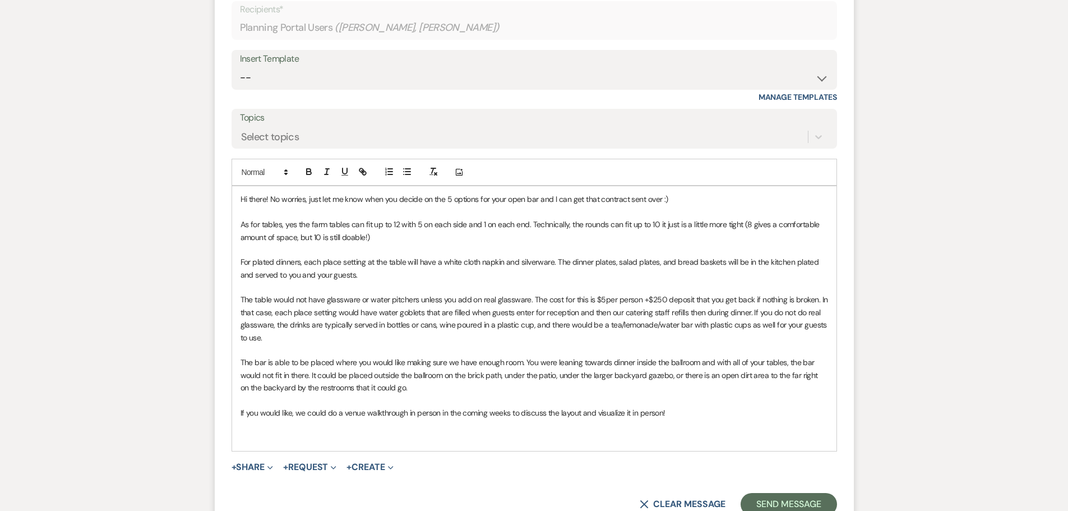
scroll to position [785, 0]
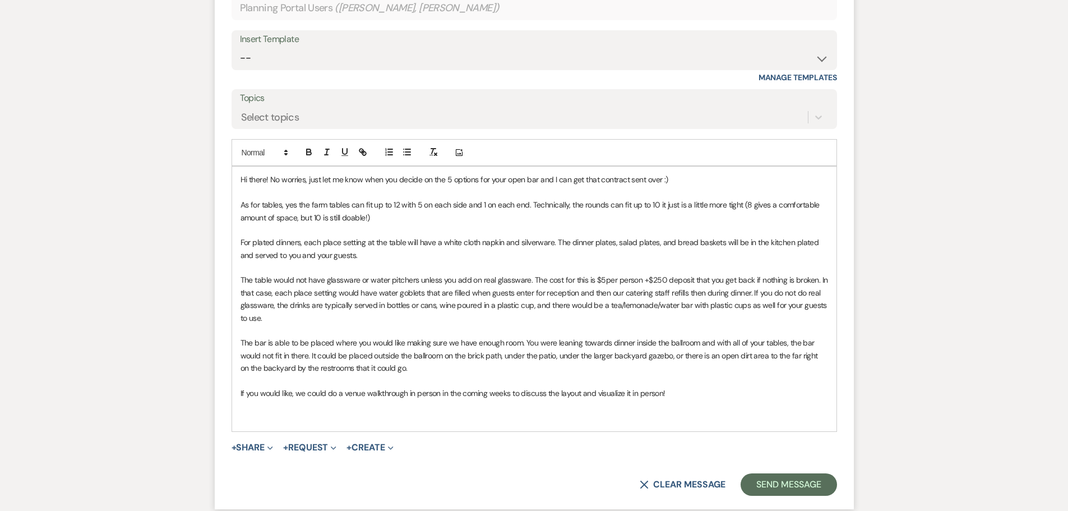
click at [711, 399] on p at bounding box center [535, 405] width 588 height 12
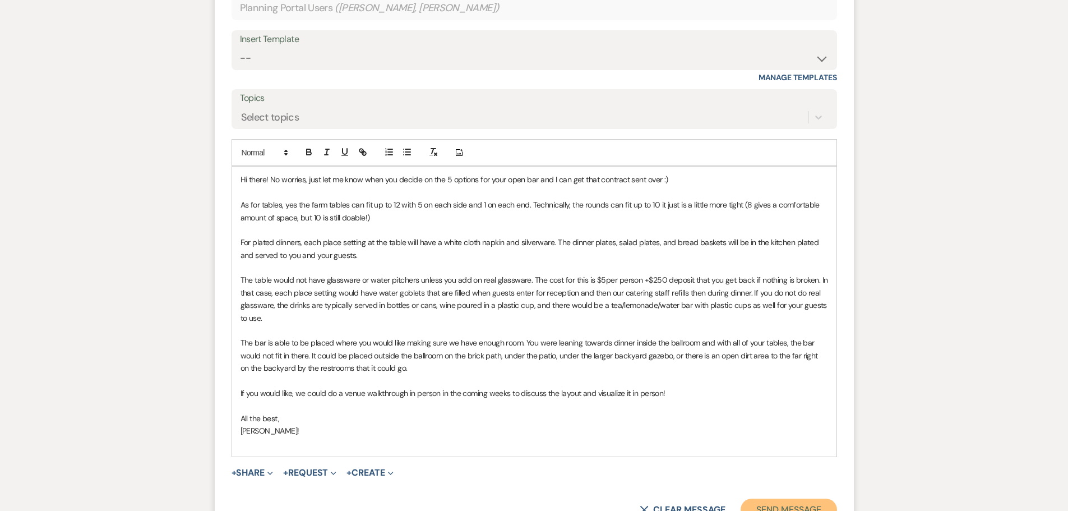
click at [796, 499] on button "Send Message" at bounding box center [789, 510] width 96 height 22
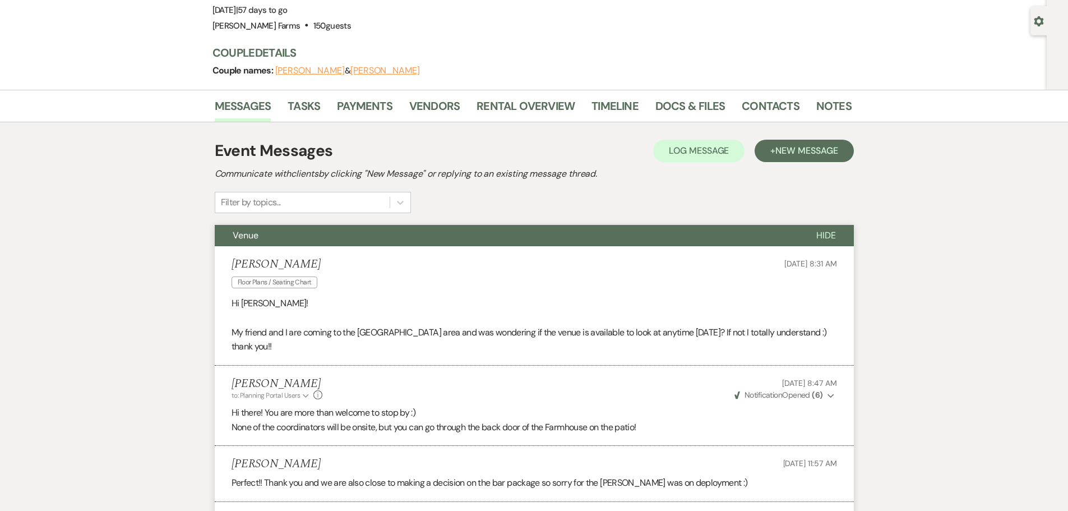
scroll to position [0, 0]
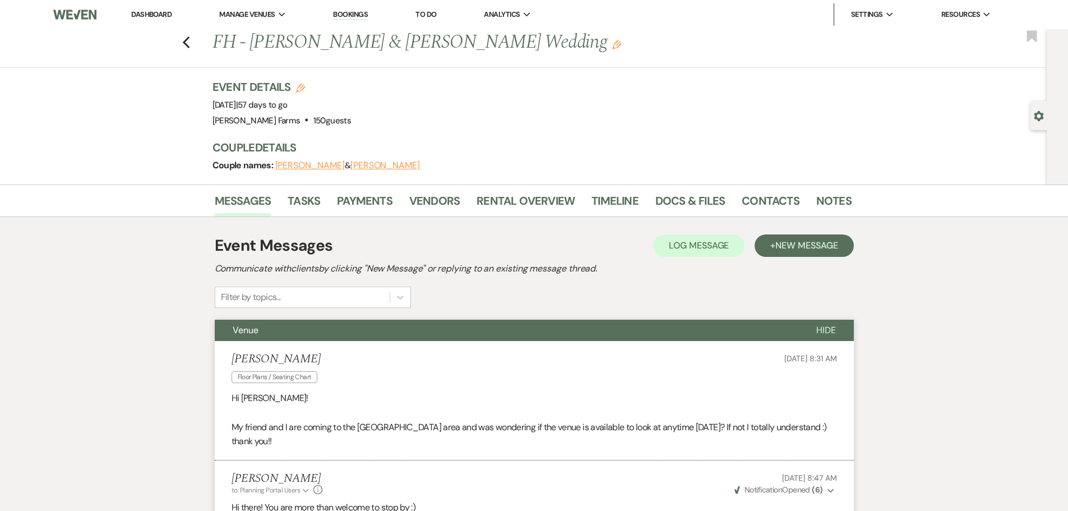
click at [171, 12] on link "Dashboard" at bounding box center [151, 15] width 40 height 10
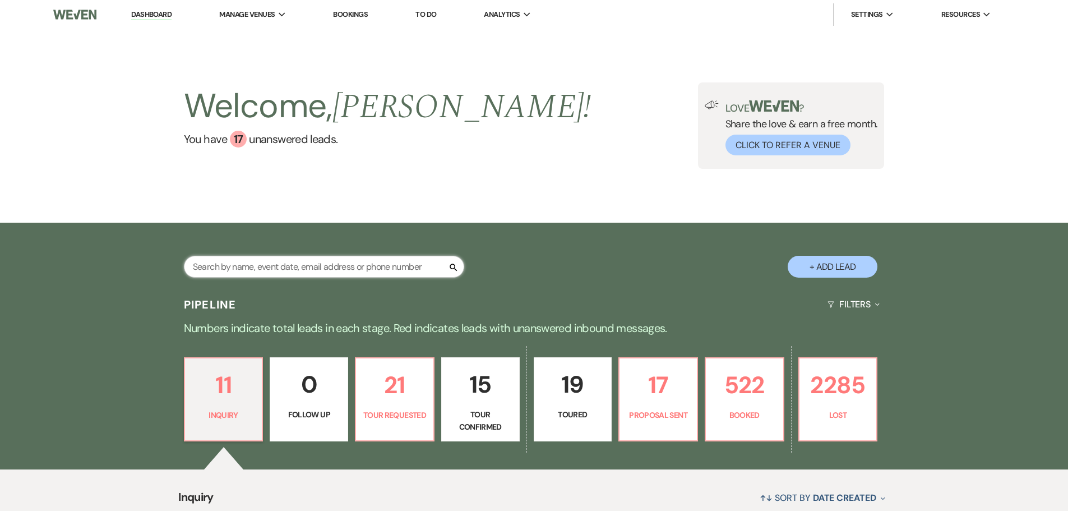
click at [235, 265] on input "text" at bounding box center [324, 267] width 280 height 22
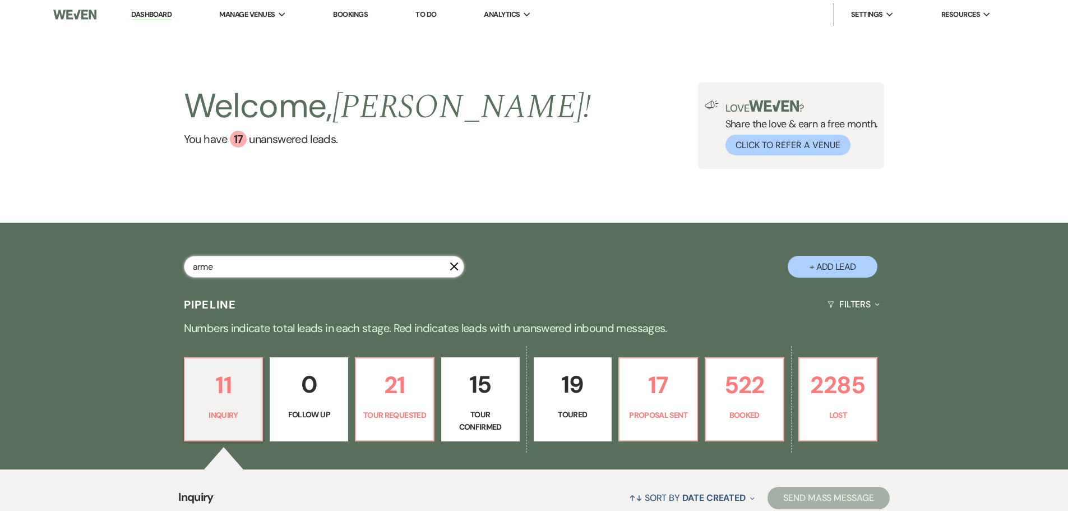
type input "armer"
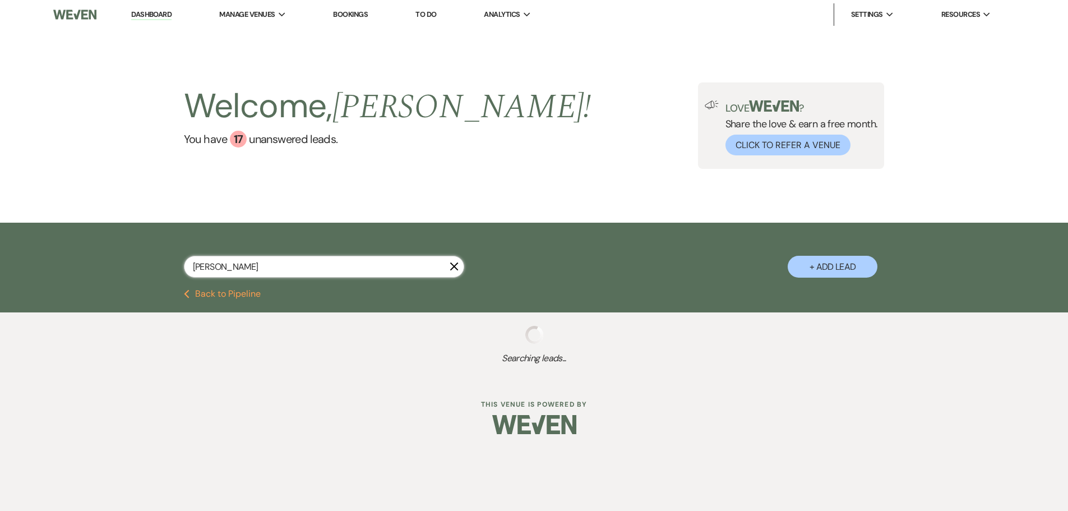
select select "2"
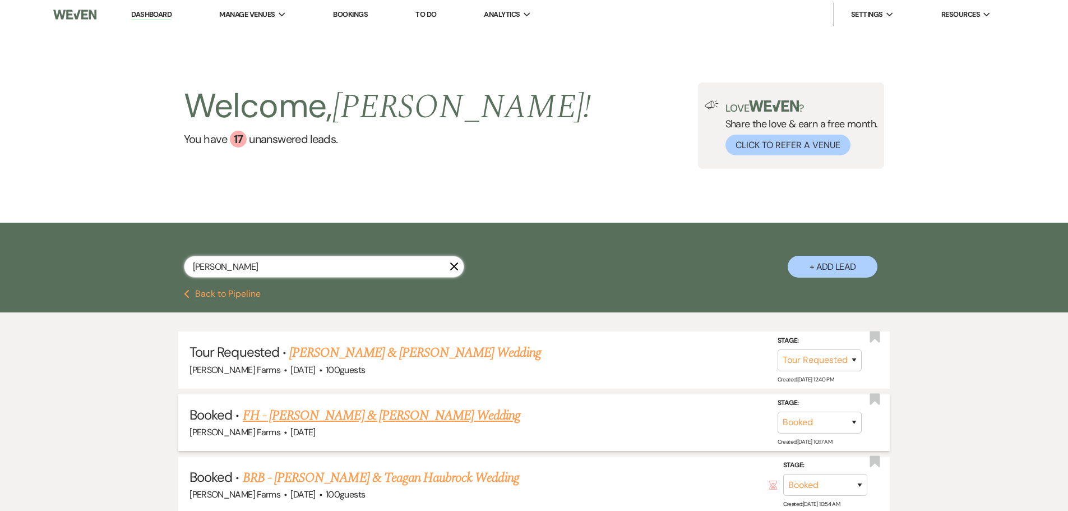
type input "armer"
click at [356, 419] on link "FH - Sadie Armer & Mark Veretto's Wedding" at bounding box center [382, 415] width 278 height 20
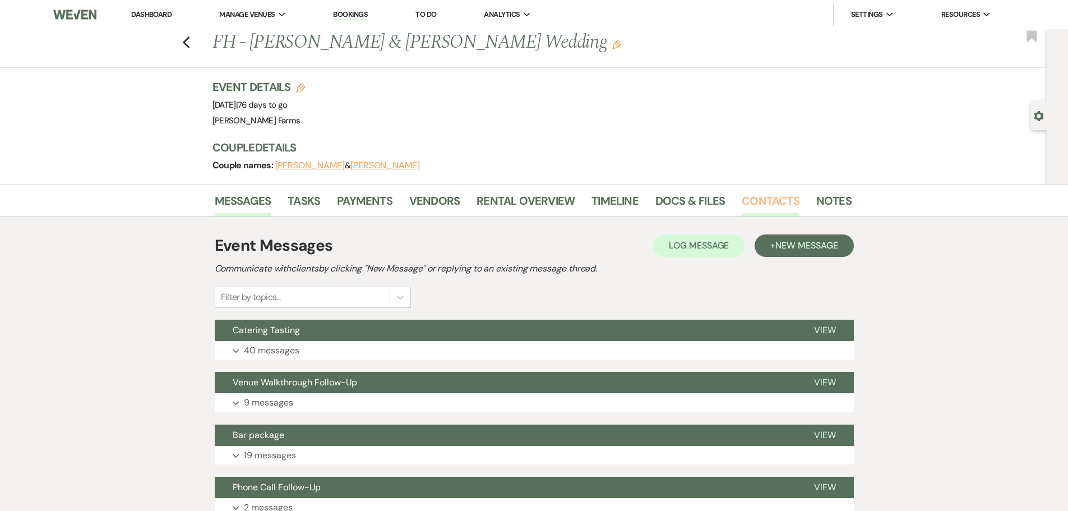
click at [764, 201] on link "Contacts" at bounding box center [771, 204] width 58 height 25
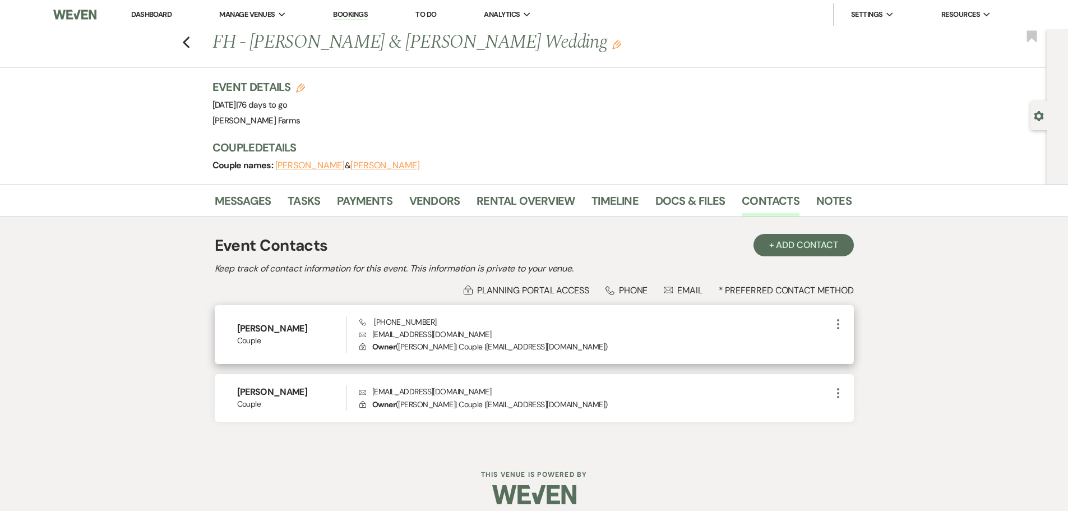
click at [393, 335] on p "Envelope armersadie@yahoo.com" at bounding box center [595, 334] width 472 height 12
copy p "armersadie@yahoo.com"
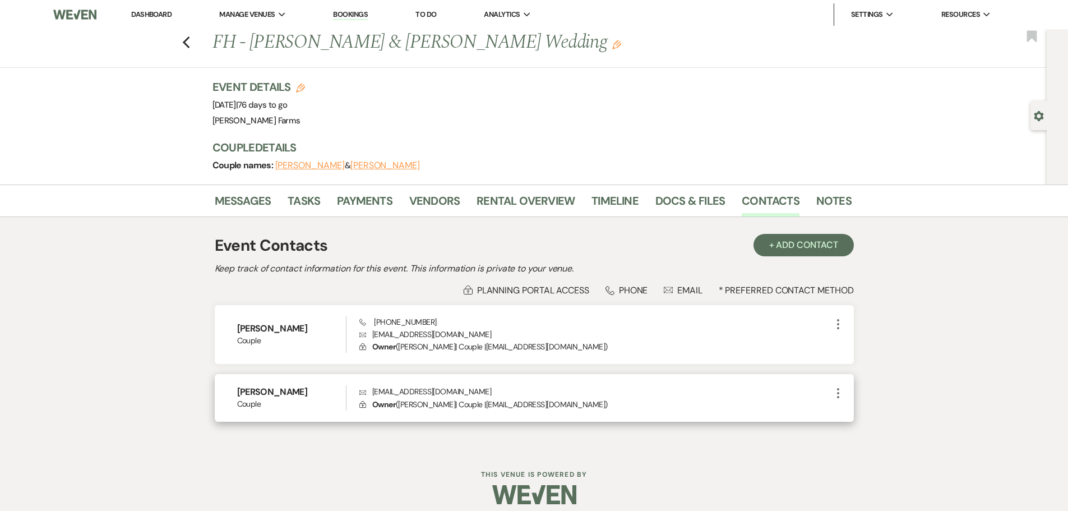
click at [402, 388] on p "Envelope markcveretto@gmail.com" at bounding box center [595, 391] width 472 height 12
copy p "markcveretto@gmail.com"
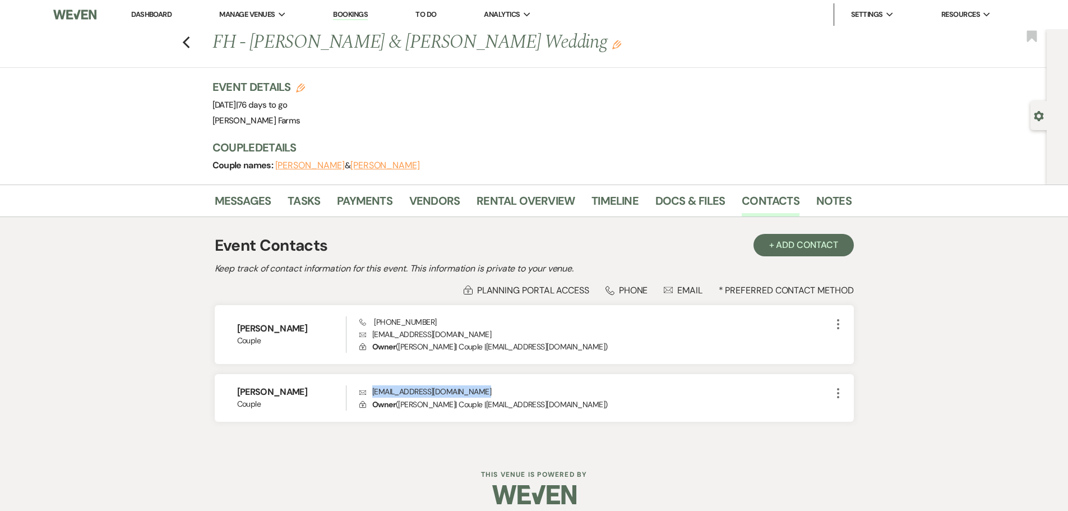
click at [163, 12] on link "Dashboard" at bounding box center [151, 15] width 40 height 10
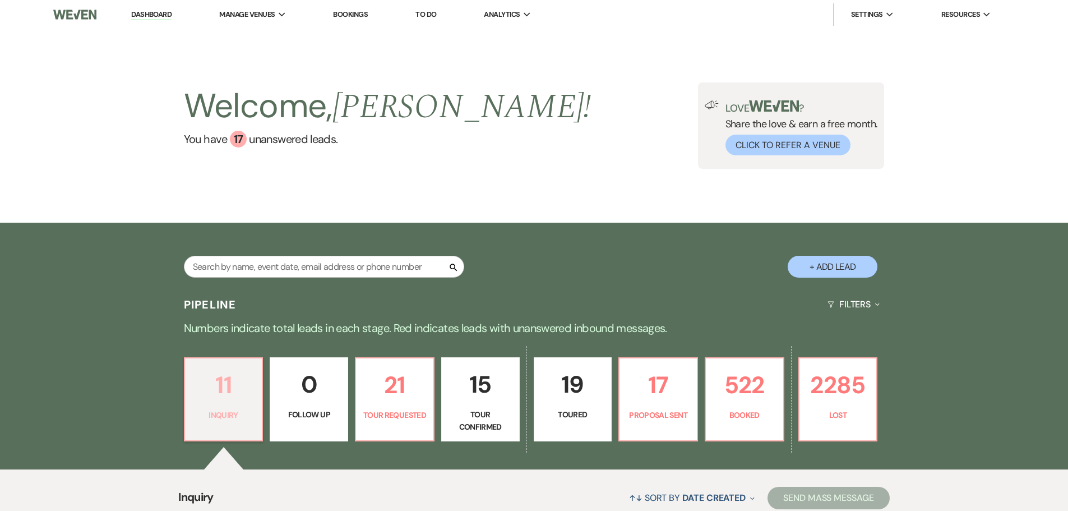
click at [237, 404] on link "11 Inquiry" at bounding box center [224, 399] width 80 height 84
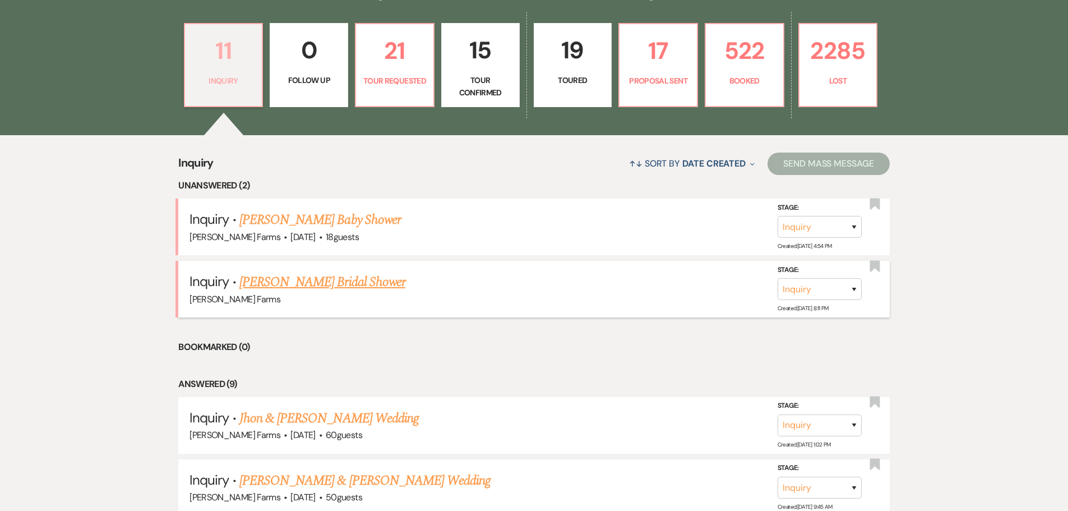
scroll to position [336, 0]
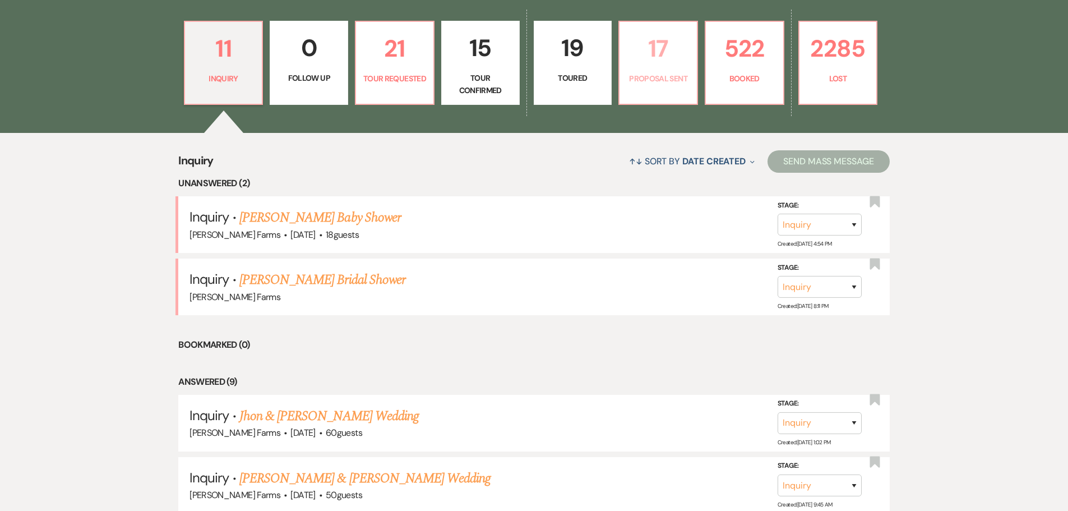
click at [654, 71] on link "17 Proposal Sent" at bounding box center [659, 63] width 80 height 84
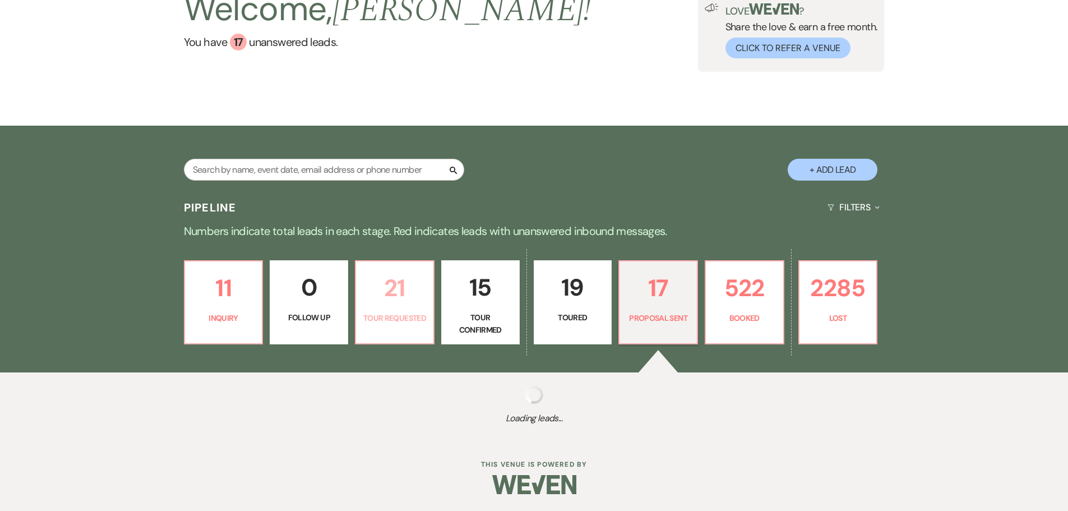
select select "6"
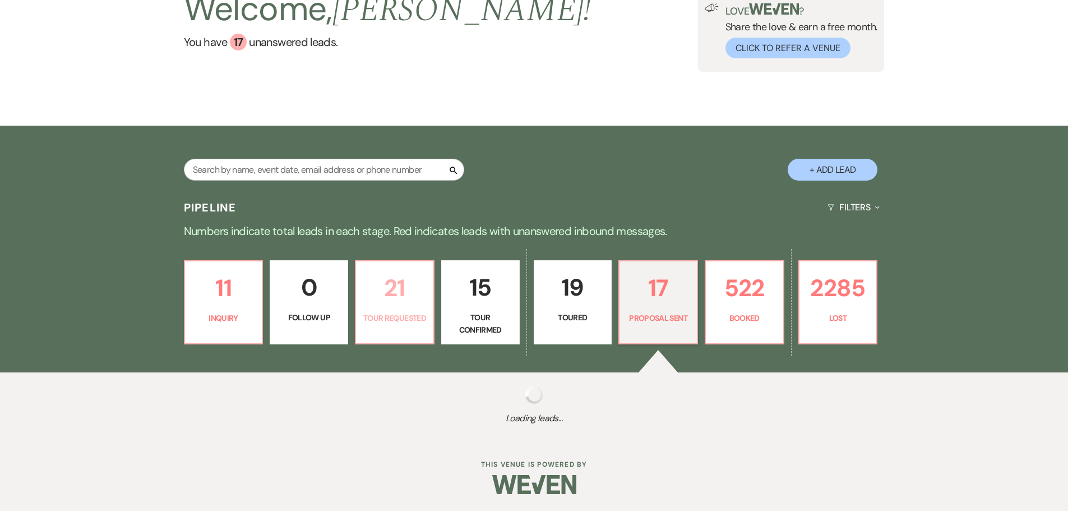
select select "6"
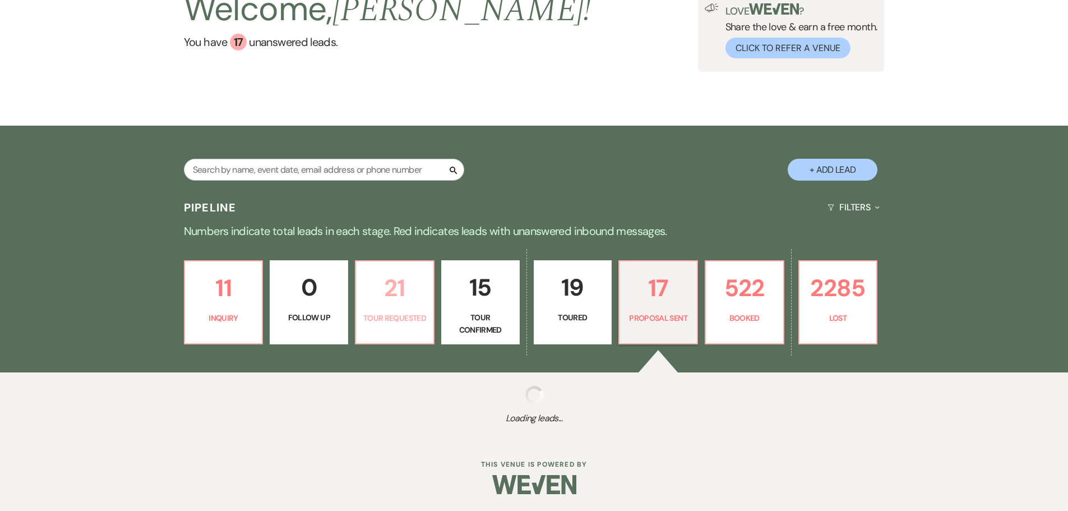
select select "6"
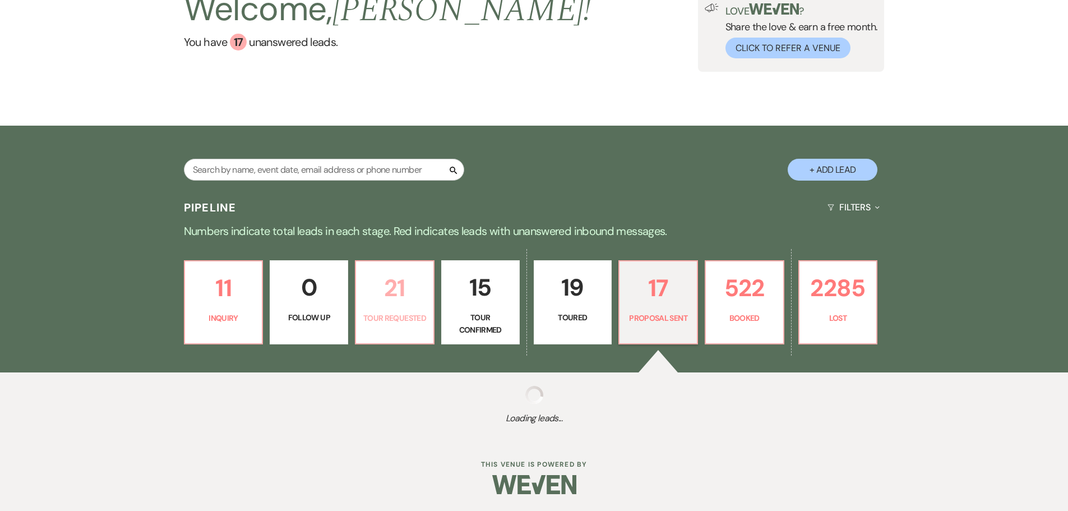
select select "6"
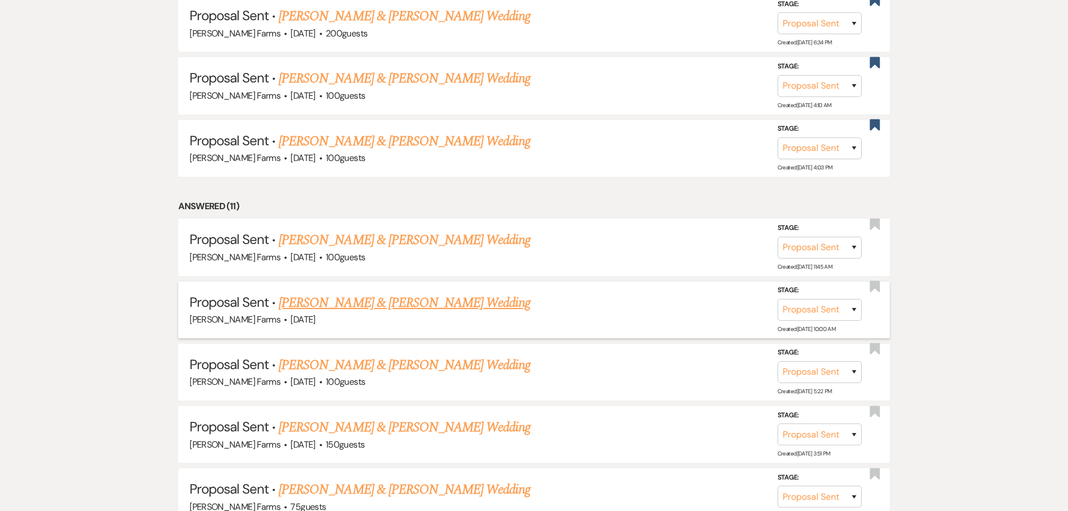
scroll to position [785, 0]
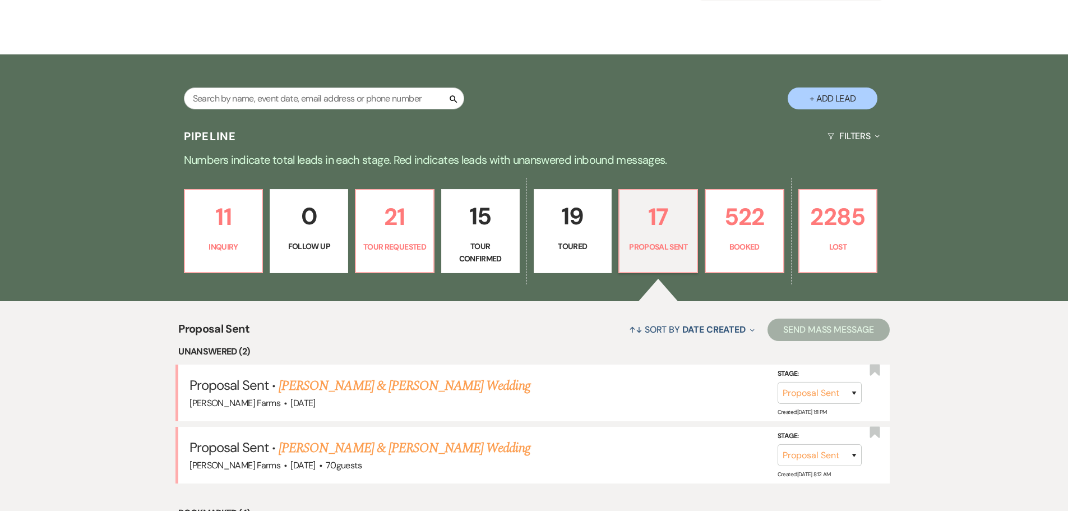
click at [572, 251] on p "Toured" at bounding box center [573, 246] width 64 height 12
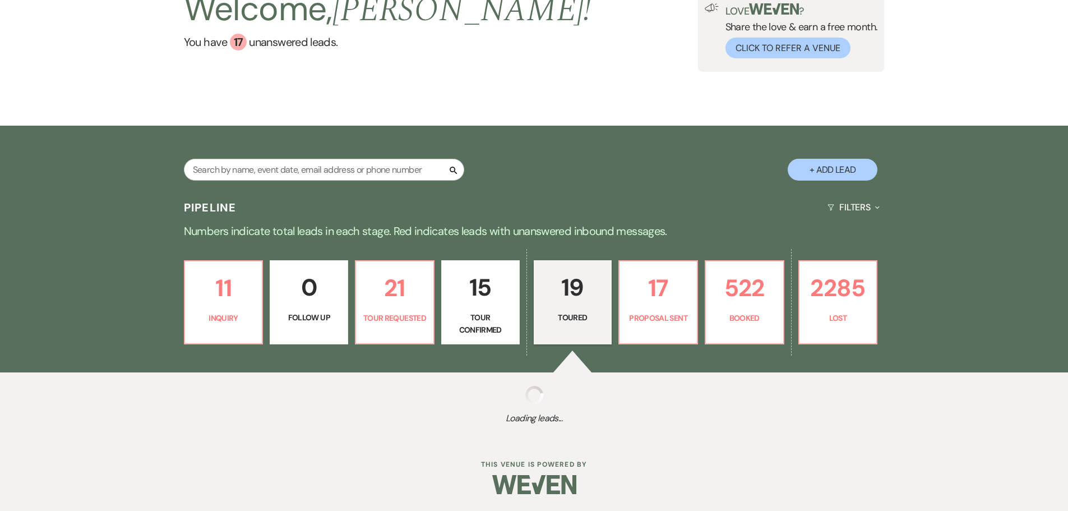
select select "5"
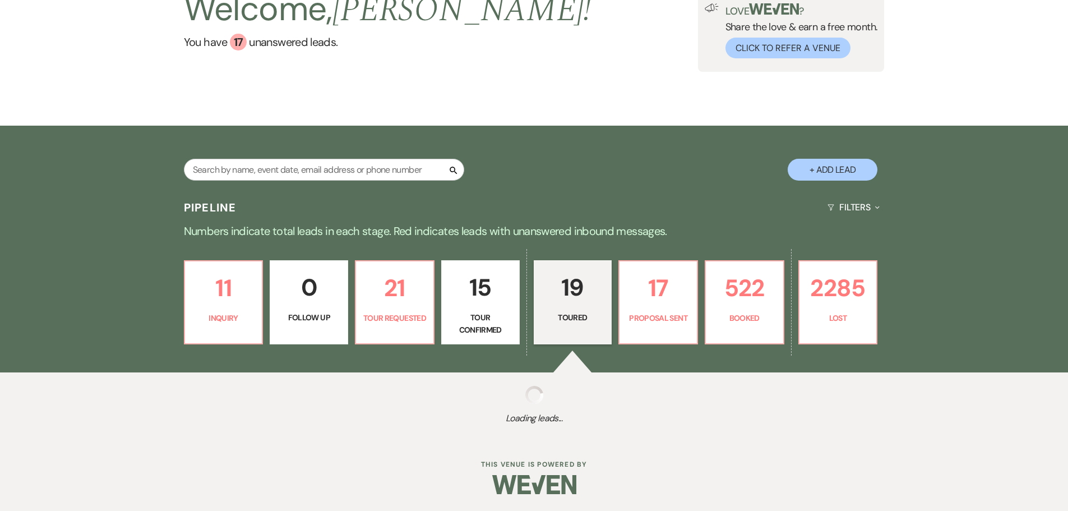
select select "5"
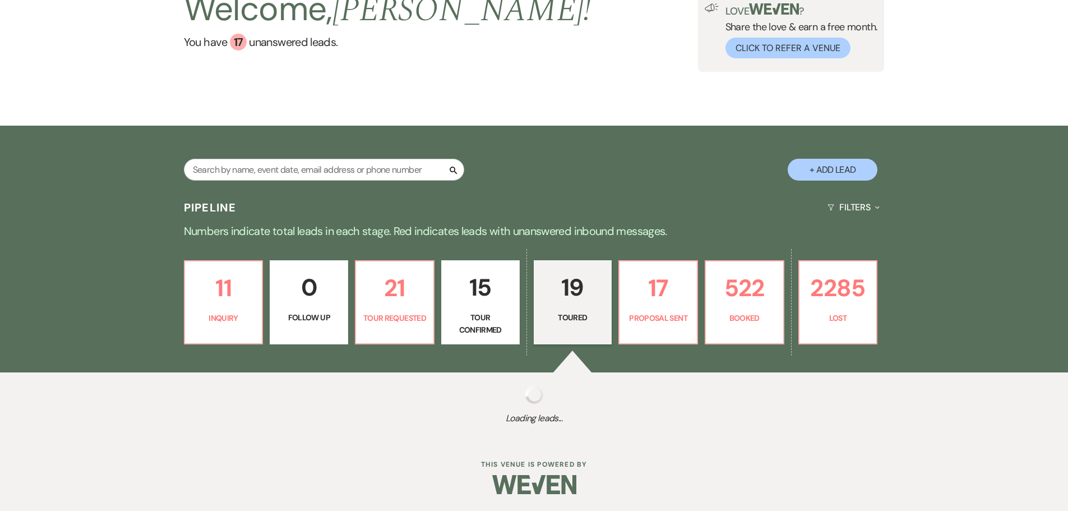
select select "5"
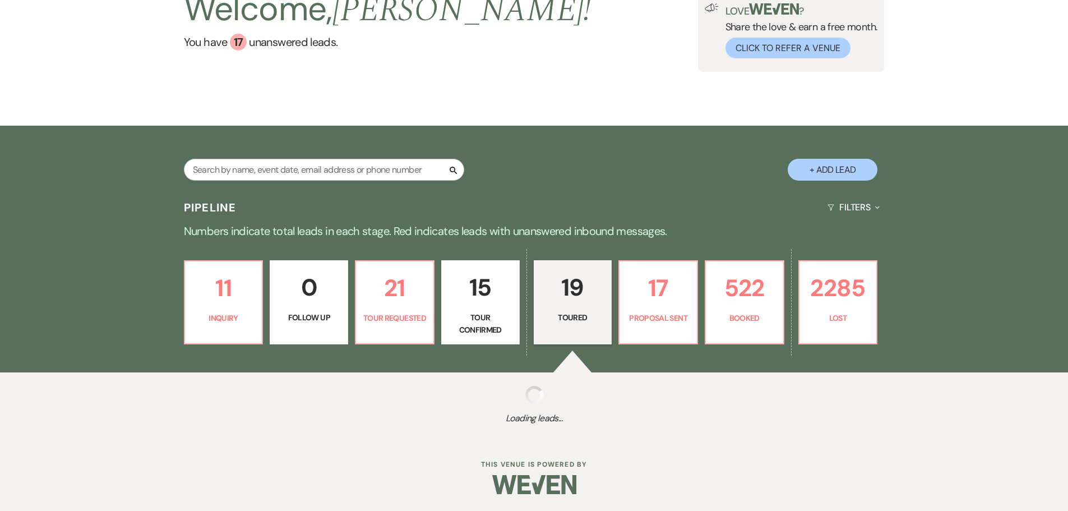
select select "5"
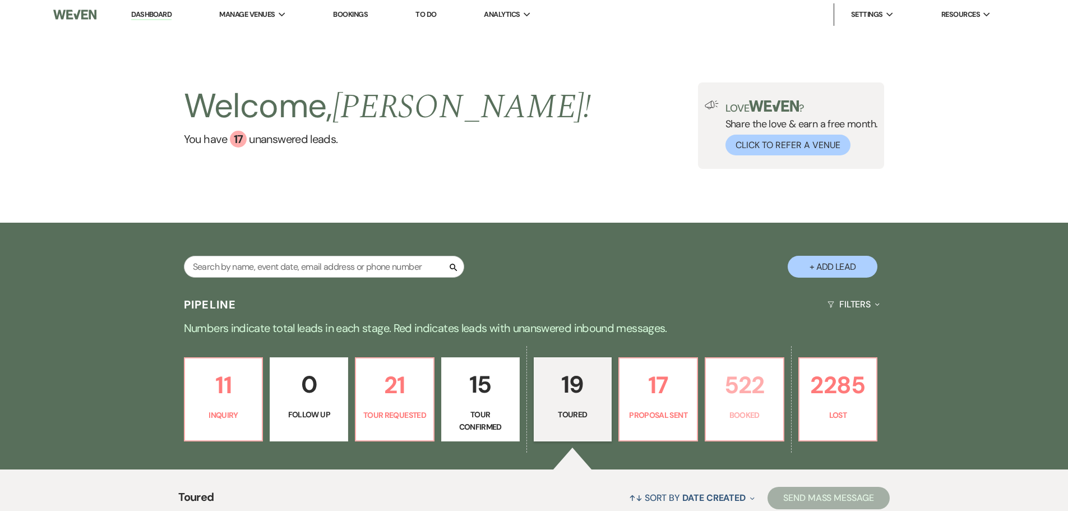
click at [754, 400] on p "522" at bounding box center [745, 385] width 64 height 38
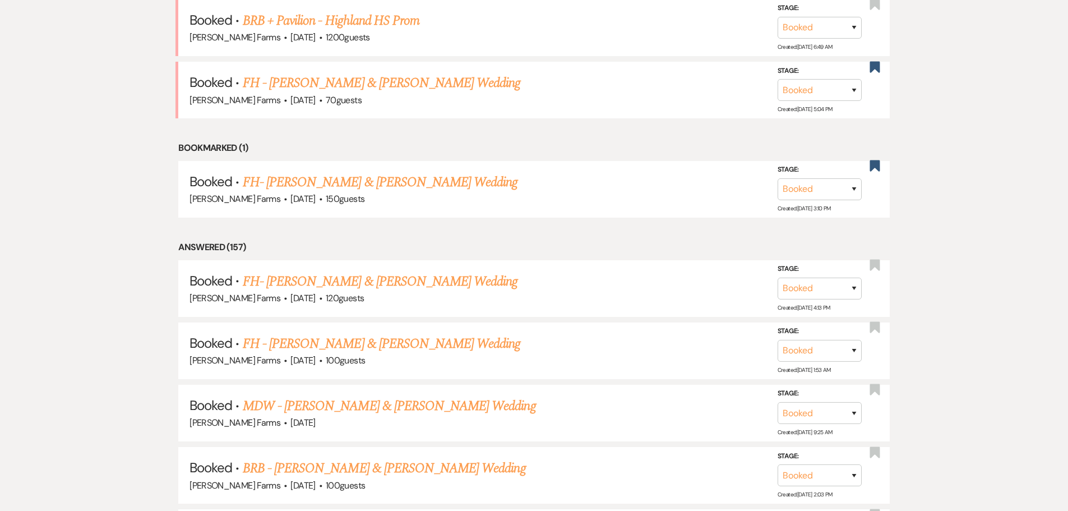
scroll to position [1106, 0]
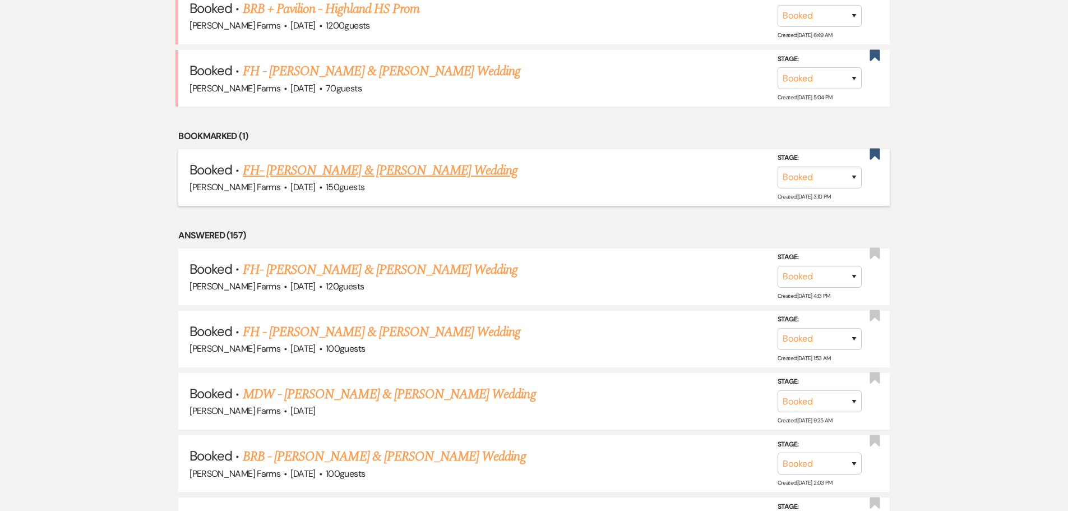
click at [868, 153] on div "Stage: Booked Lost Created: Aug 28, 2025, 3:10 PM" at bounding box center [825, 177] width 95 height 50
click at [877, 153] on use "button" at bounding box center [875, 154] width 10 height 11
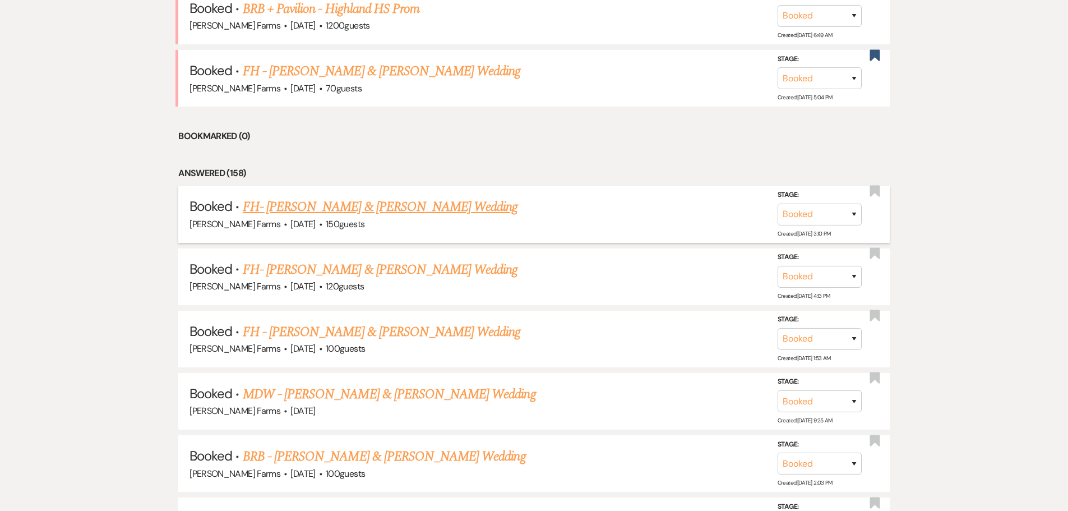
click at [412, 211] on link "FH- Davie Rocha & Bethany Gotcher's Wedding" at bounding box center [380, 207] width 275 height 20
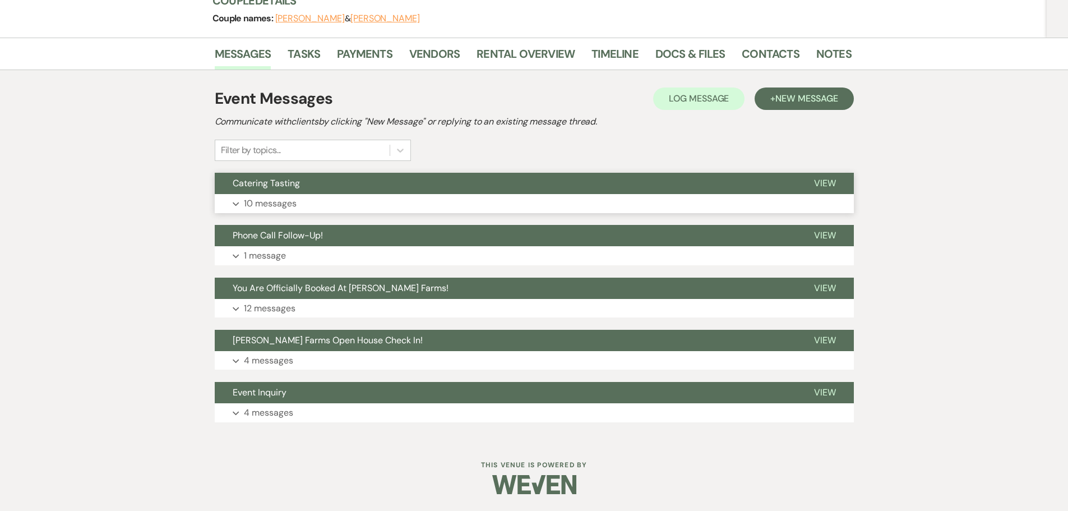
click at [377, 182] on button "Catering Tasting" at bounding box center [506, 183] width 582 height 21
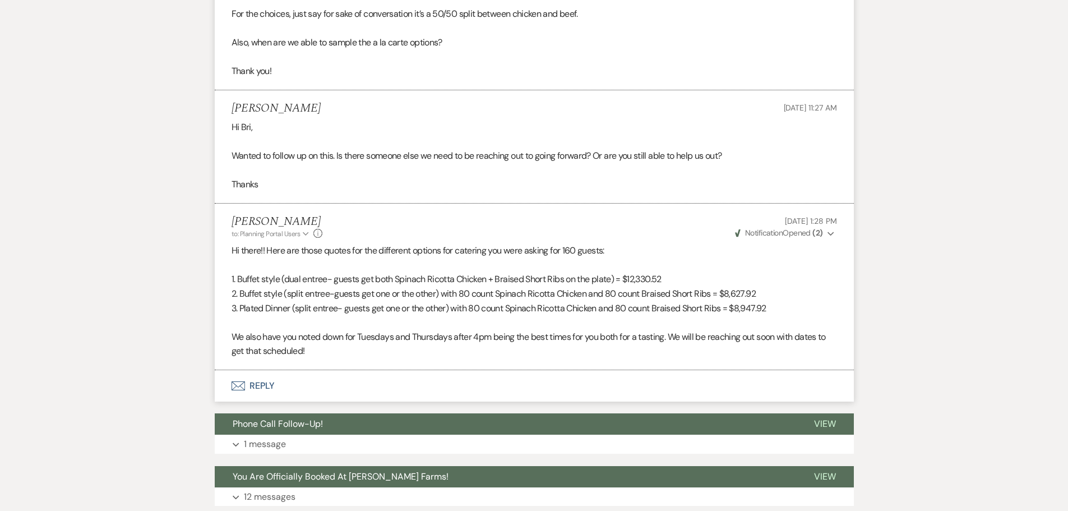
scroll to position [1437, 0]
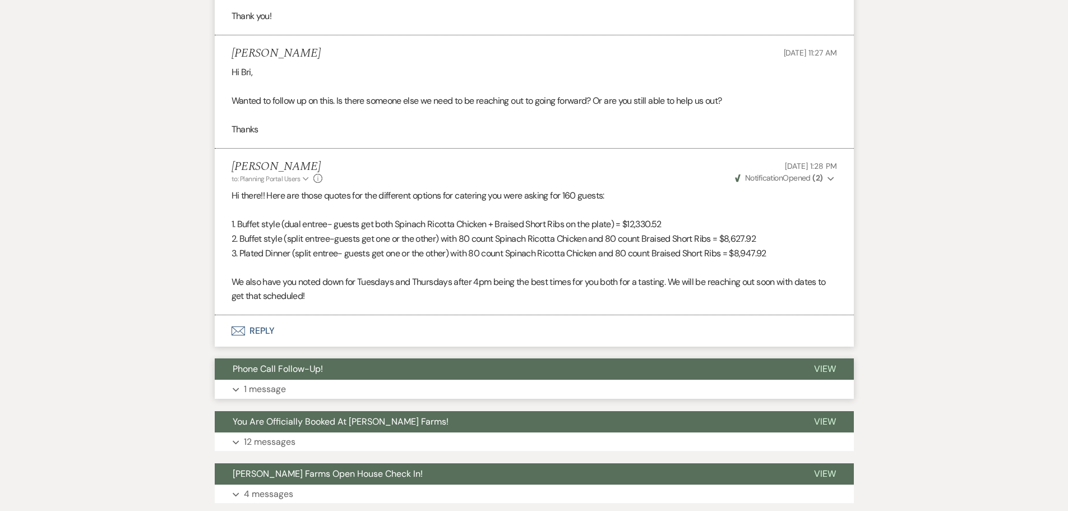
click at [386, 376] on button "Phone Call Follow-Up!" at bounding box center [506, 368] width 582 height 21
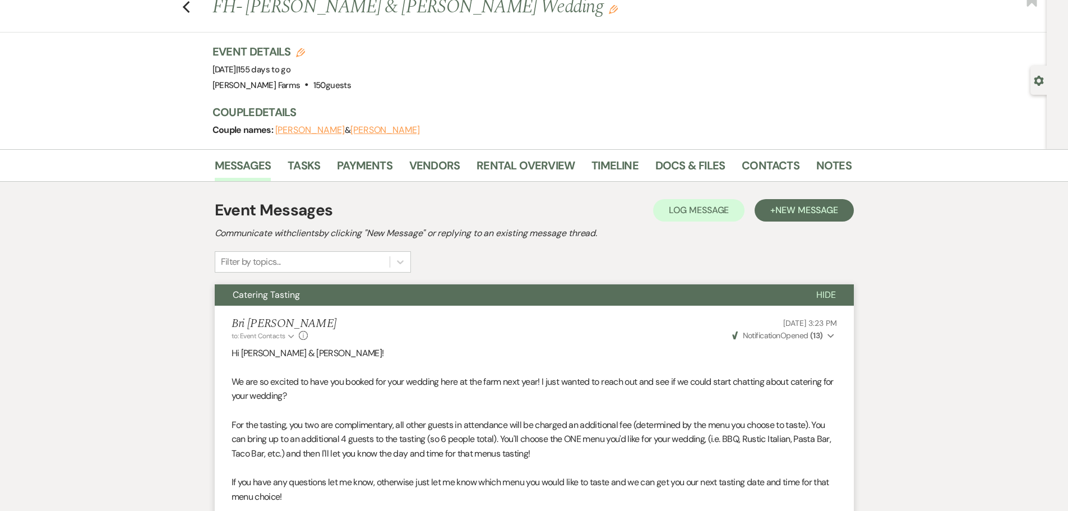
scroll to position [0, 0]
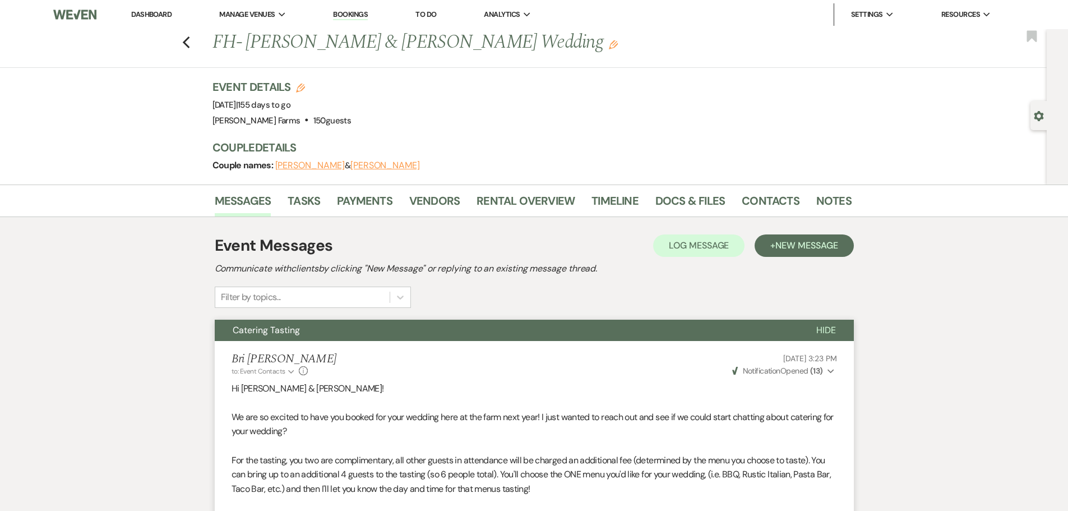
click at [156, 18] on link "Dashboard" at bounding box center [151, 15] width 40 height 10
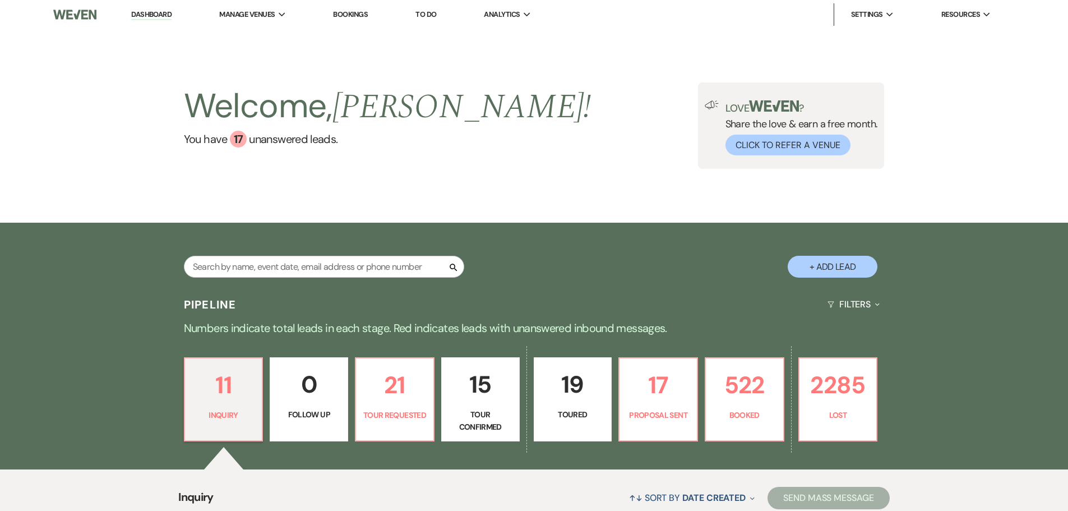
click at [480, 409] on p "Tour Confirmed" at bounding box center [481, 420] width 64 height 25
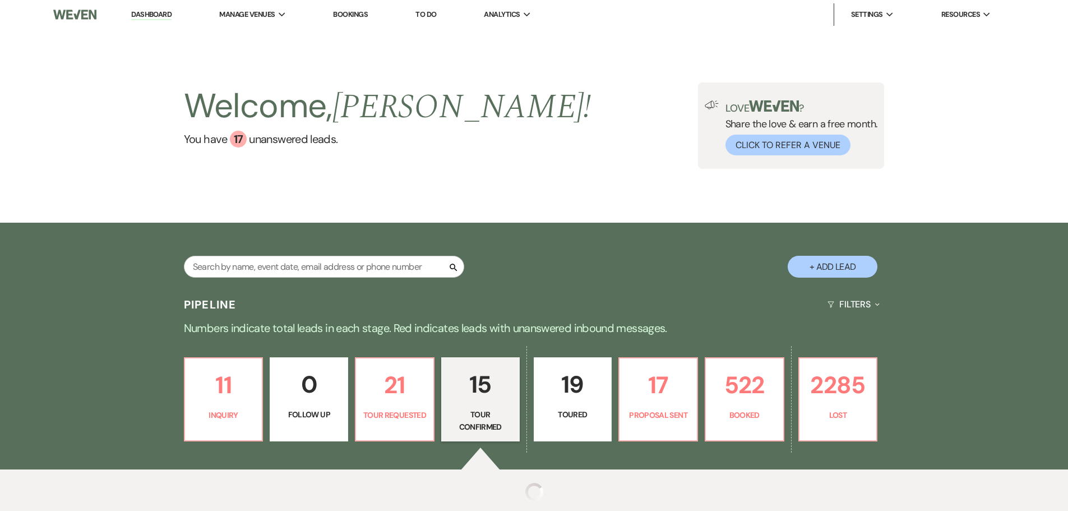
select select "4"
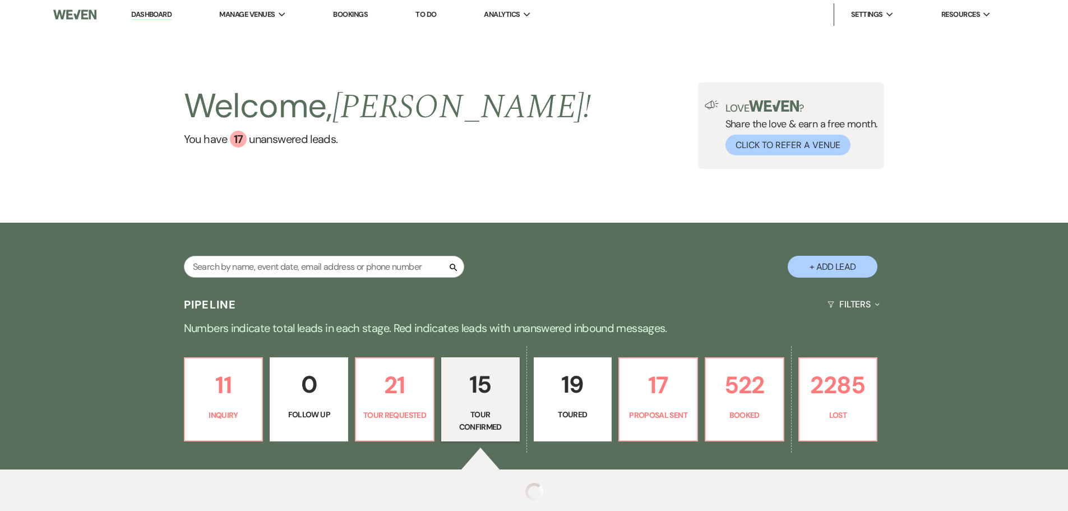
select select "4"
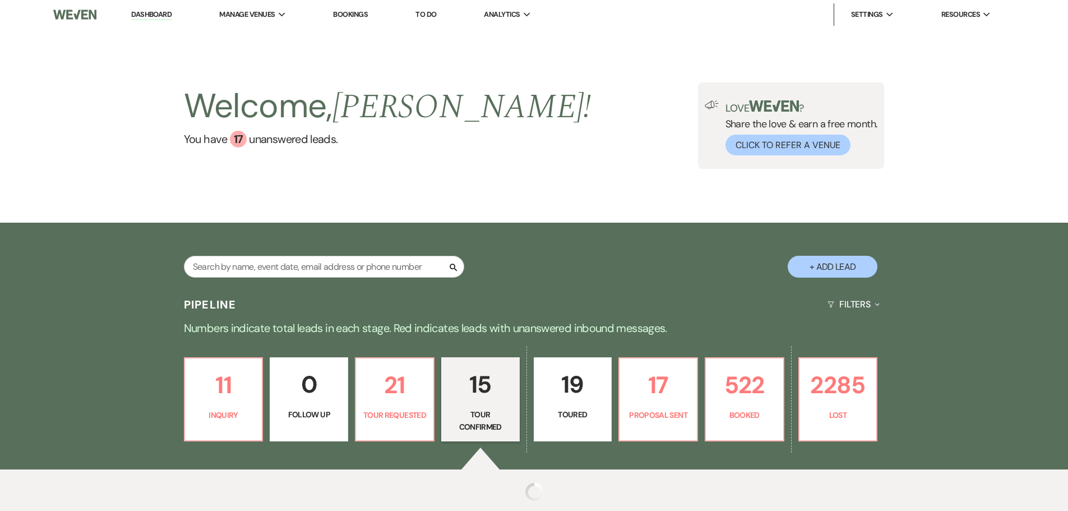
select select "4"
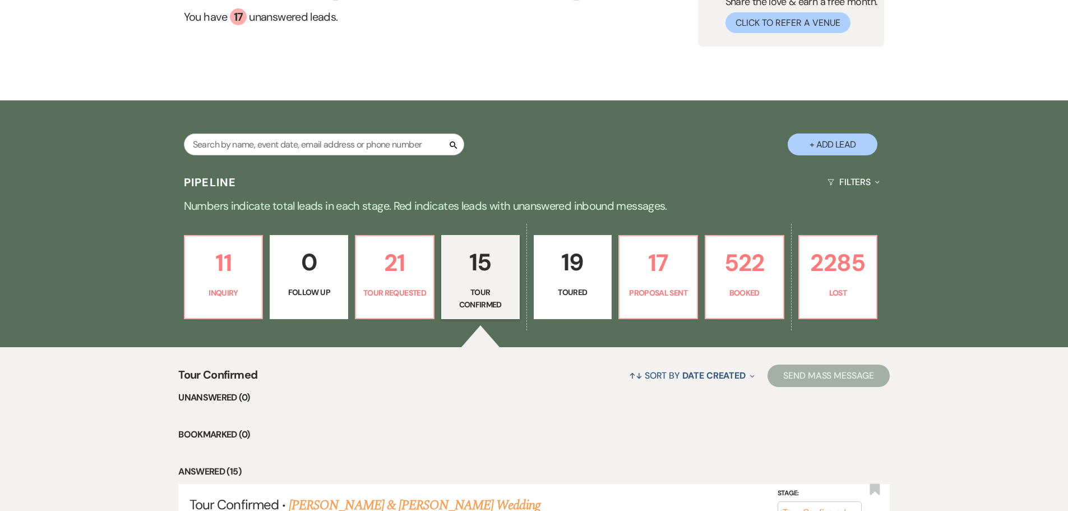
scroll to position [107, 0]
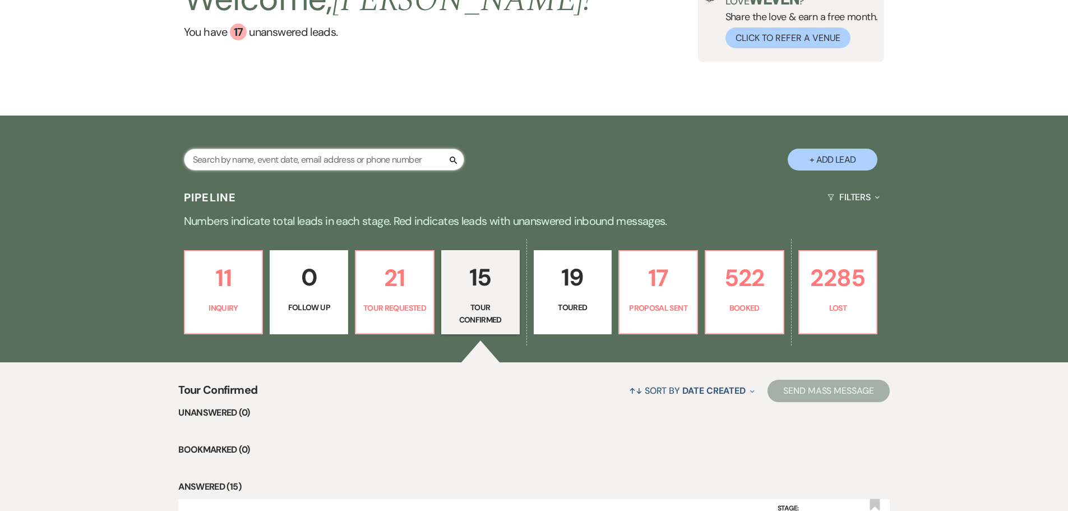
click at [259, 151] on input "text" at bounding box center [324, 160] width 280 height 22
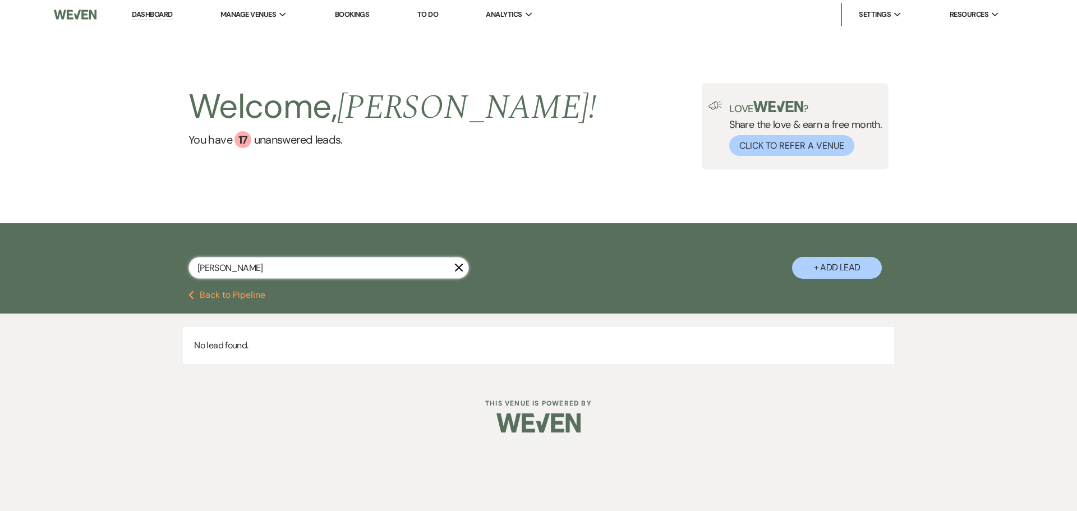
type input "husar"
click at [884, 7] on li "Settings Expand Host Profile Change Password Log Out" at bounding box center [874, 14] width 66 height 22
click at [906, 88] on link "Log Out" at bounding box center [915, 82] width 112 height 22
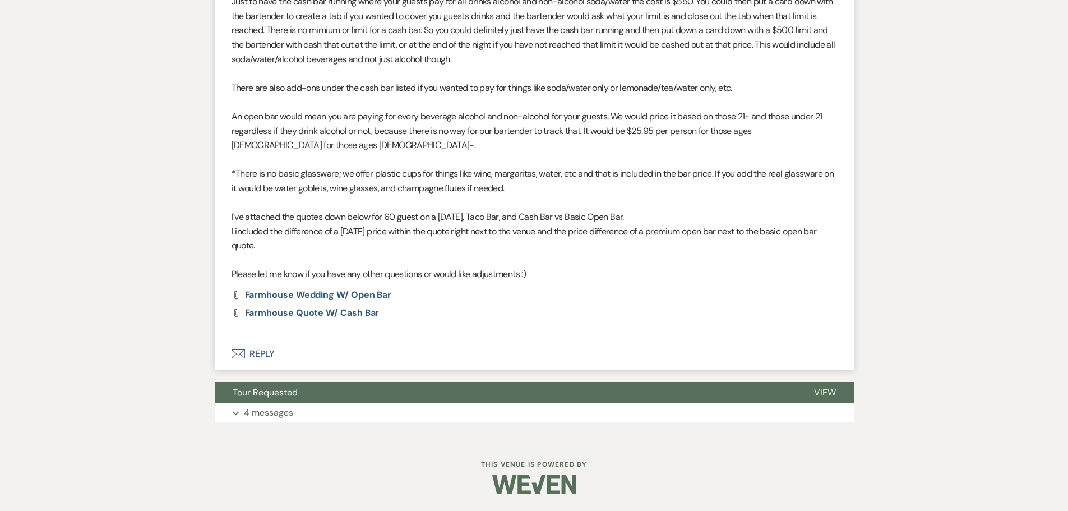
scroll to position [1453, 0]
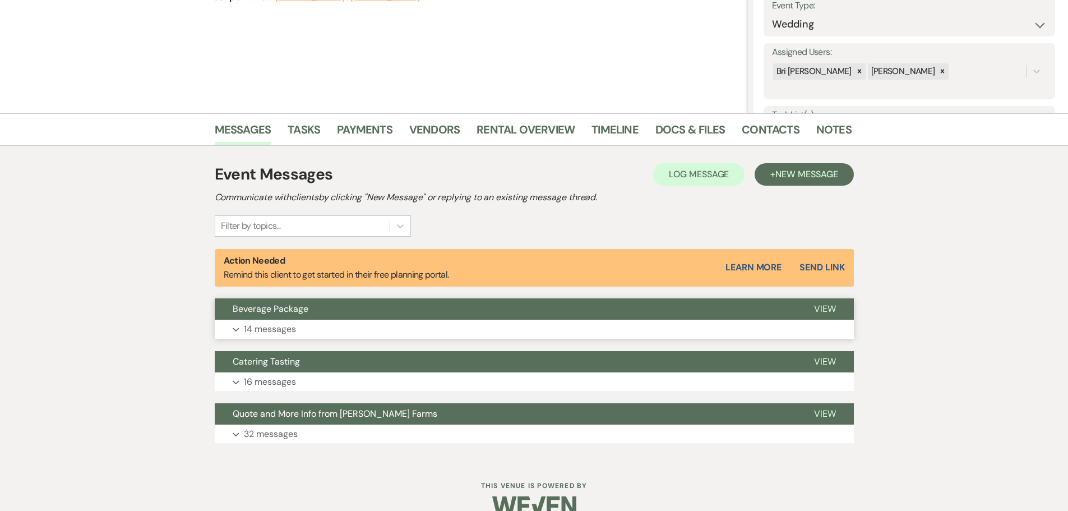
click at [380, 311] on button "Beverage Package" at bounding box center [506, 308] width 582 height 21
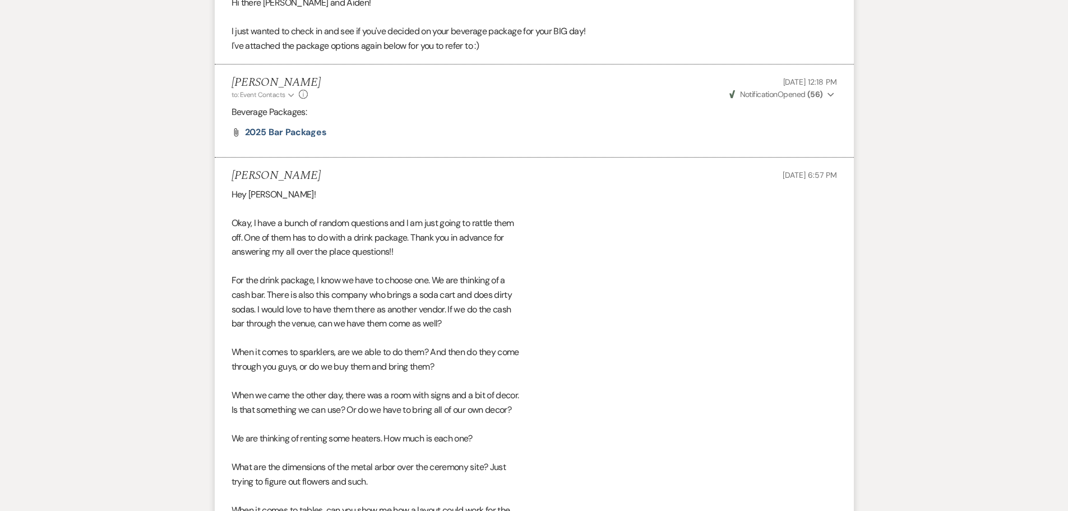
scroll to position [364, 0]
